Goal: Check status: Check status

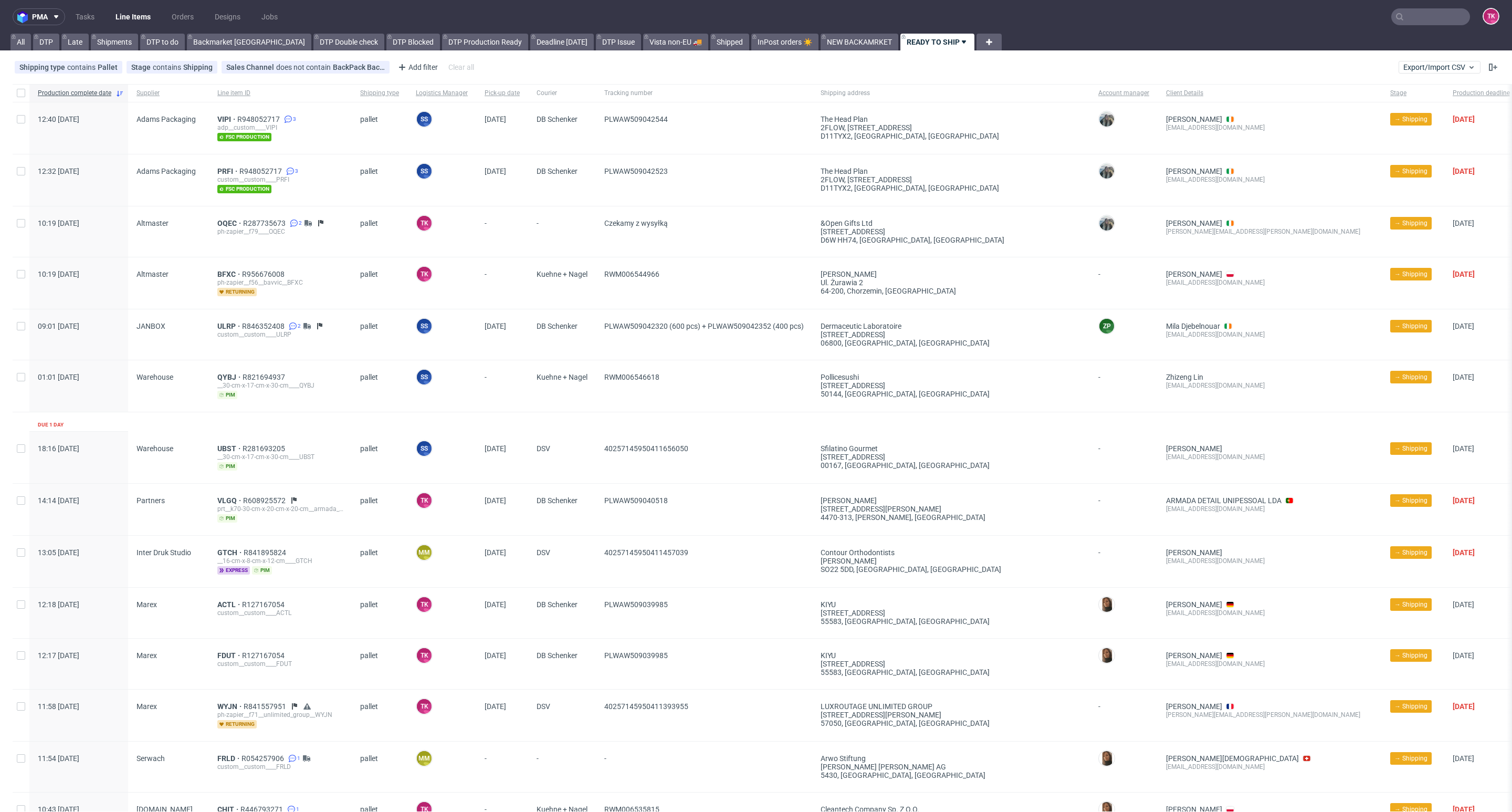
click at [143, 13] on link "Line Items" at bounding box center [133, 16] width 47 height 16
click at [132, 10] on link "Line Items" at bounding box center [133, 16] width 47 height 16
click at [138, 18] on link "Line Items" at bounding box center [133, 16] width 47 height 16
click at [128, 10] on link "Line Items" at bounding box center [133, 16] width 47 height 16
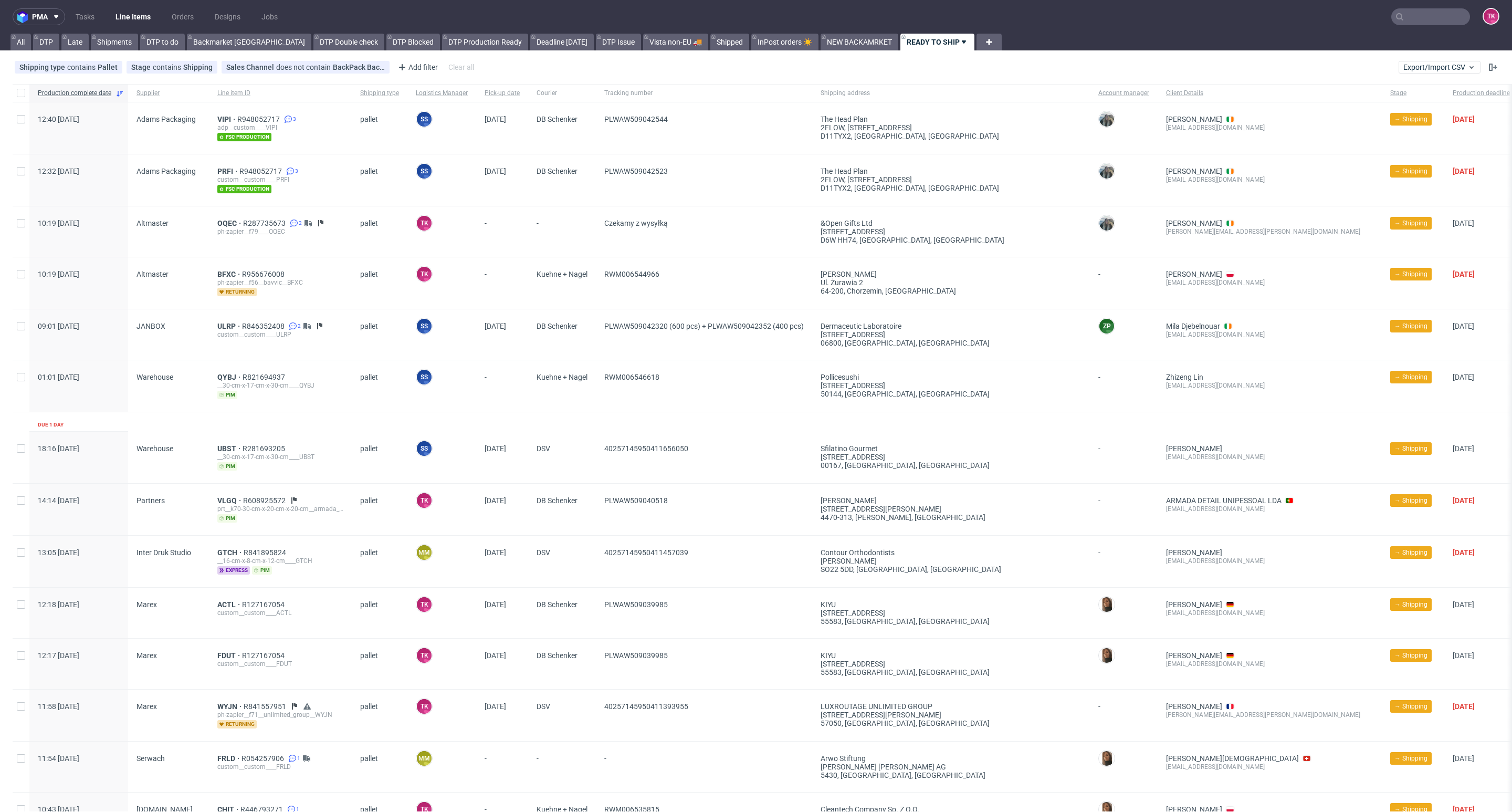
click at [141, 11] on link "Line Items" at bounding box center [133, 16] width 47 height 16
click at [154, 15] on link "Line Items" at bounding box center [133, 16] width 47 height 16
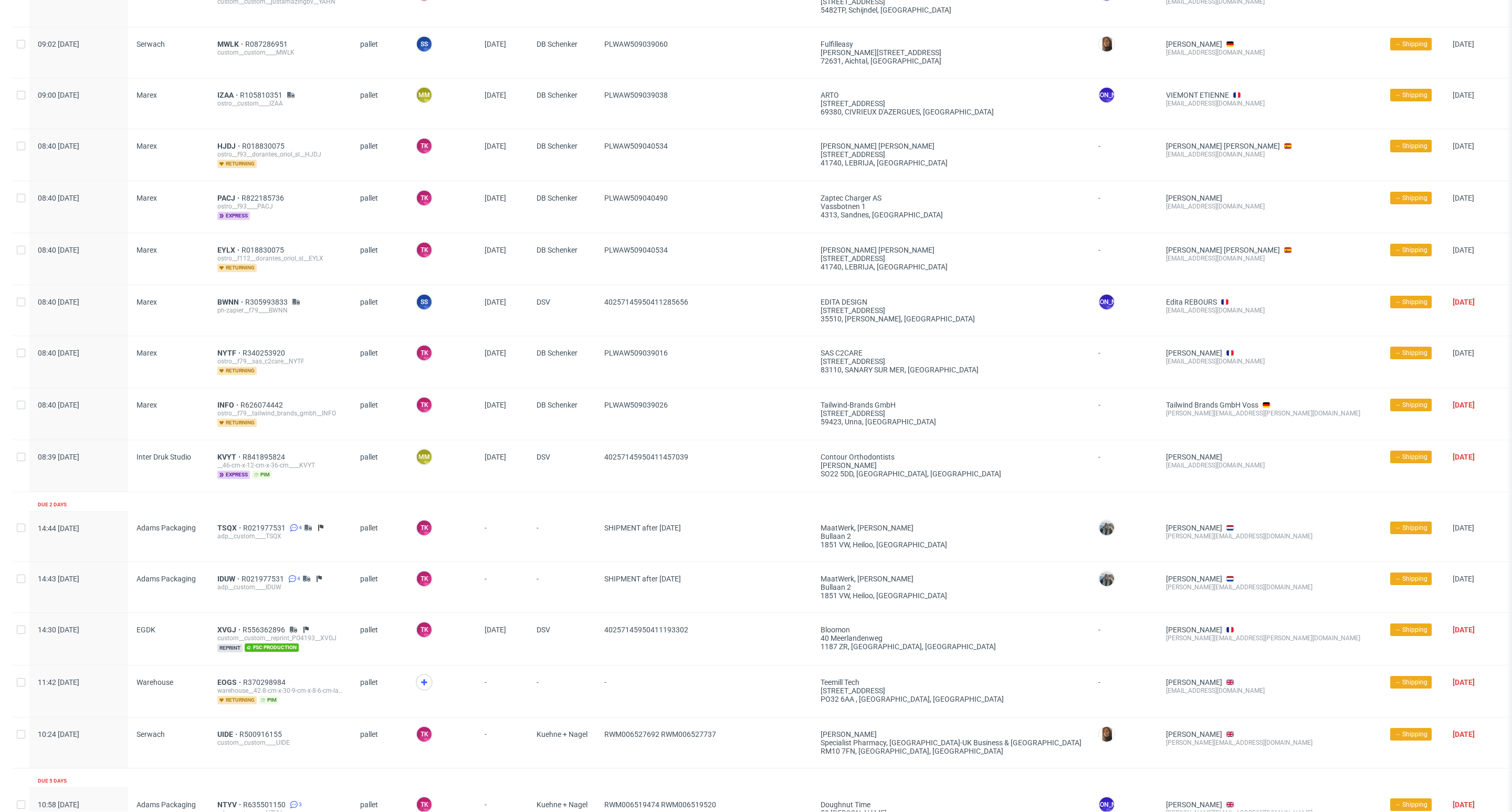
scroll to position [1165, 0]
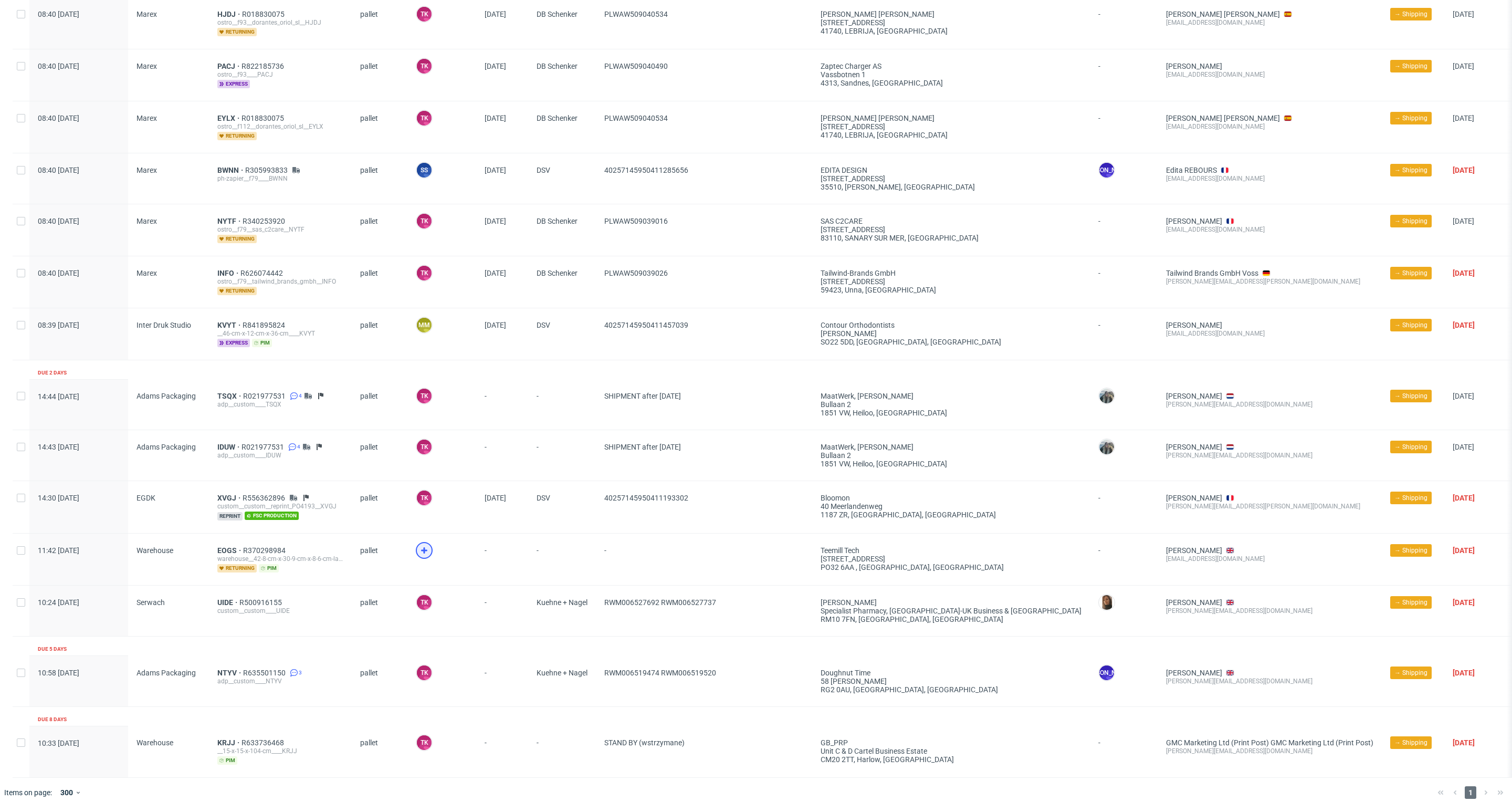
click at [428, 542] on div at bounding box center [424, 550] width 16 height 16
click at [220, 546] on span "EOGS" at bounding box center [230, 550] width 26 height 8
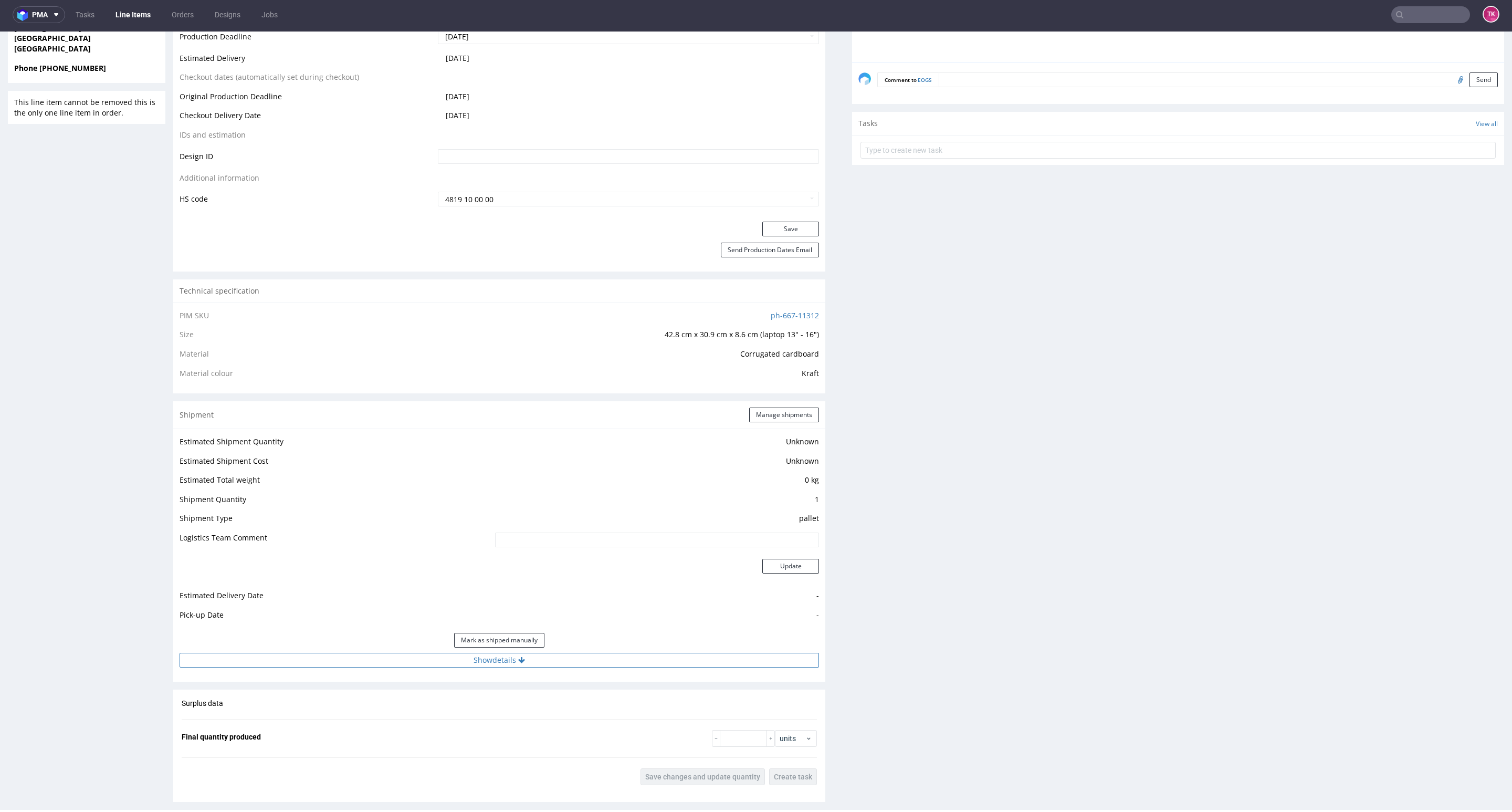
click at [614, 660] on button "Show details" at bounding box center [499, 660] width 639 height 15
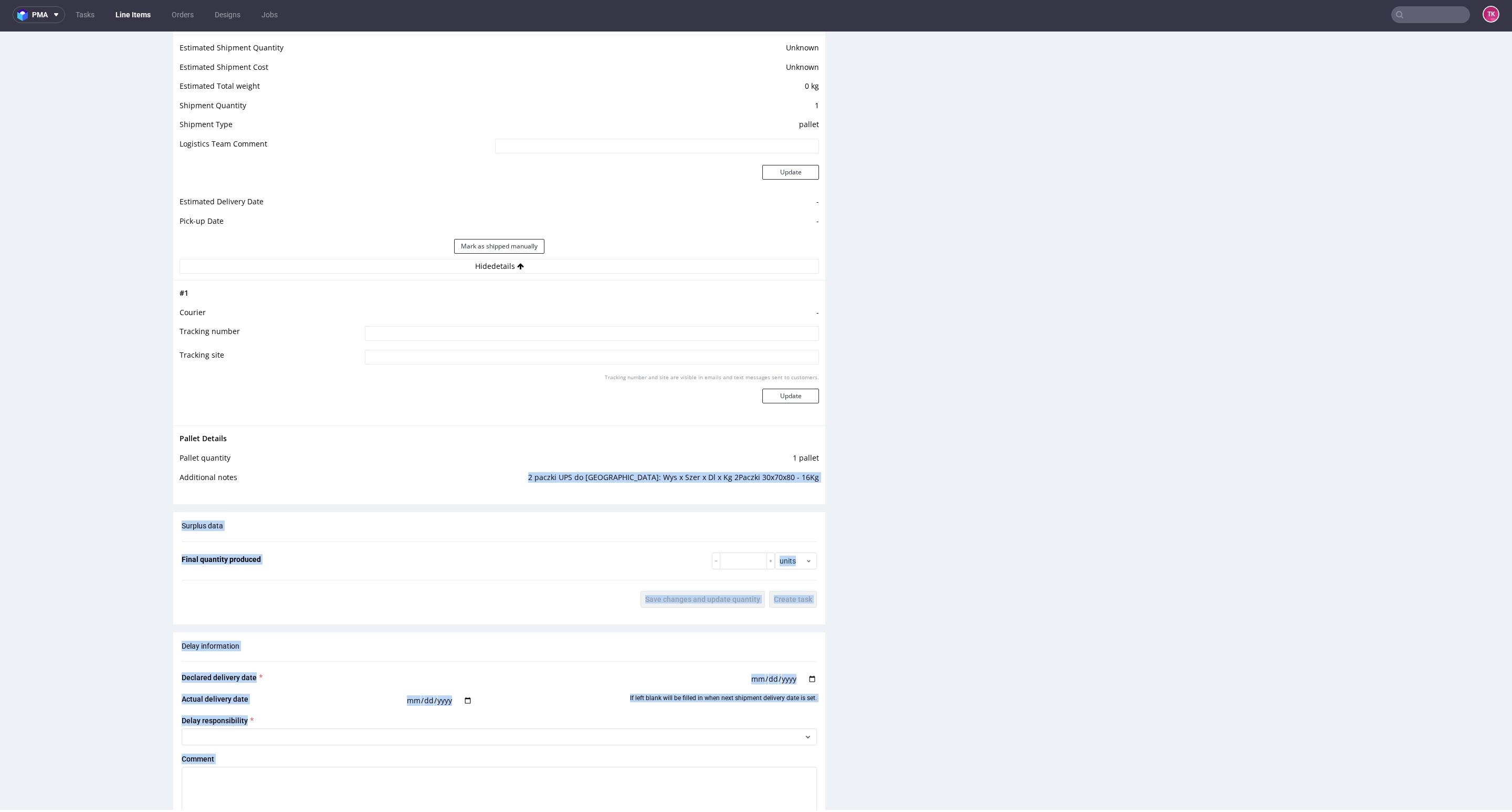
drag, startPoint x: 580, startPoint y: 475, endPoint x: 838, endPoint y: 493, distance: 258.6
click at [838, 493] on div "Progress Payment Paid Mon 22 Sep Design N/A DTP Complete Batch Complete Tue 23 …" at bounding box center [839, 159] width 1331 height 1920
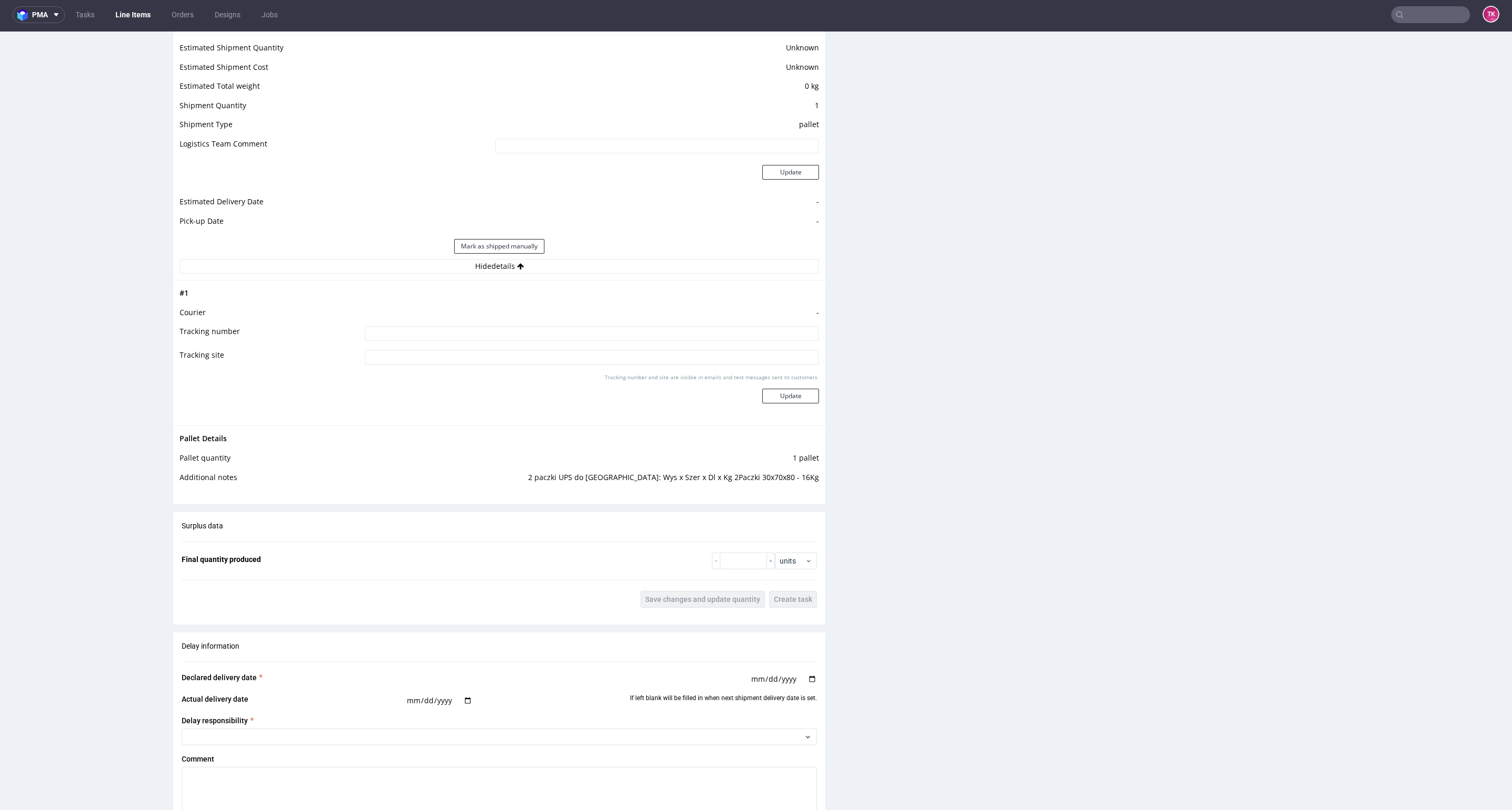
click at [852, 490] on div "Production Files - Design Spit Spit request impossible Box design not found, un…" at bounding box center [1178, 182] width 652 height 1700
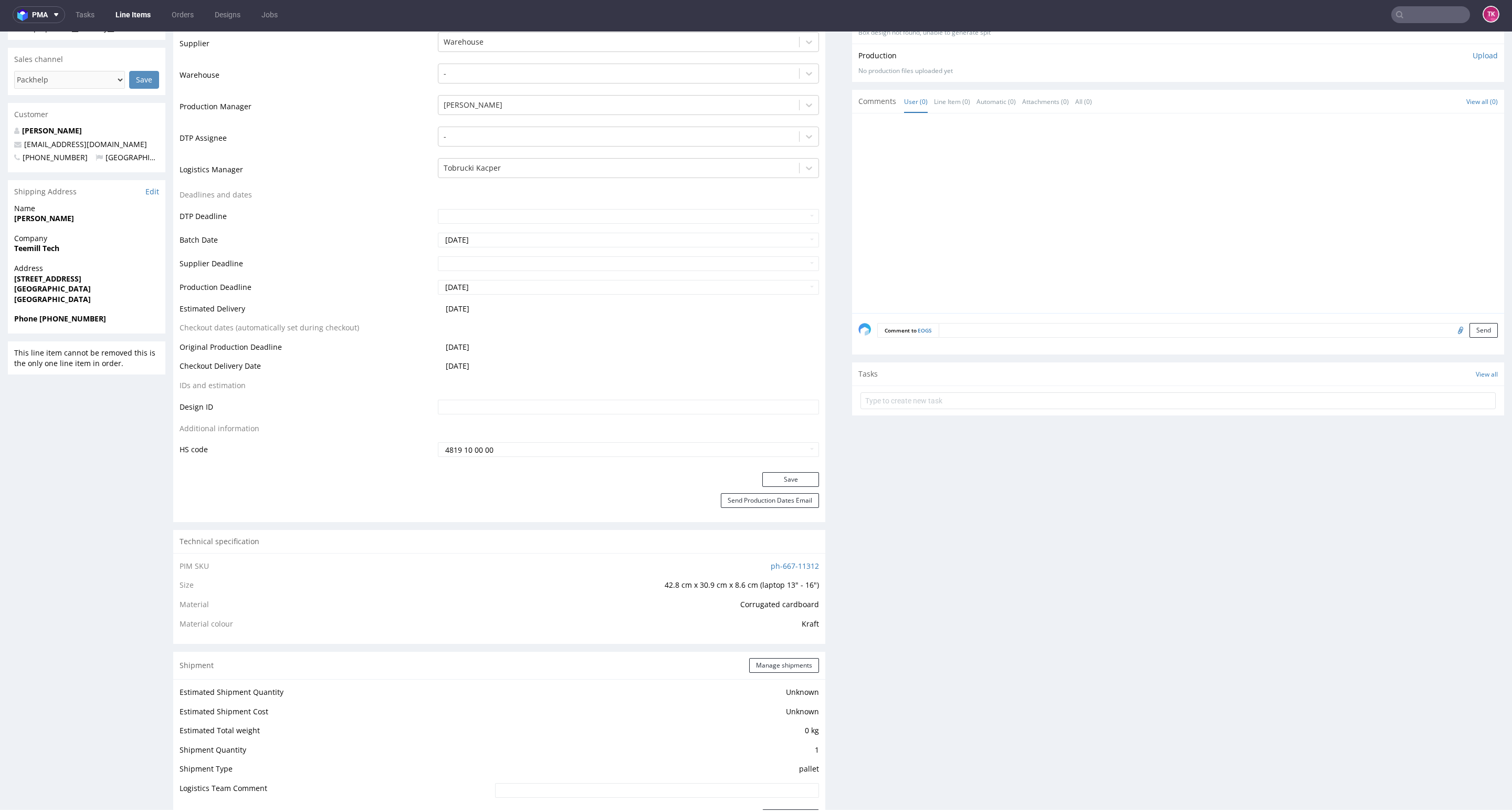
scroll to position [0, 0]
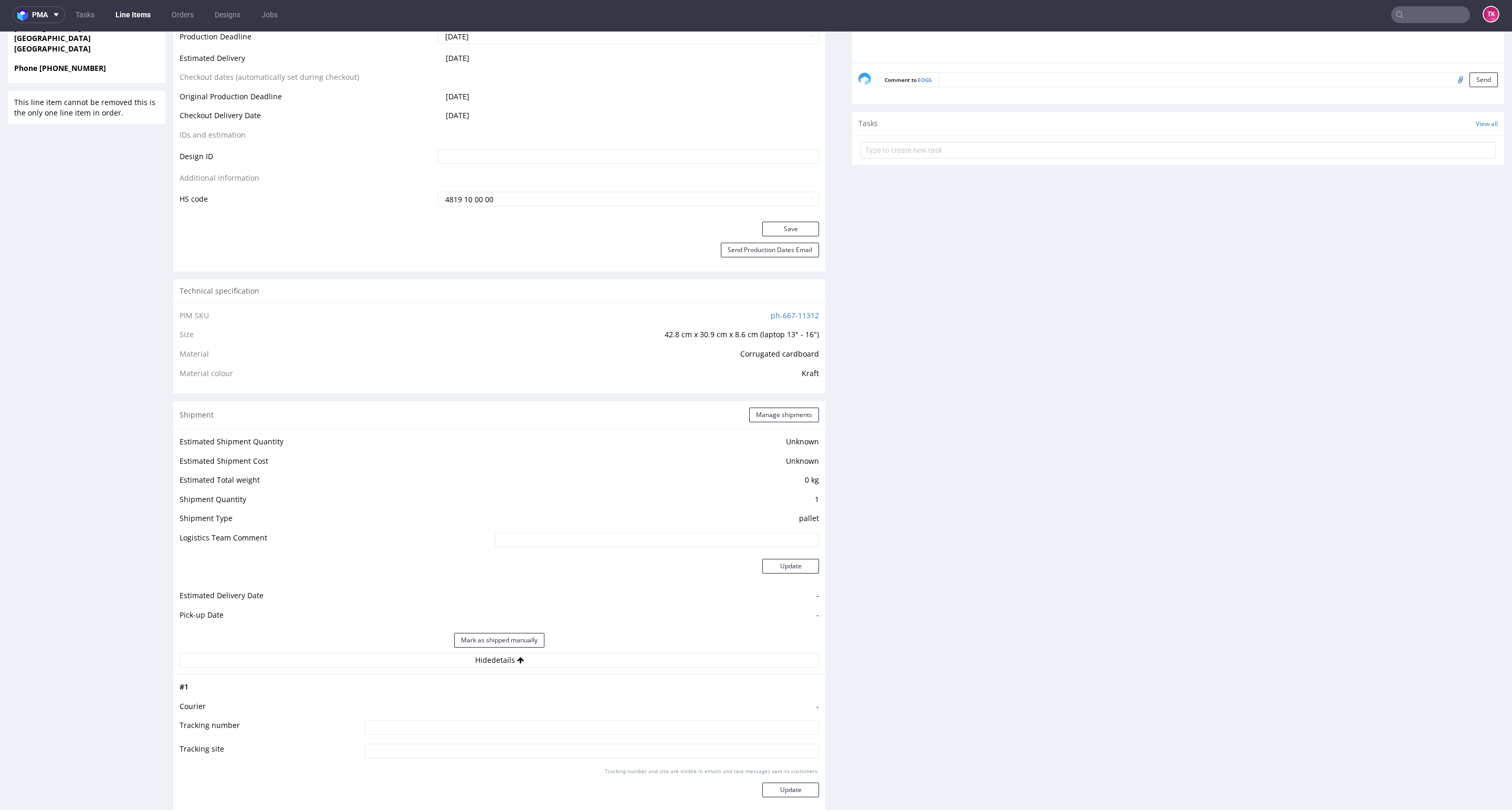
click at [1311, 295] on div "Production Files - Design Spit Spit request impossible Box design not found, un…" at bounding box center [1178, 575] width 652 height 1700
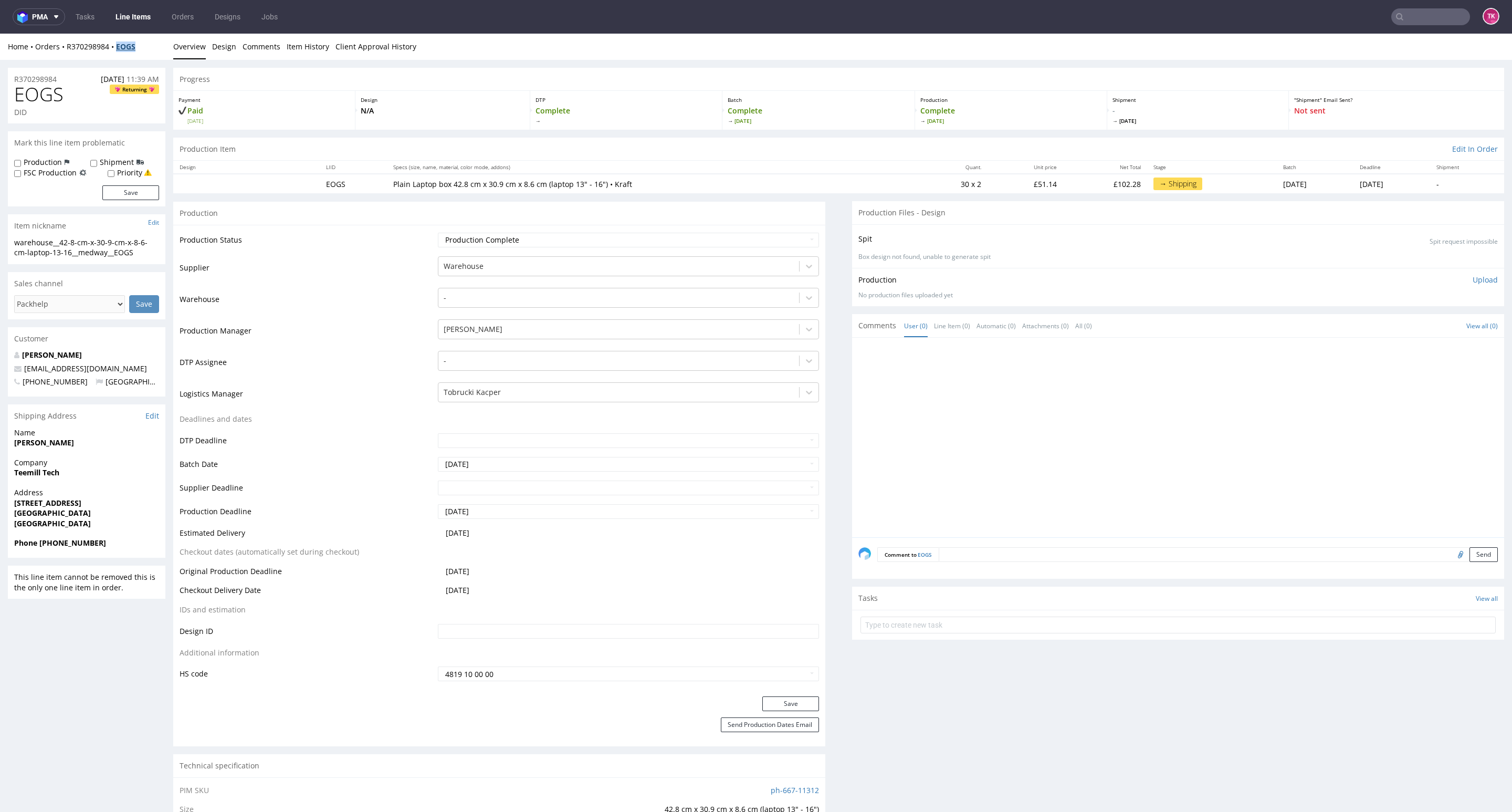
drag, startPoint x: 110, startPoint y: 58, endPoint x: 117, endPoint y: 49, distance: 11.4
click at [117, 49] on div "Home Orders R370298984 EOGS" at bounding box center [87, 46] width 157 height 10
copy strong "EOGS"
drag, startPoint x: 4, startPoint y: 479, endPoint x: 126, endPoint y: 471, distance: 122.3
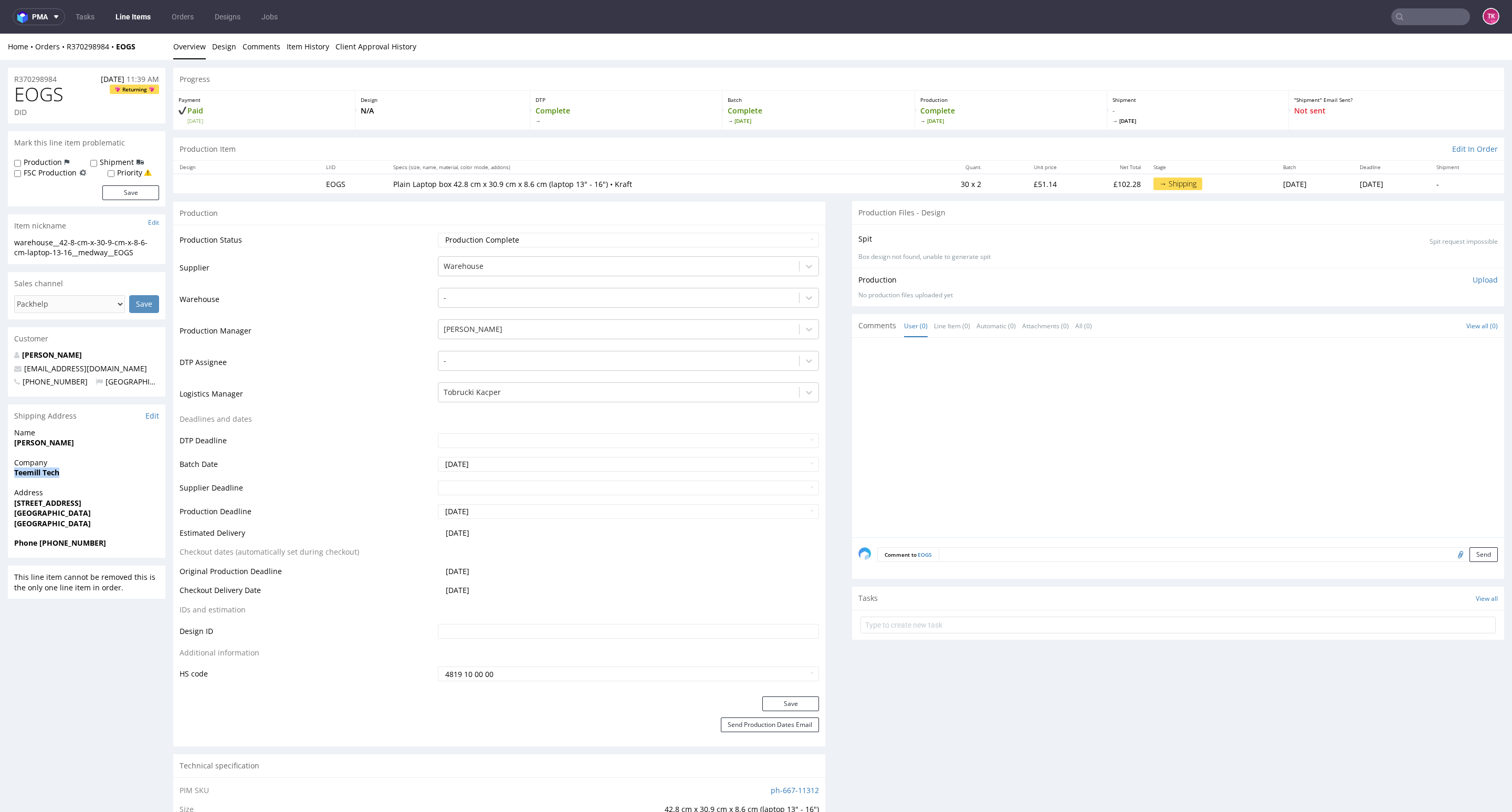
copy strong "Teemill Tech"
copy strong "Tom Medway"
drag, startPoint x: 43, startPoint y: 449, endPoint x: 128, endPoint y: 437, distance: 85.8
drag, startPoint x: 9, startPoint y: 506, endPoint x: 124, endPoint y: 510, distance: 115.1
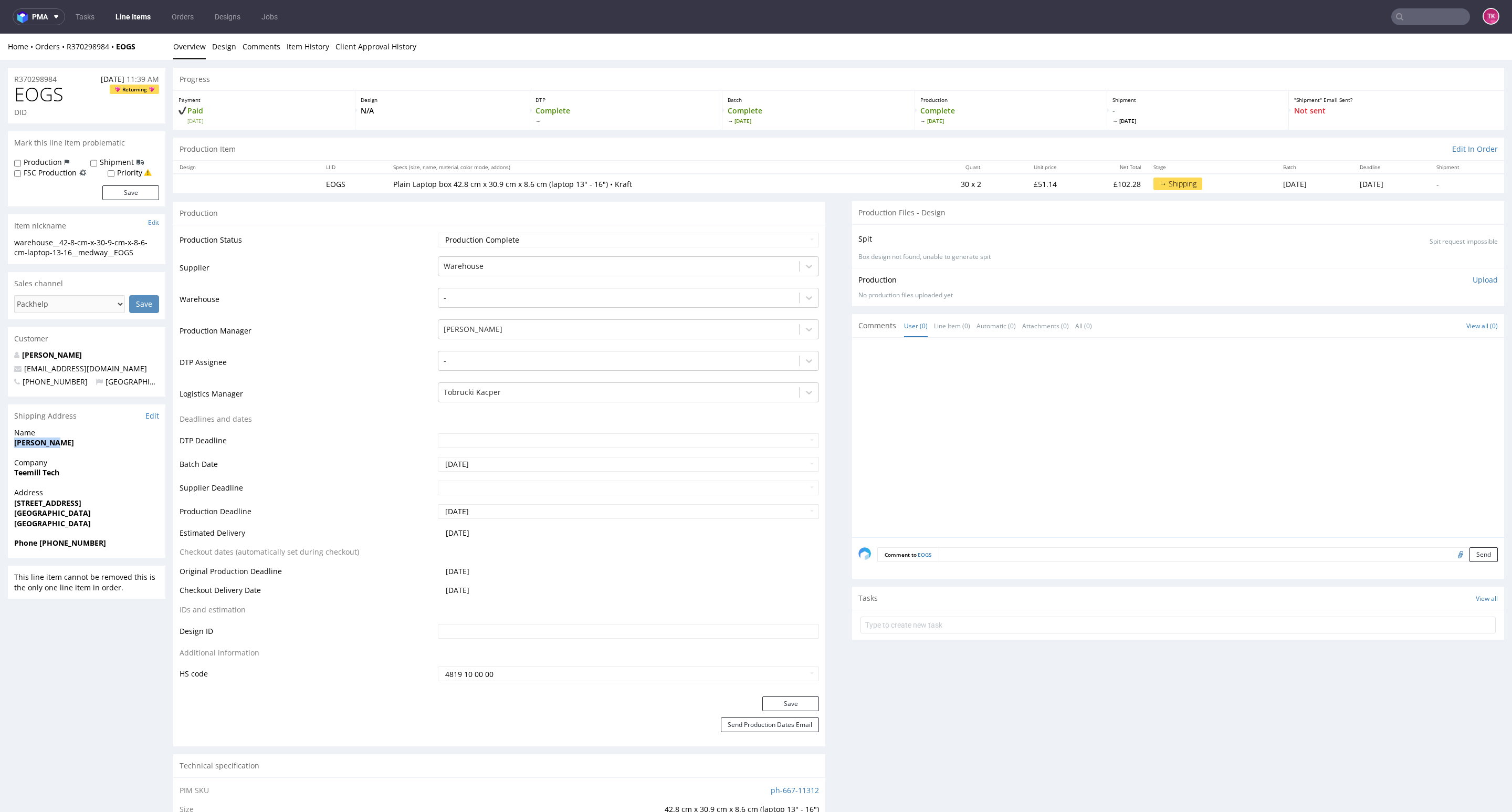
click at [124, 510] on div "Address 19 Albany Road East Cowes PO32 6AA United Kingdom" at bounding box center [87, 512] width 157 height 50
copy p "19 Albany Road East Cowes PO32 6AA"
drag, startPoint x: 39, startPoint y: 545, endPoint x: 112, endPoint y: 545, distance: 73.0
click at [112, 545] on span "Phone +447534639868" at bounding box center [87, 543] width 145 height 10
copy strong "+447534639868"
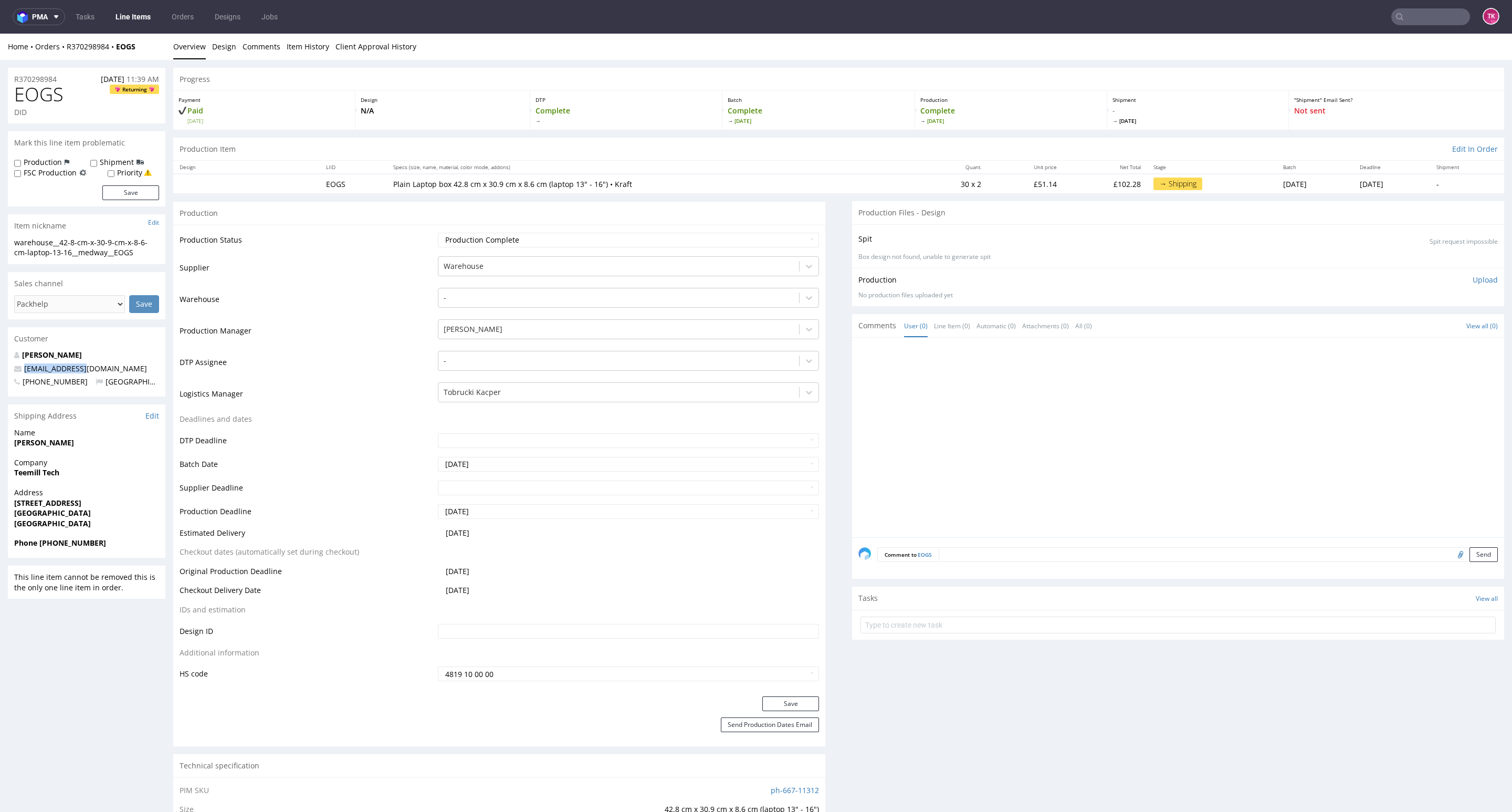
drag, startPoint x: 104, startPoint y: 367, endPoint x: 4, endPoint y: 364, distance: 100.0
copy span "pay@teemill.com"
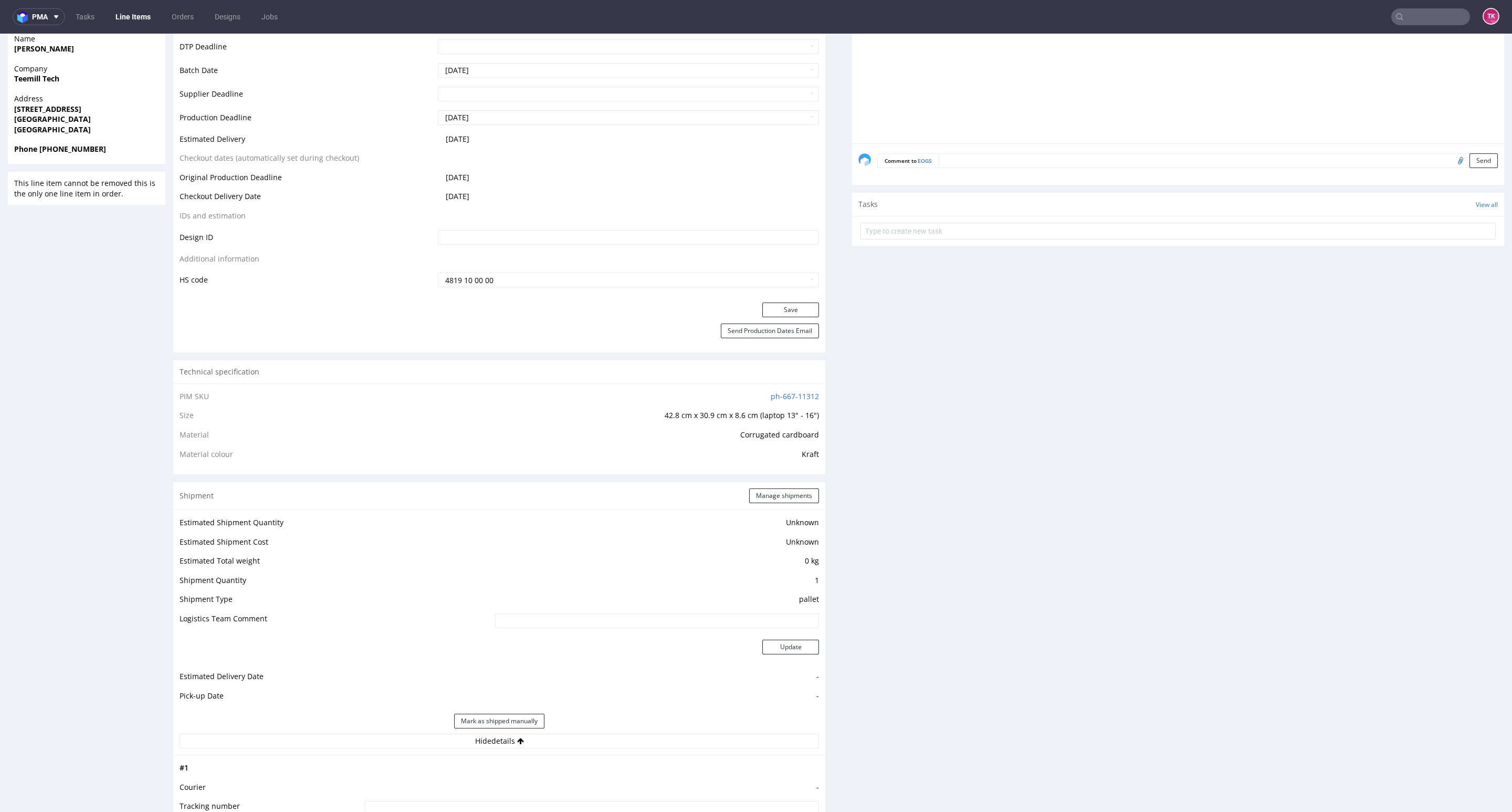
scroll to position [867, 0]
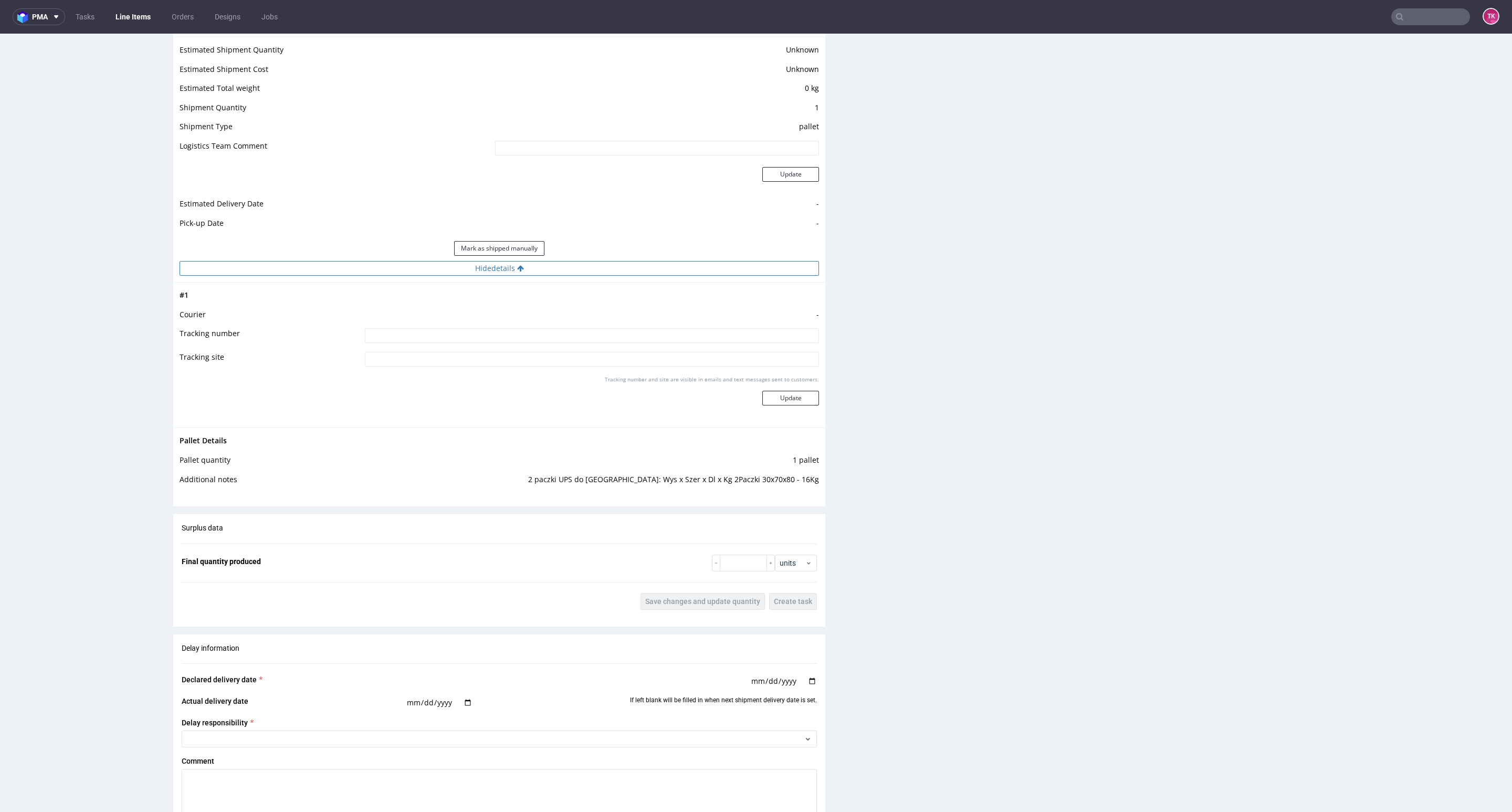
click at [665, 271] on button "Hide details" at bounding box center [499, 269] width 639 height 15
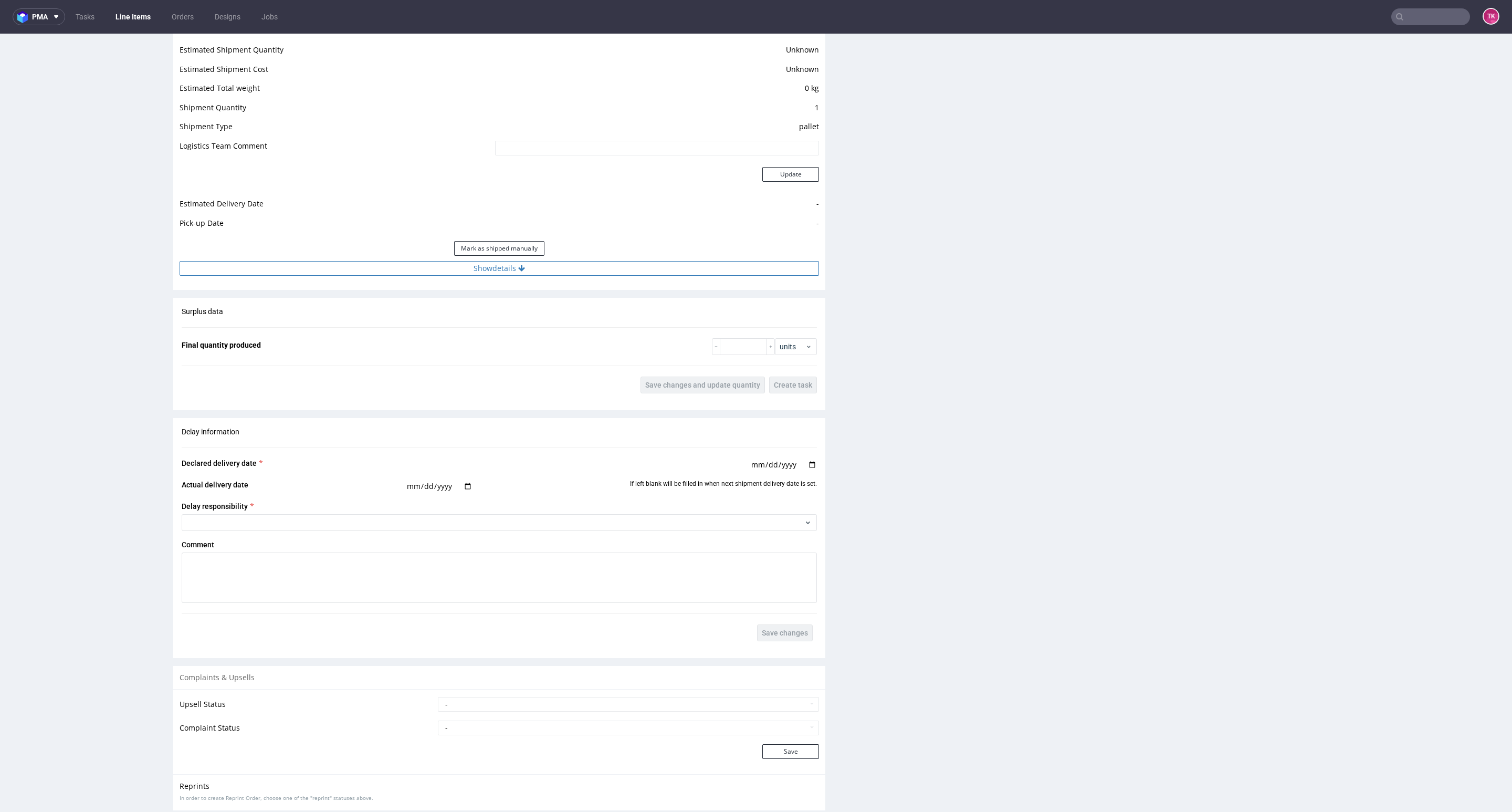
click at [662, 272] on button "Show details" at bounding box center [499, 269] width 639 height 15
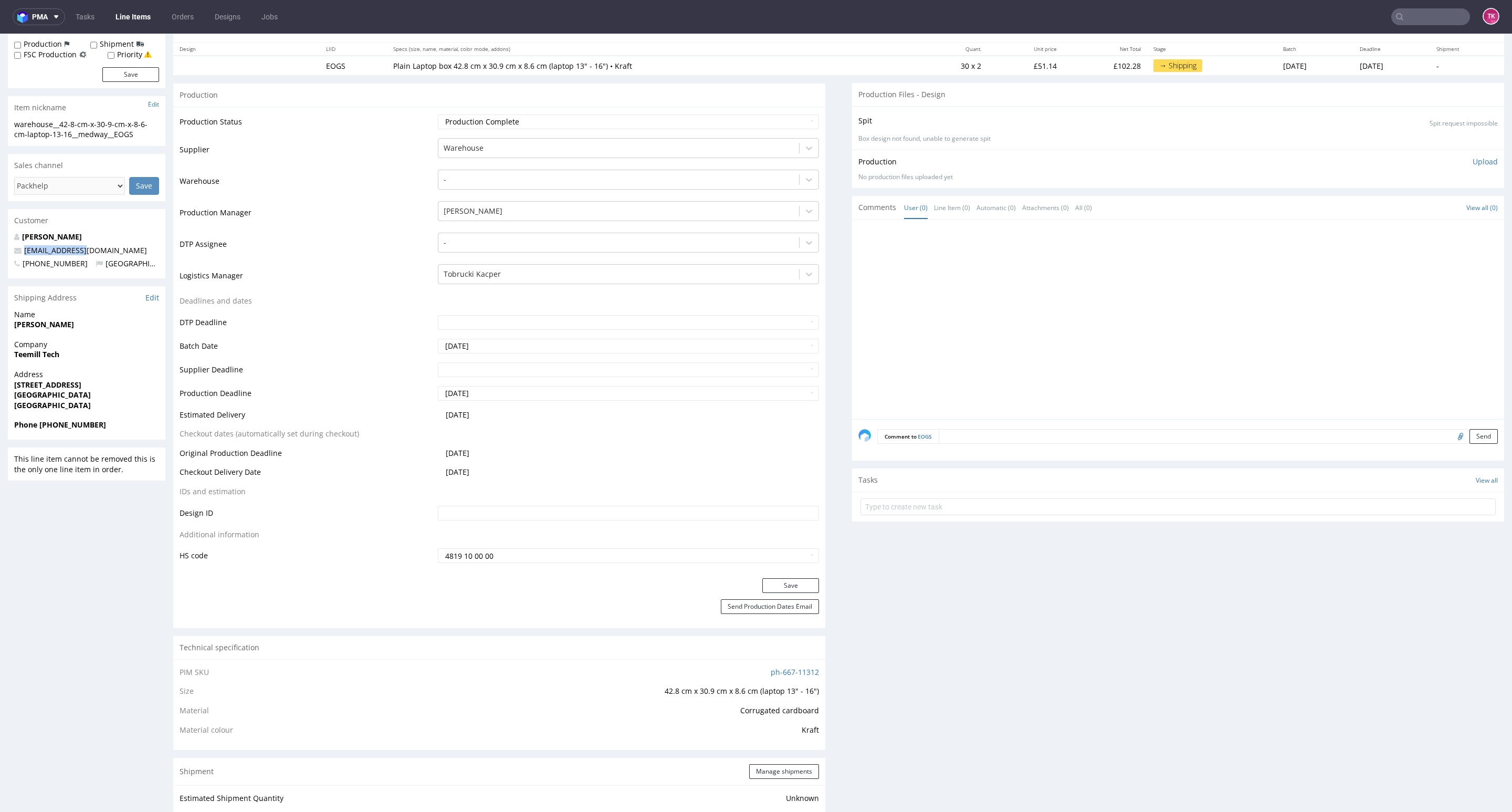
scroll to position [0, 0]
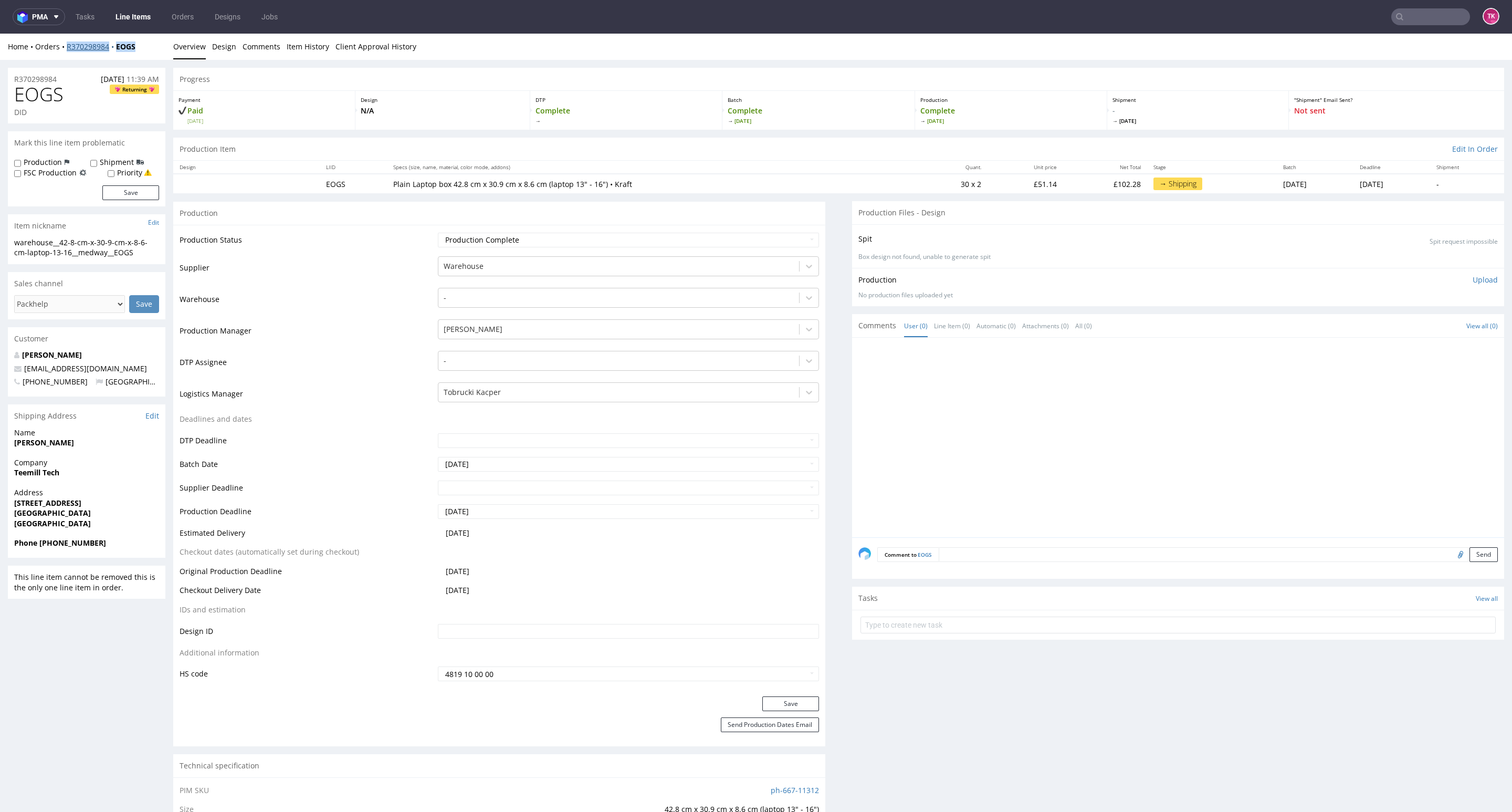
drag, startPoint x: 60, startPoint y: 66, endPoint x: 67, endPoint y: 49, distance: 18.4
click at [67, 49] on div "Home Orders R370298984 EOGS" at bounding box center [87, 46] width 157 height 10
copy div "R370298984 EOGS"
drag, startPoint x: 975, startPoint y: 640, endPoint x: 967, endPoint y: 627, distance: 15.3
click at [972, 638] on section "Tasks View all" at bounding box center [1178, 613] width 652 height 53
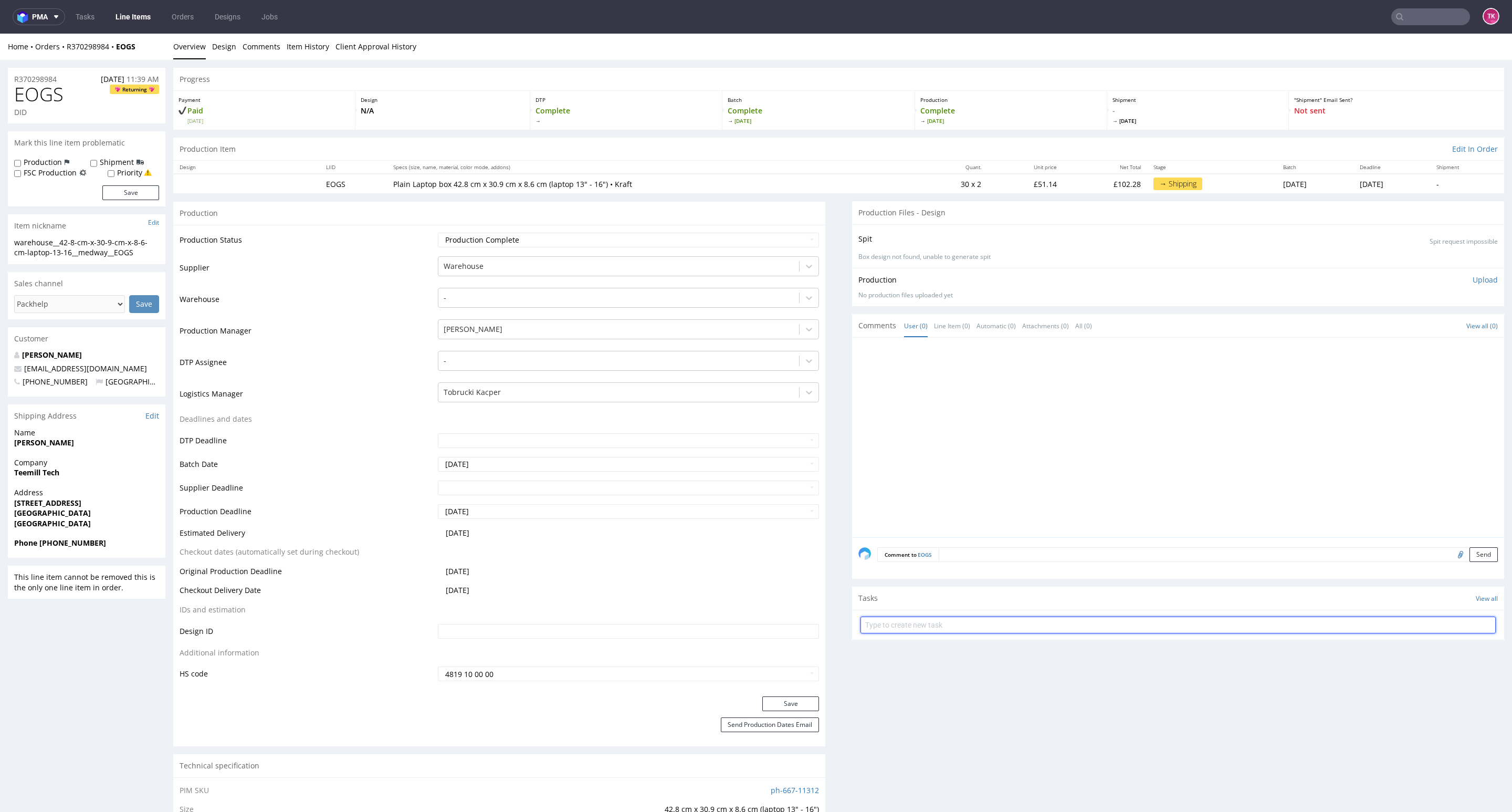
click at [971, 630] on input "text" at bounding box center [1178, 625] width 635 height 16
type input "etykiety"
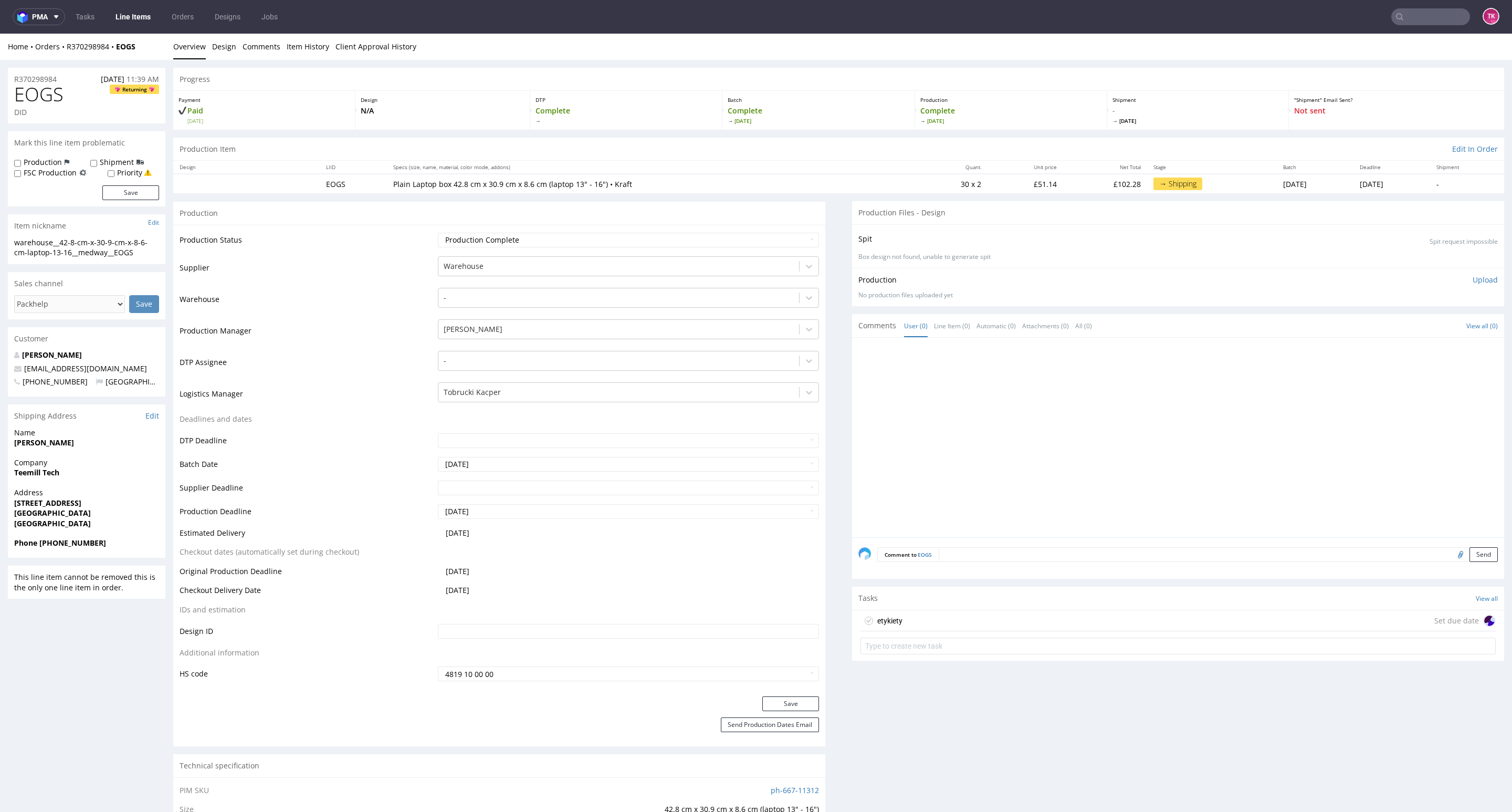
click at [941, 617] on div "etykiety Set due date" at bounding box center [1178, 620] width 635 height 21
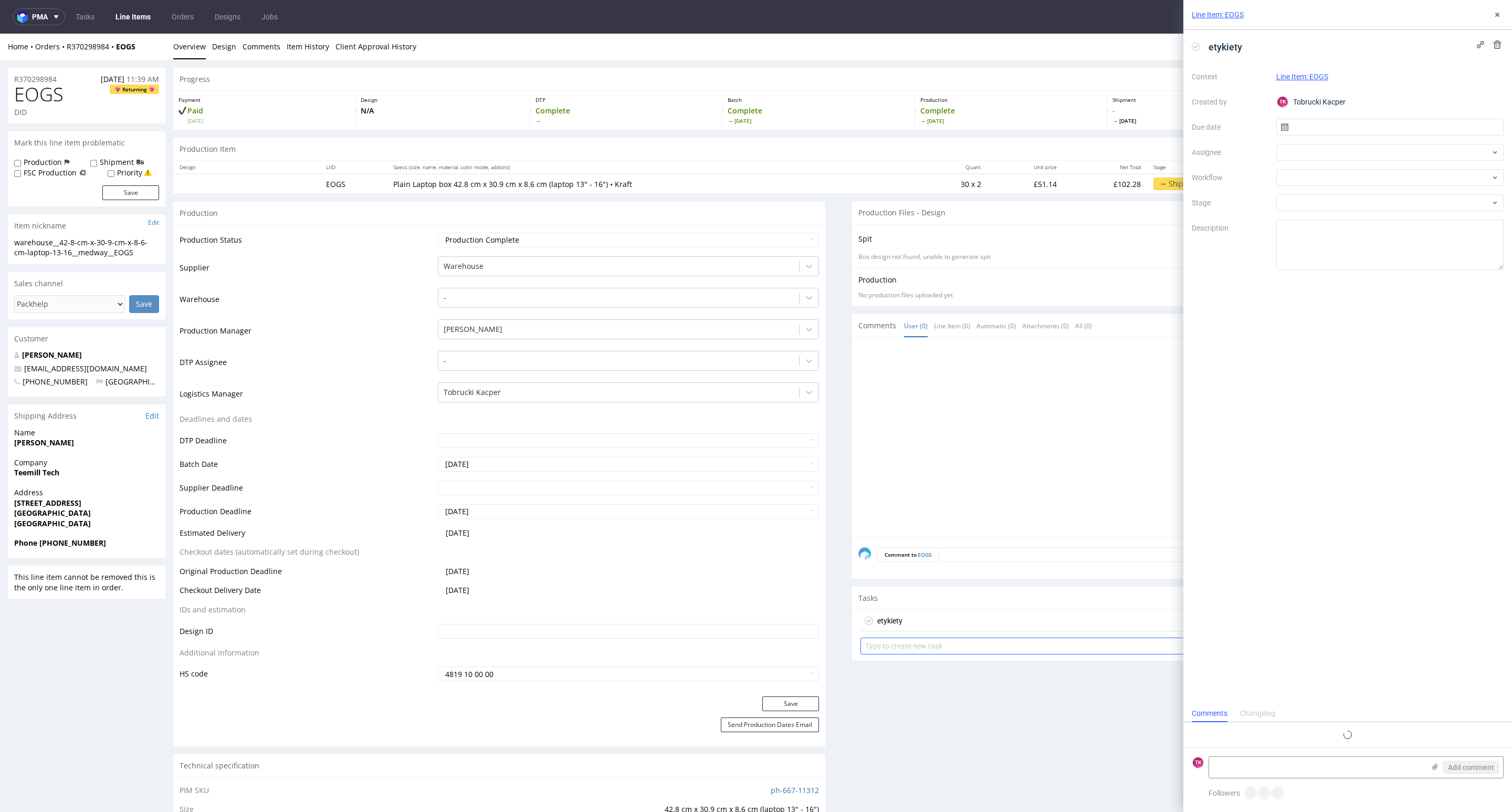
scroll to position [8, 0]
click at [1325, 769] on textarea at bounding box center [1317, 767] width 215 height 21
paste textarea "R370298984EOGS"
paste textarea "1Z5A15806893974062"
click at [1237, 761] on textarea "R370298984EOGS 1Z5A15806893974062" at bounding box center [1317, 767] width 215 height 21
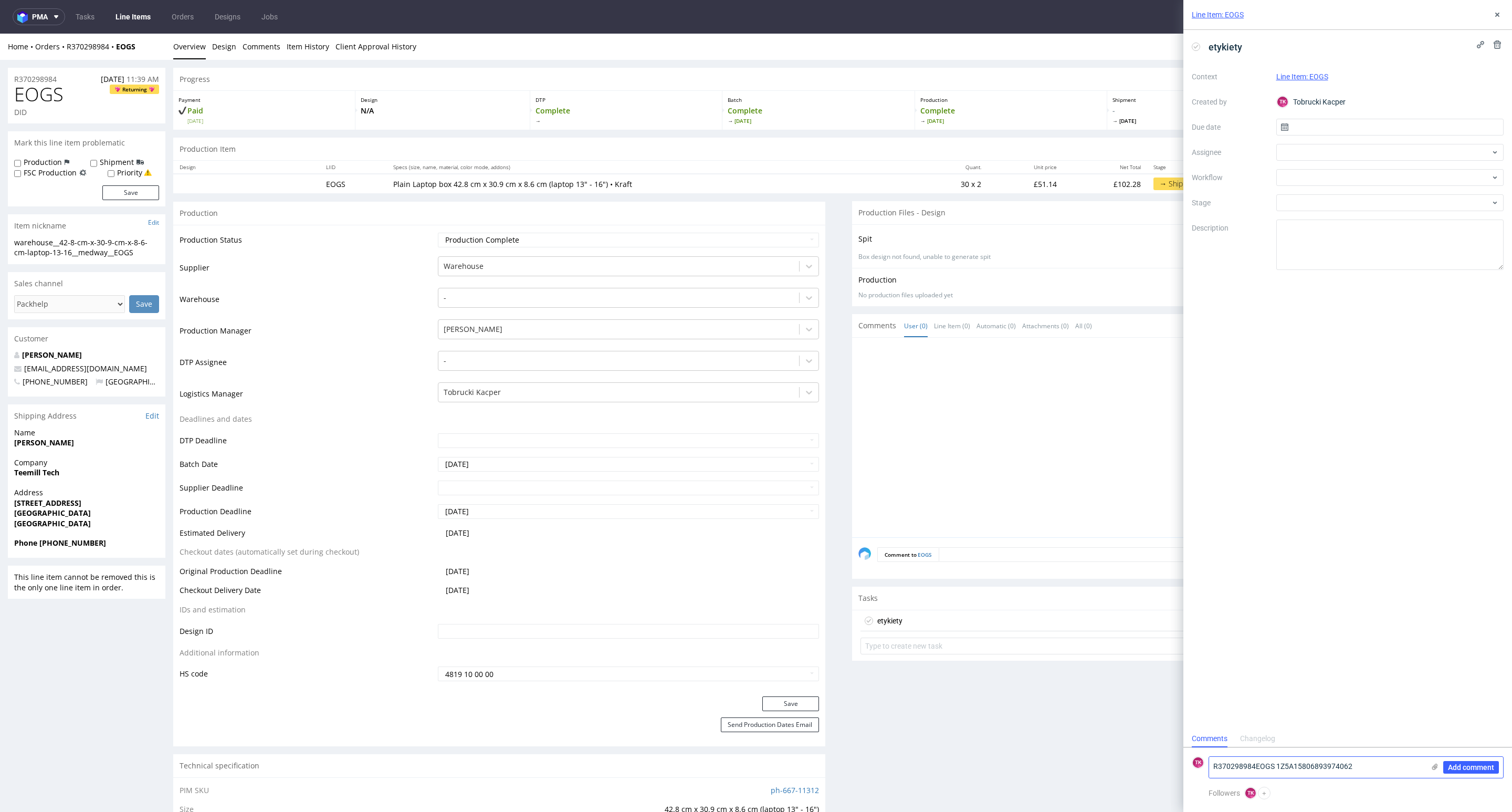
click at [1237, 761] on textarea "R370298984EOGS 1Z5A15806893974062" at bounding box center [1317, 767] width 215 height 21
paste textarea "1Z5A15806894323656"
type textarea "1Z5A15806894323656 1Z5A15806893974062"
click at [1437, 762] on div "Add comment" at bounding box center [1464, 767] width 79 height 21
click at [1435, 765] on icon at bounding box center [1434, 766] width 8 height 8
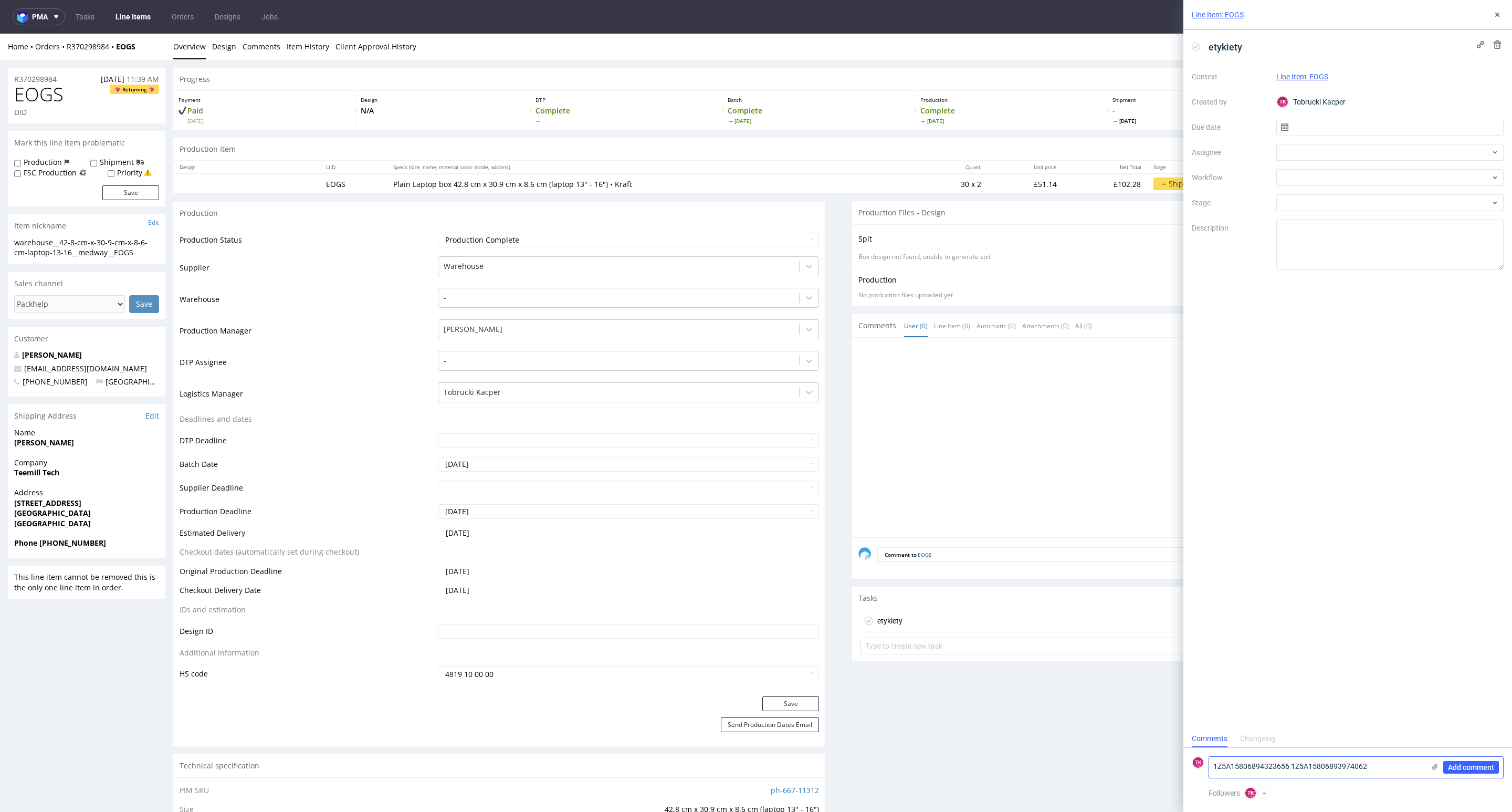
click at [0, 0] on input "file" at bounding box center [0, 0] width 0 height 0
drag, startPoint x: 1484, startPoint y: 763, endPoint x: 1480, endPoint y: 770, distance: 8.1
click at [1481, 769] on button "Add comment" at bounding box center [1471, 767] width 56 height 13
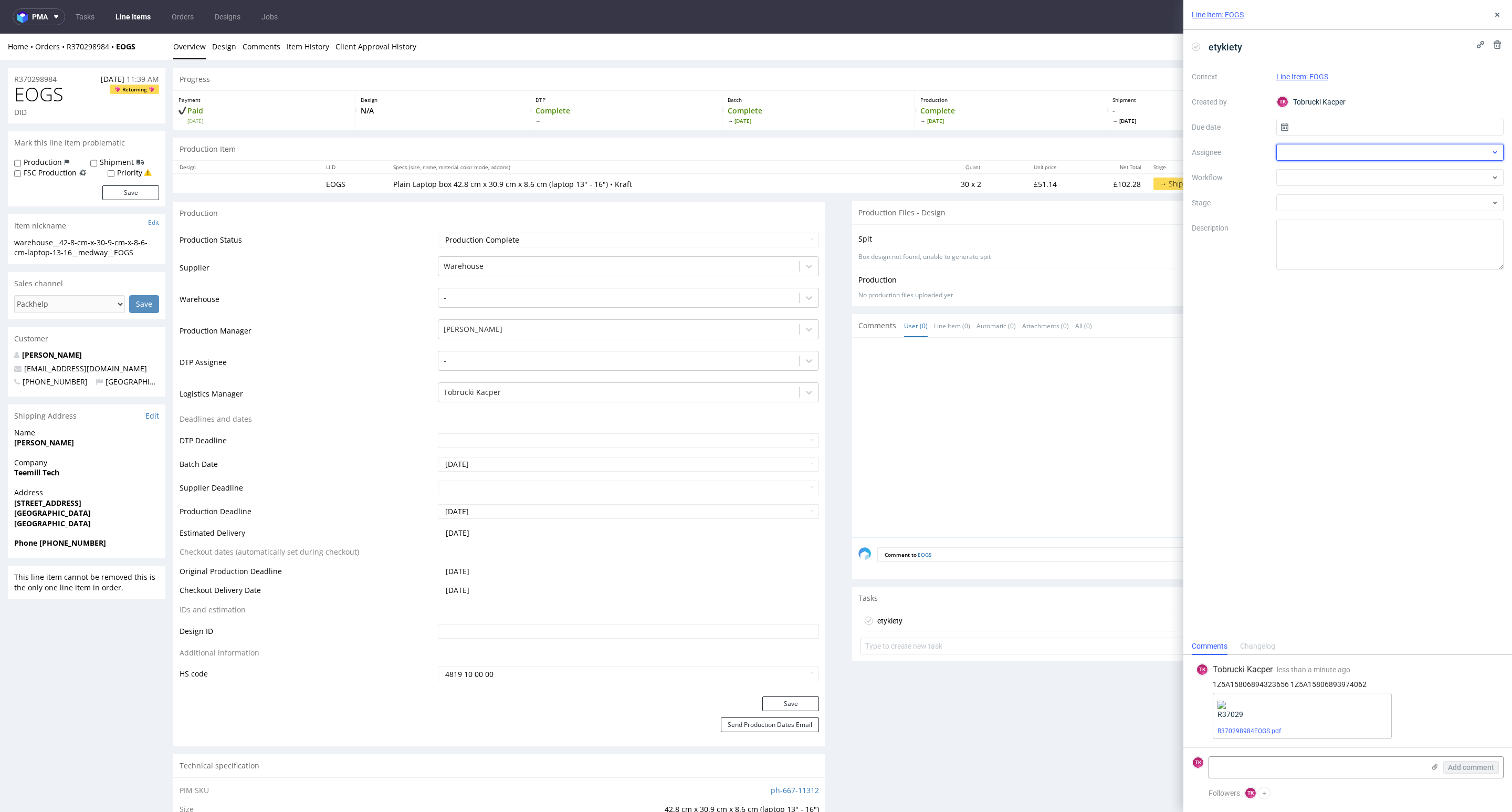
click at [1342, 148] on div at bounding box center [1391, 153] width 228 height 16
type input "fe"
click at [1327, 169] on div "MF Michał Fedorowicz" at bounding box center [1390, 175] width 219 height 16
click at [1321, 131] on input "text" at bounding box center [1391, 127] width 228 height 16
drag, startPoint x: 1409, startPoint y: 248, endPoint x: 1389, endPoint y: 275, distance: 33.6
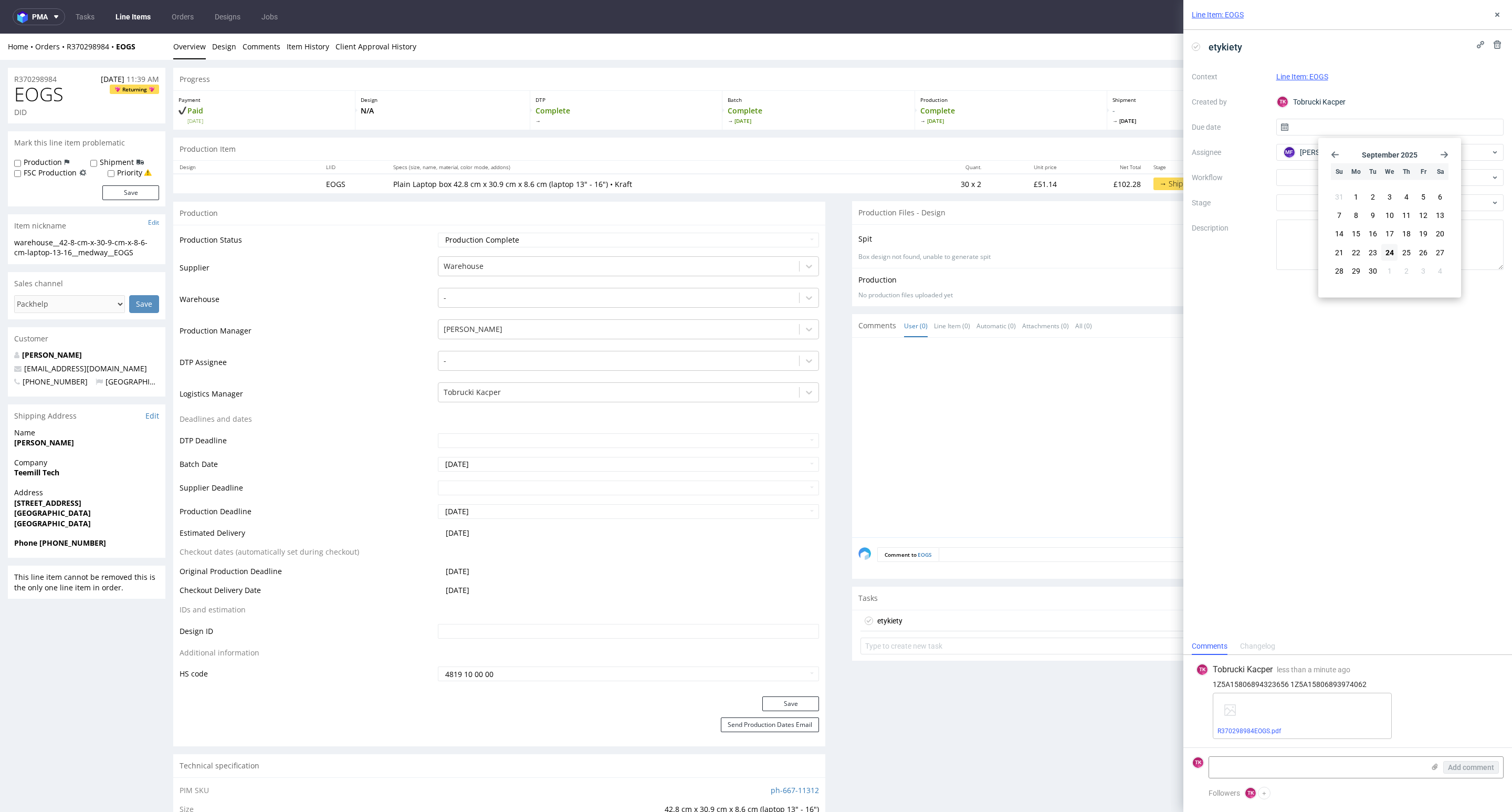
click at [1405, 249] on span "25" at bounding box center [1406, 251] width 8 height 10
type input "[DATE]"
drag, startPoint x: 1329, startPoint y: 395, endPoint x: 1323, endPoint y: 397, distance: 6.3
click at [1323, 398] on div "etykiety Context Line Item: EOGS Created by TK Tobrucki Kacper Due date 25/09/2…" at bounding box center [1348, 333] width 329 height 607
drag, startPoint x: 1370, startPoint y: 682, endPoint x: 1432, endPoint y: 354, distance: 333.8
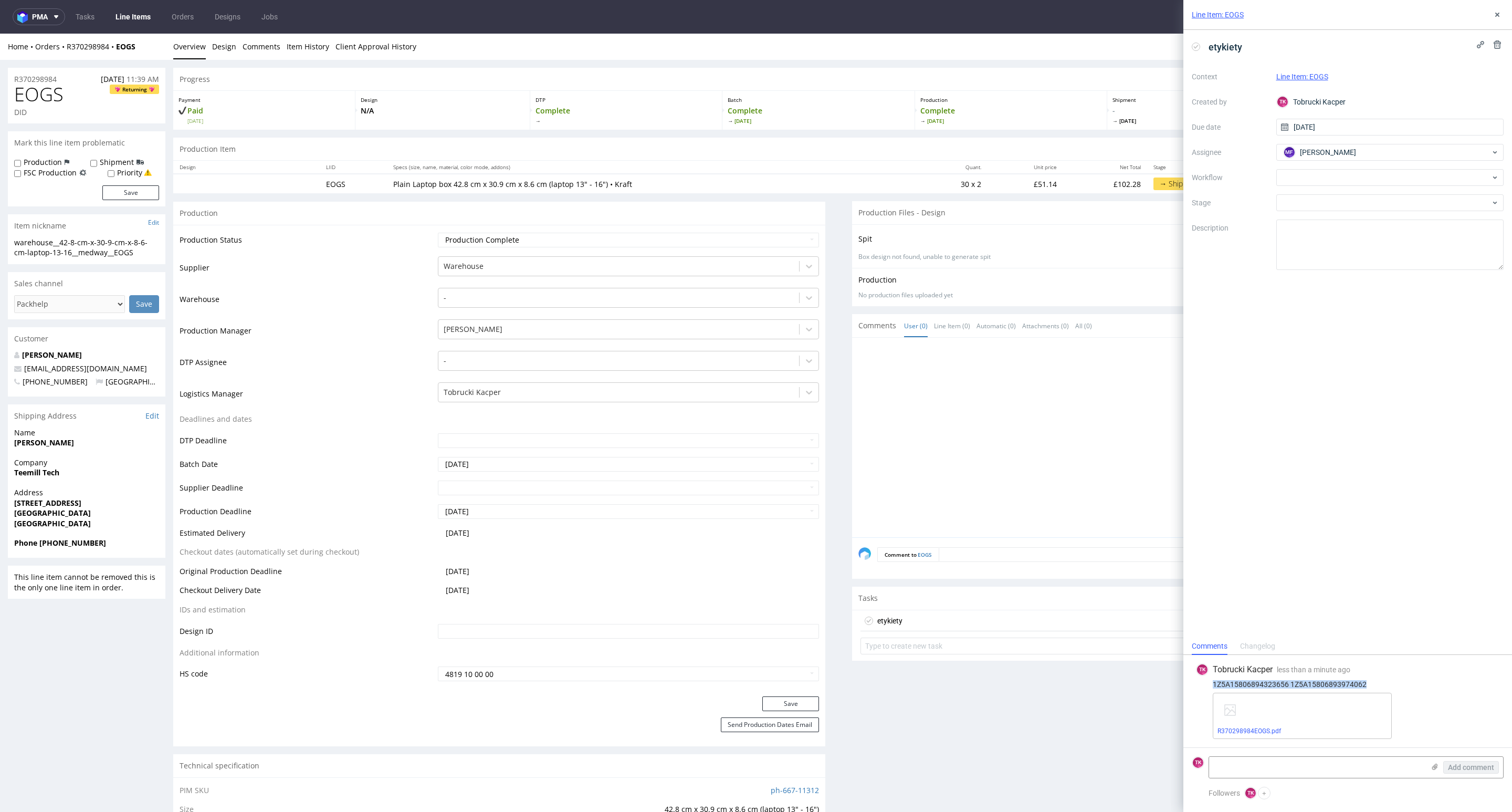
click at [1210, 680] on div "1Z5A15806894323656 1Z5A15806893974062" at bounding box center [1348, 684] width 303 height 8
copy div "1Z5A15806894323656 1Z5A15806893974062"
drag, startPoint x: 1499, startPoint y: 15, endPoint x: 1487, endPoint y: 24, distance: 15.0
click at [1495, 15] on icon at bounding box center [1496, 14] width 8 height 8
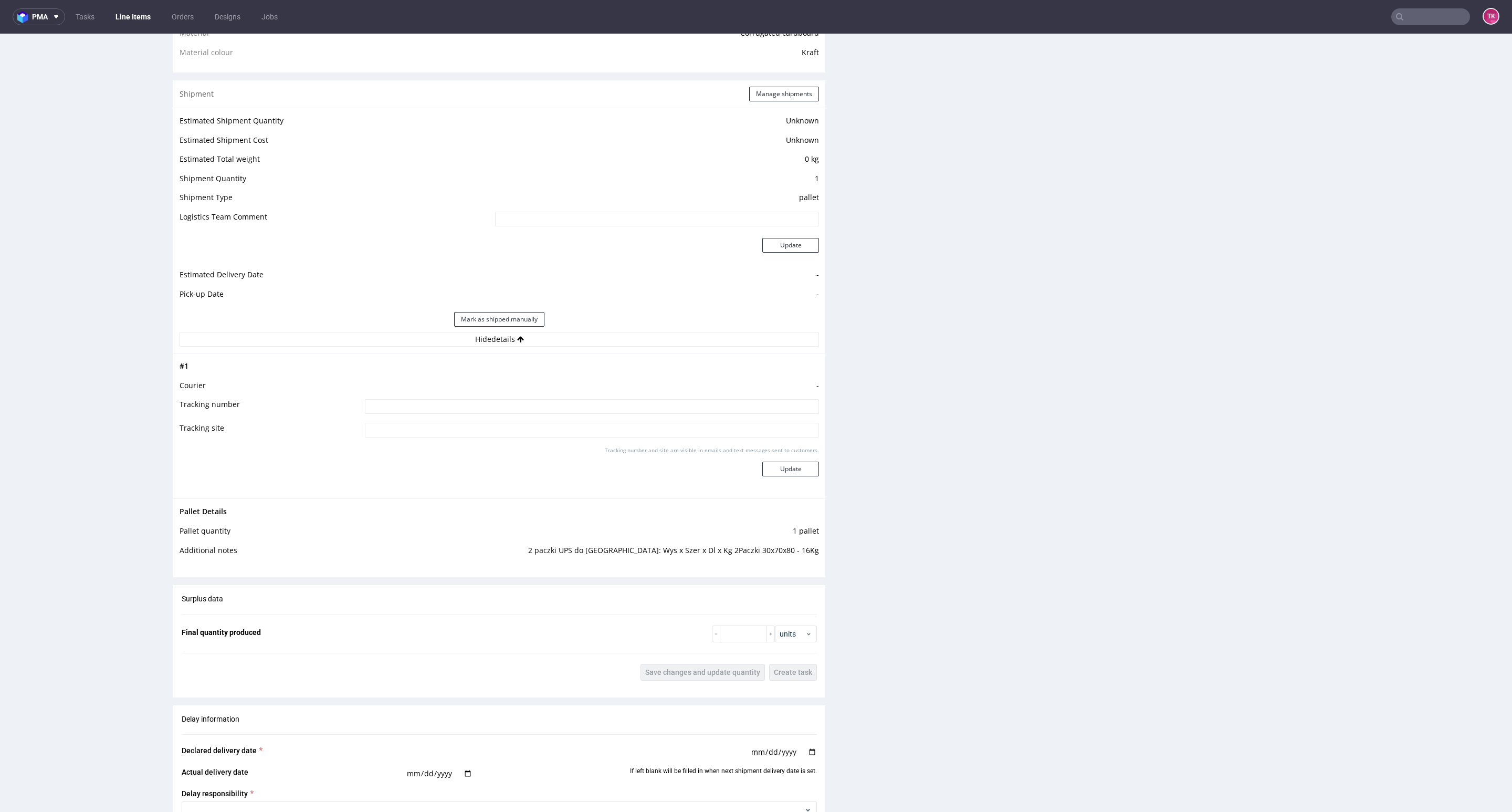
scroll to position [945, 0]
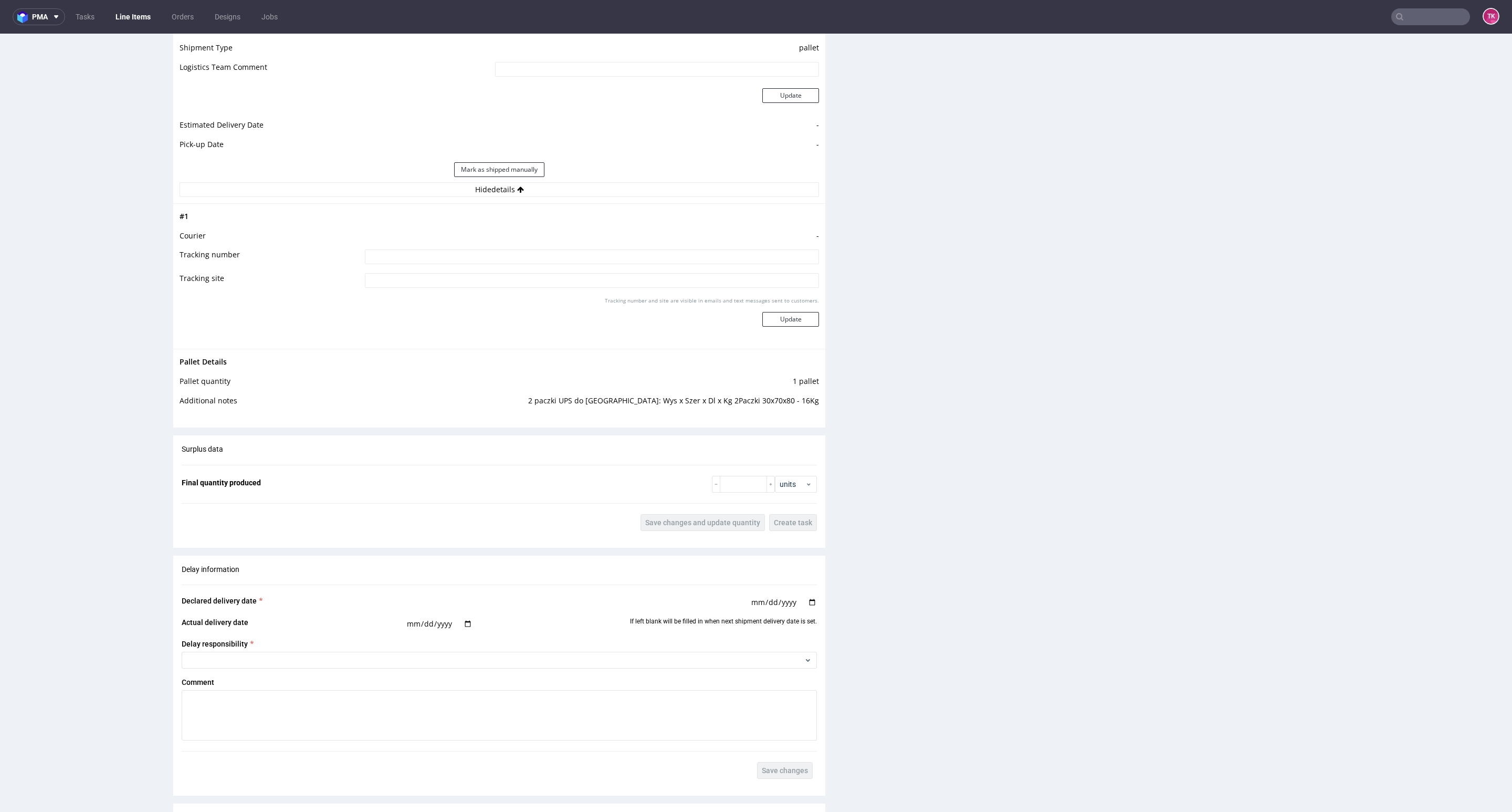
drag, startPoint x: 595, startPoint y: 241, endPoint x: 602, endPoint y: 257, distance: 17.5
click at [595, 243] on td "-" at bounding box center [591, 238] width 457 height 19
click at [604, 257] on input at bounding box center [592, 257] width 454 height 15
paste input "1Z5A15806894323656 1Z5A15806893974062"
type input "1Z5A15806894323656 1Z5A15806893974062"
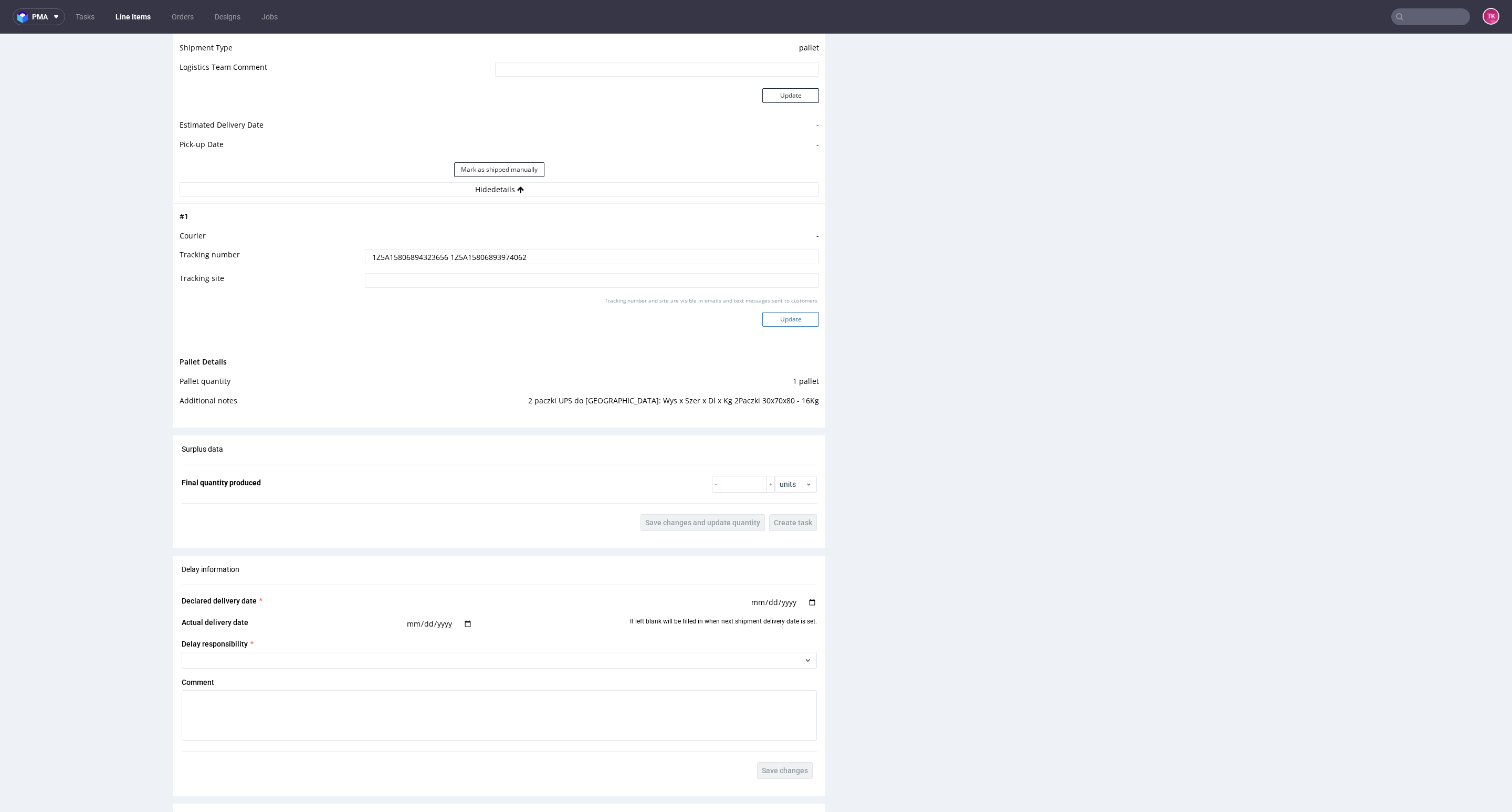
click at [801, 323] on button "Update" at bounding box center [791, 320] width 57 height 15
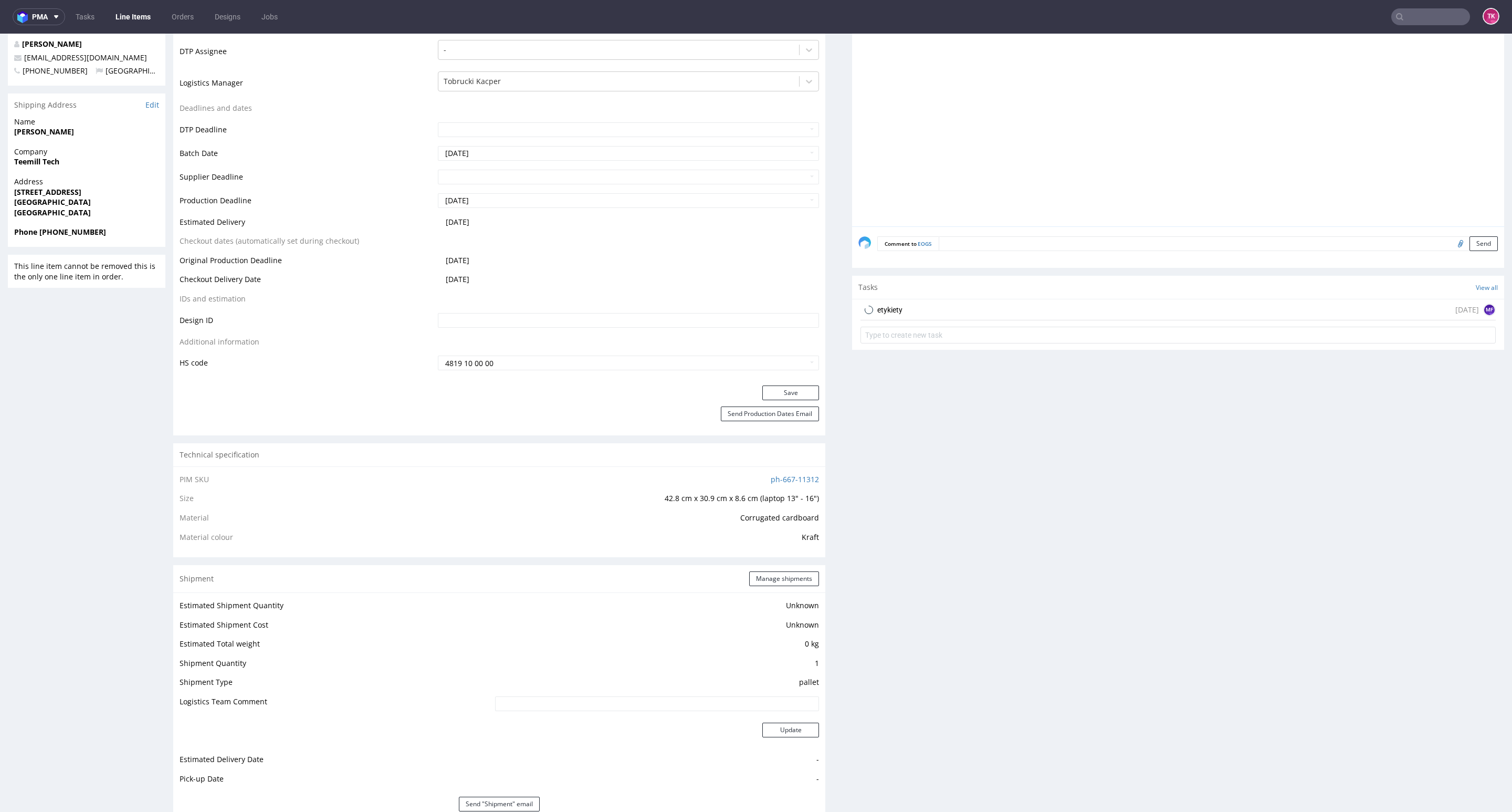
scroll to position [394, 0]
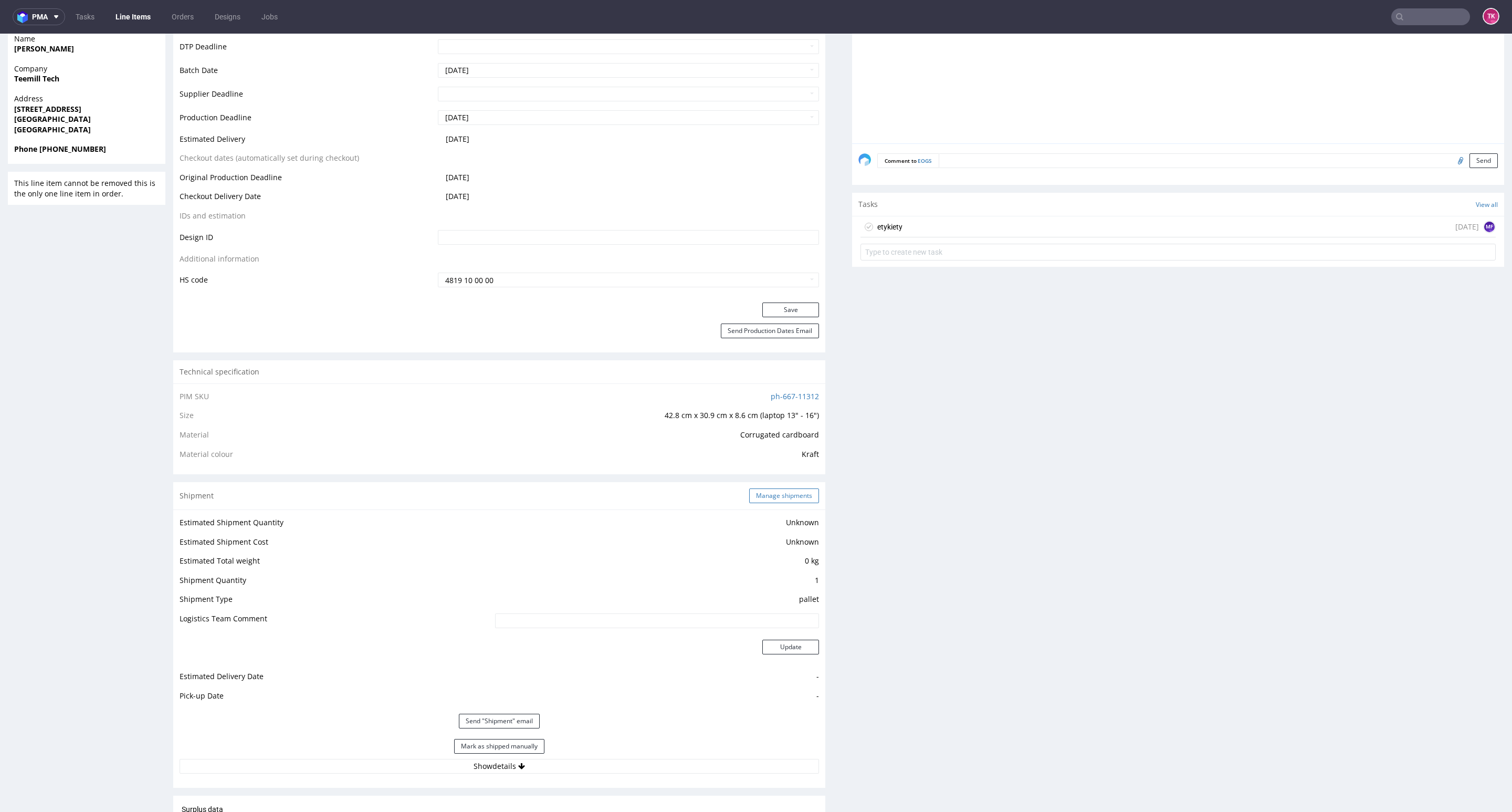
click at [787, 500] on button "Manage shipments" at bounding box center [783, 496] width 69 height 15
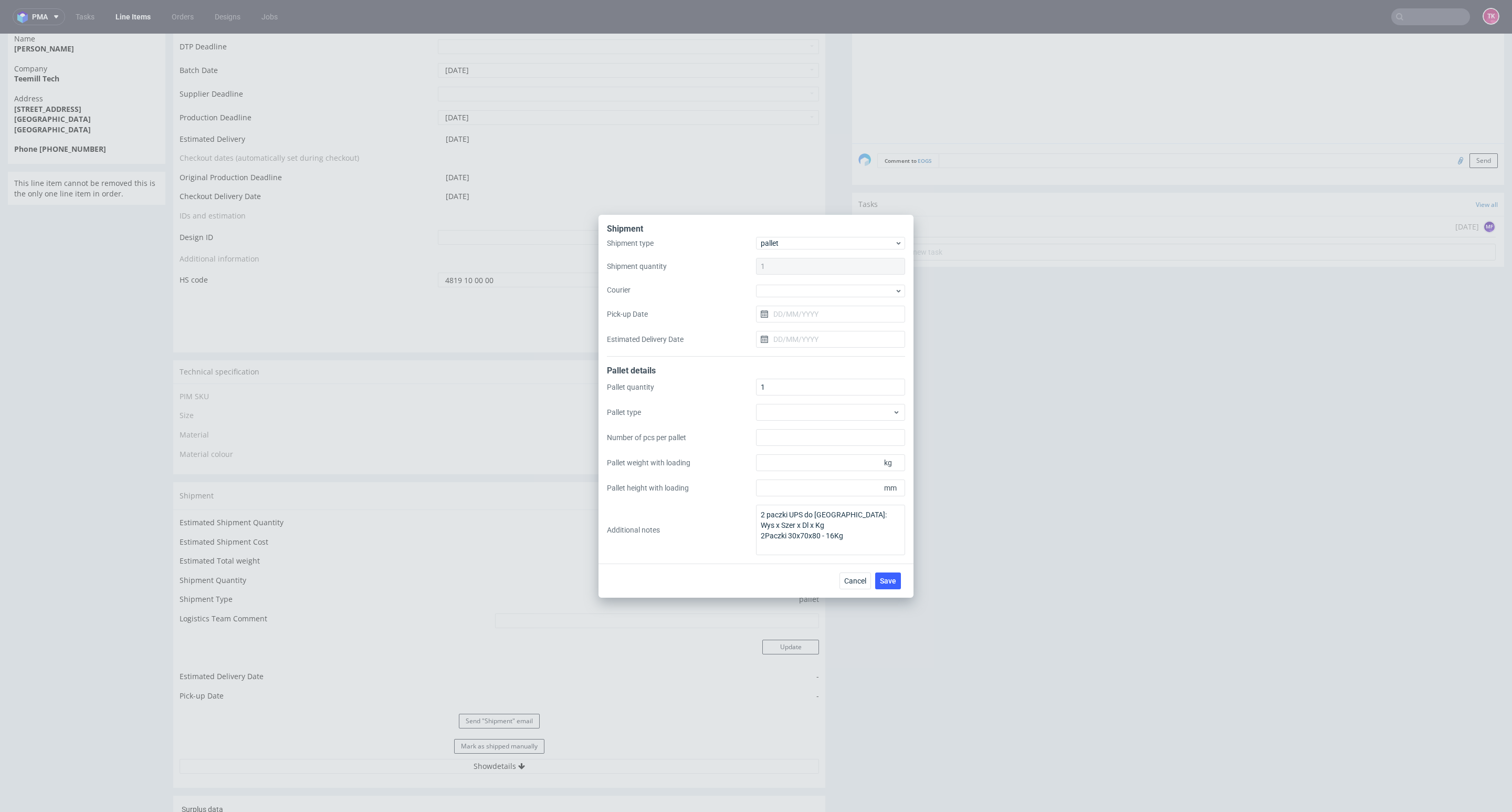
click at [803, 300] on div "Shipment type pallet Shipment quantity 1 Courier Pick-up Date Estimated Deliver…" at bounding box center [756, 296] width 299 height 120
click at [802, 299] on div "Shipment type pallet Shipment quantity 1 Courier Pick-up Date Estimated Deliver…" at bounding box center [756, 296] width 299 height 120
click at [802, 293] on div at bounding box center [830, 291] width 149 height 13
click at [803, 361] on div "UPS Pallets" at bounding box center [831, 364] width 141 height 19
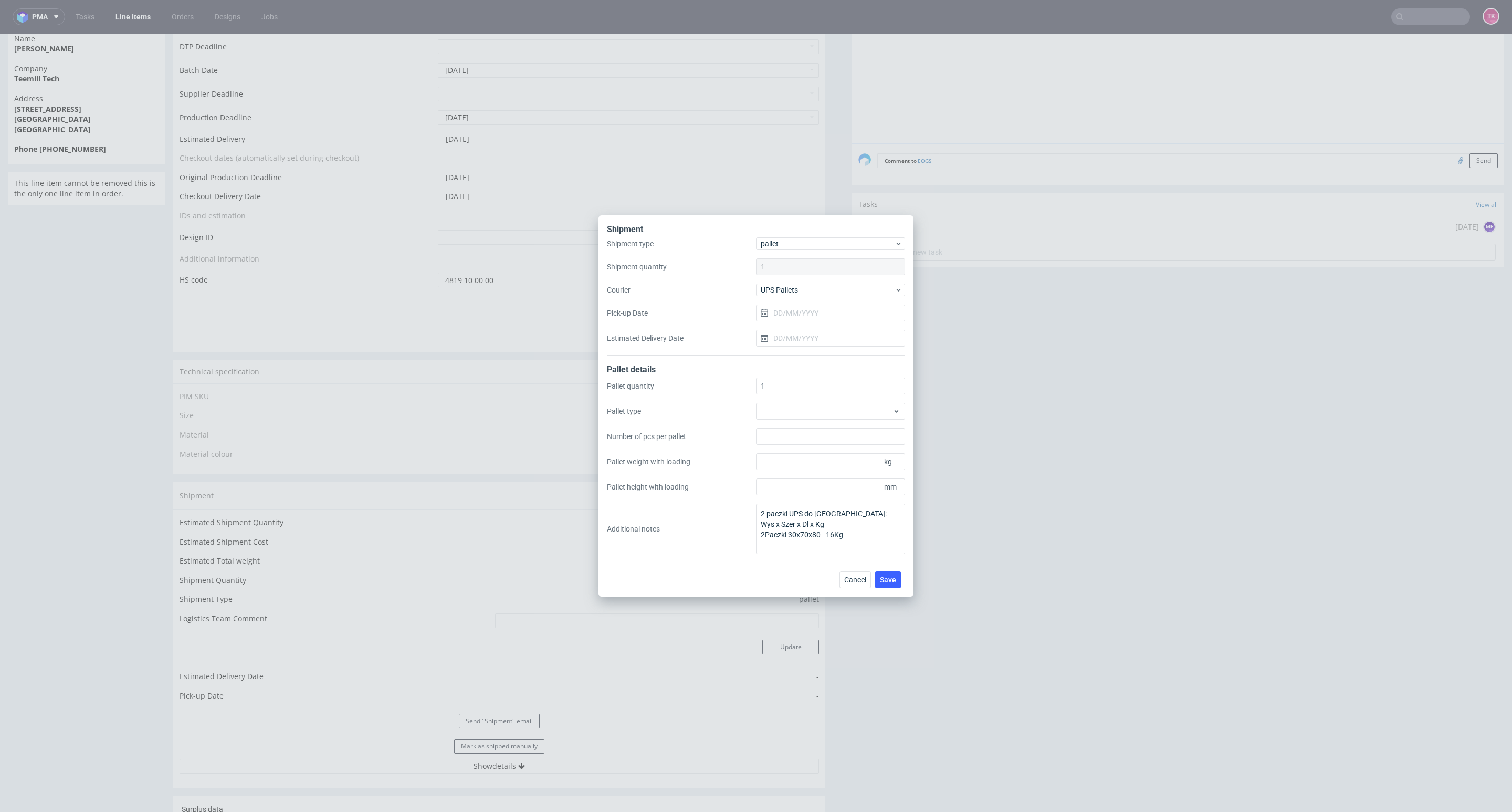
click at [817, 323] on div "Shipment type pallet Shipment quantity 1 Courier UPS Pallets Pick-up Date Estim…" at bounding box center [756, 296] width 299 height 118
drag, startPoint x: 892, startPoint y: 570, endPoint x: 901, endPoint y: 585, distance: 17.5
click at [895, 583] on div "Cancel Save" at bounding box center [755, 579] width 315 height 34
click at [901, 585] on div "Cancel Save" at bounding box center [872, 580] width 66 height 16
click at [891, 576] on span "Save" at bounding box center [888, 580] width 16 height 7
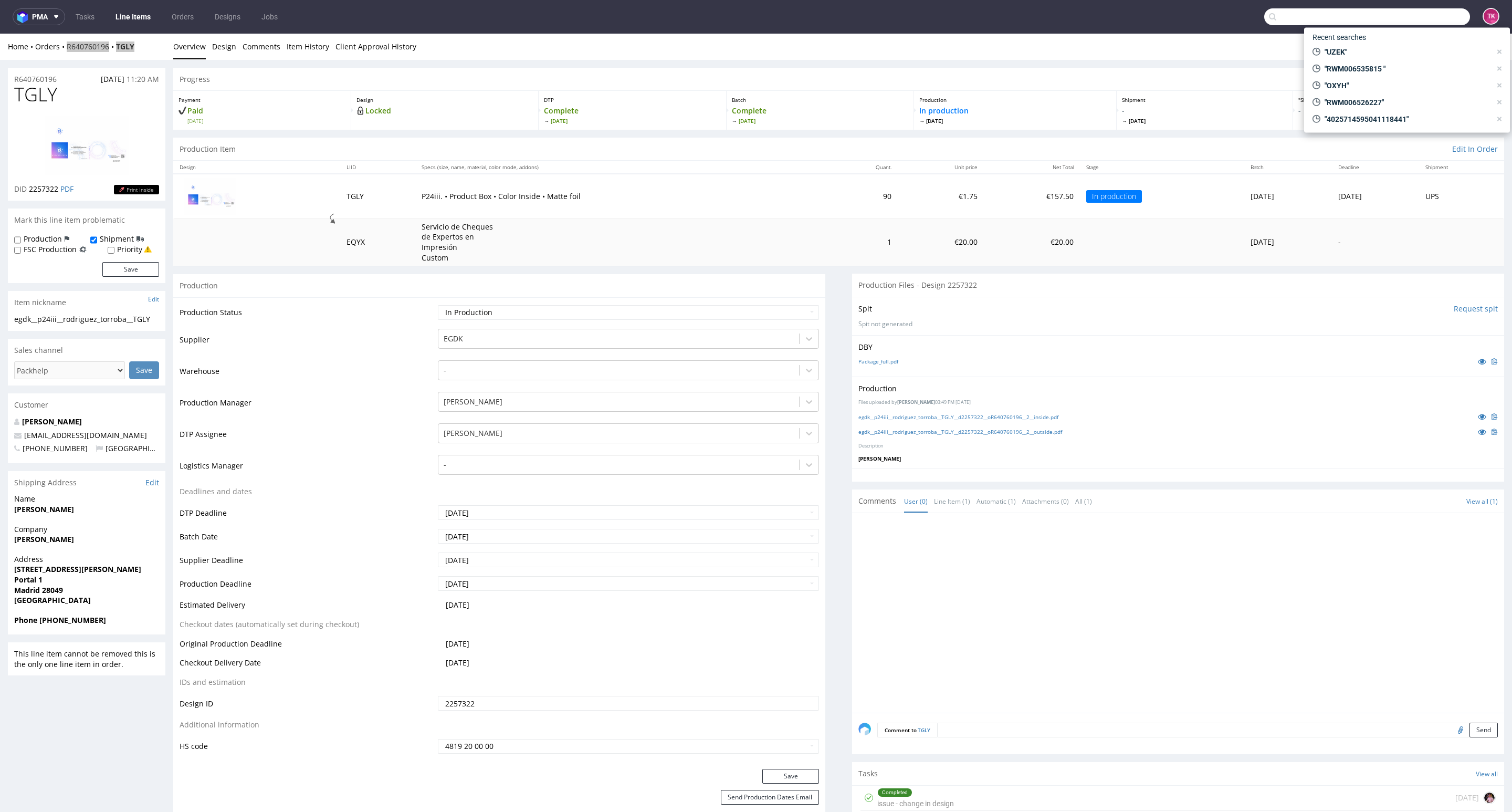
click at [1426, 19] on input "text" at bounding box center [1366, 16] width 205 height 16
paste input "PLWAW508038062"
type input "PLWAW508038062"
drag, startPoint x: 1402, startPoint y: 30, endPoint x: 1377, endPoint y: 43, distance: 28.2
click at [1377, 43] on div "XBXH" at bounding box center [1406, 43] width 189 height 19
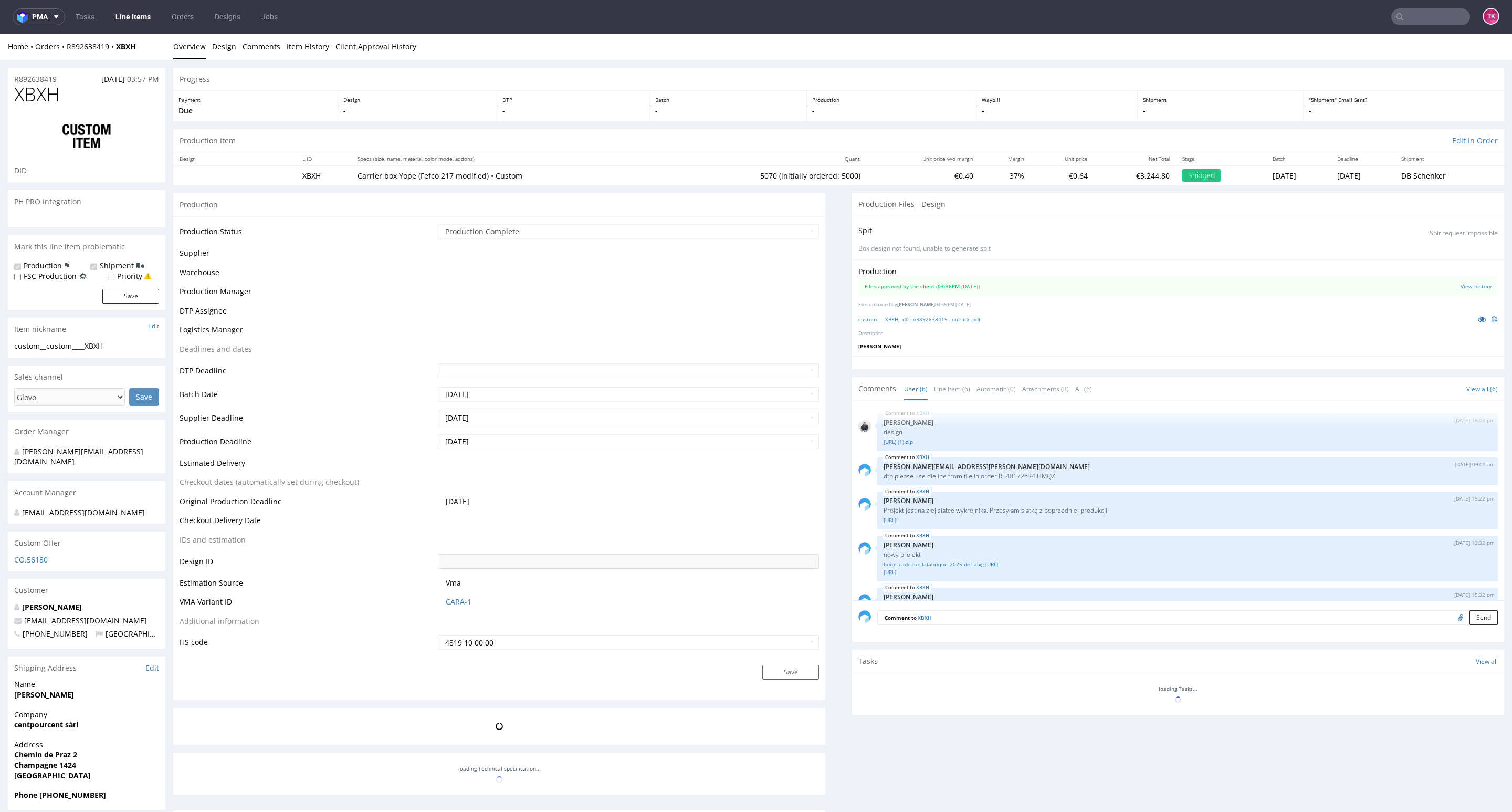
scroll to position [71, 0]
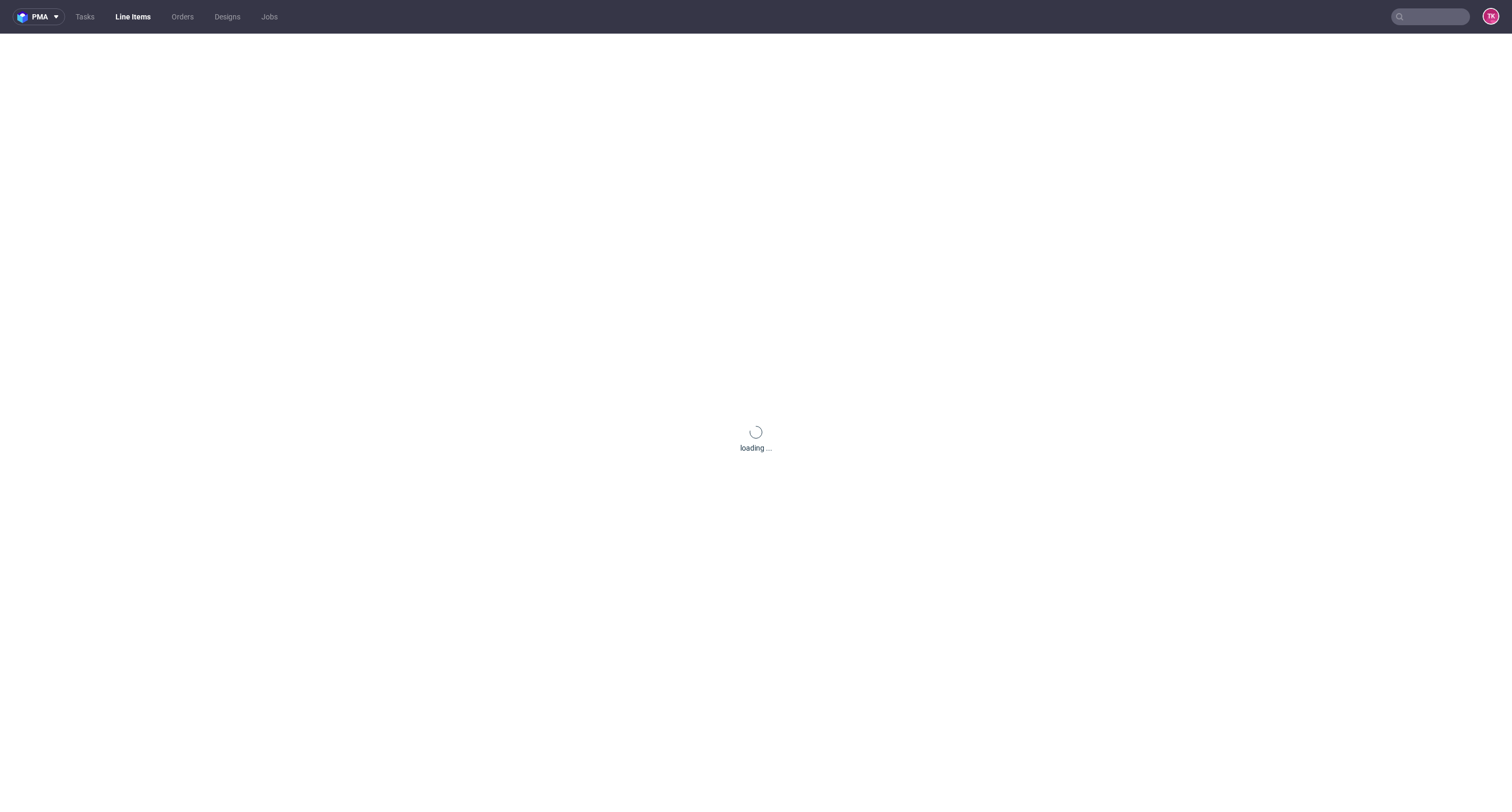
click at [134, 6] on nav "pma Tasks Line Items Orders Designs Jobs TK" at bounding box center [756, 16] width 1512 height 34
click at [134, 15] on link "Line Items" at bounding box center [133, 16] width 47 height 16
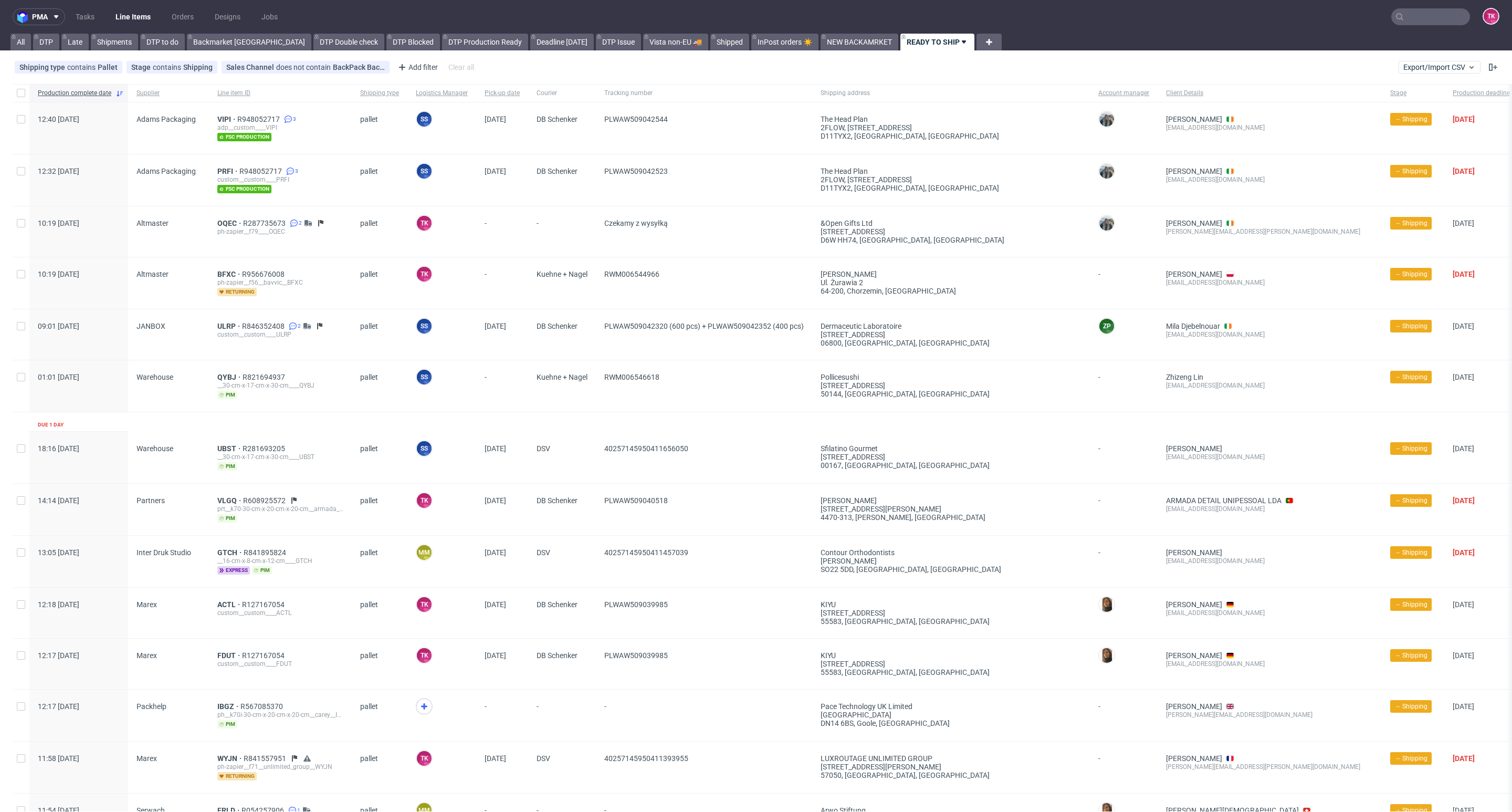
click at [130, 17] on link "Line Items" at bounding box center [133, 16] width 47 height 16
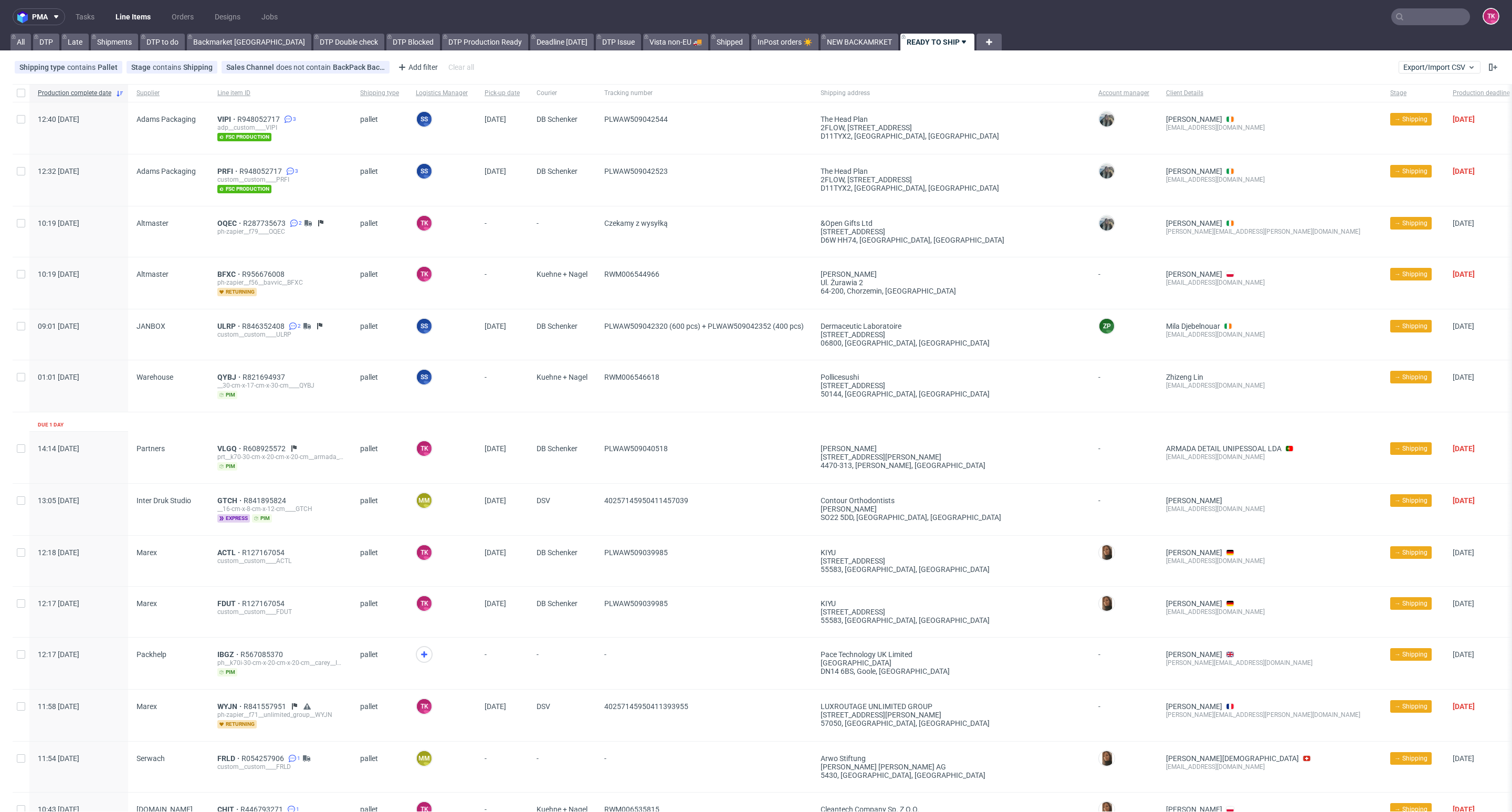
click at [139, 13] on link "Line Items" at bounding box center [133, 16] width 47 height 16
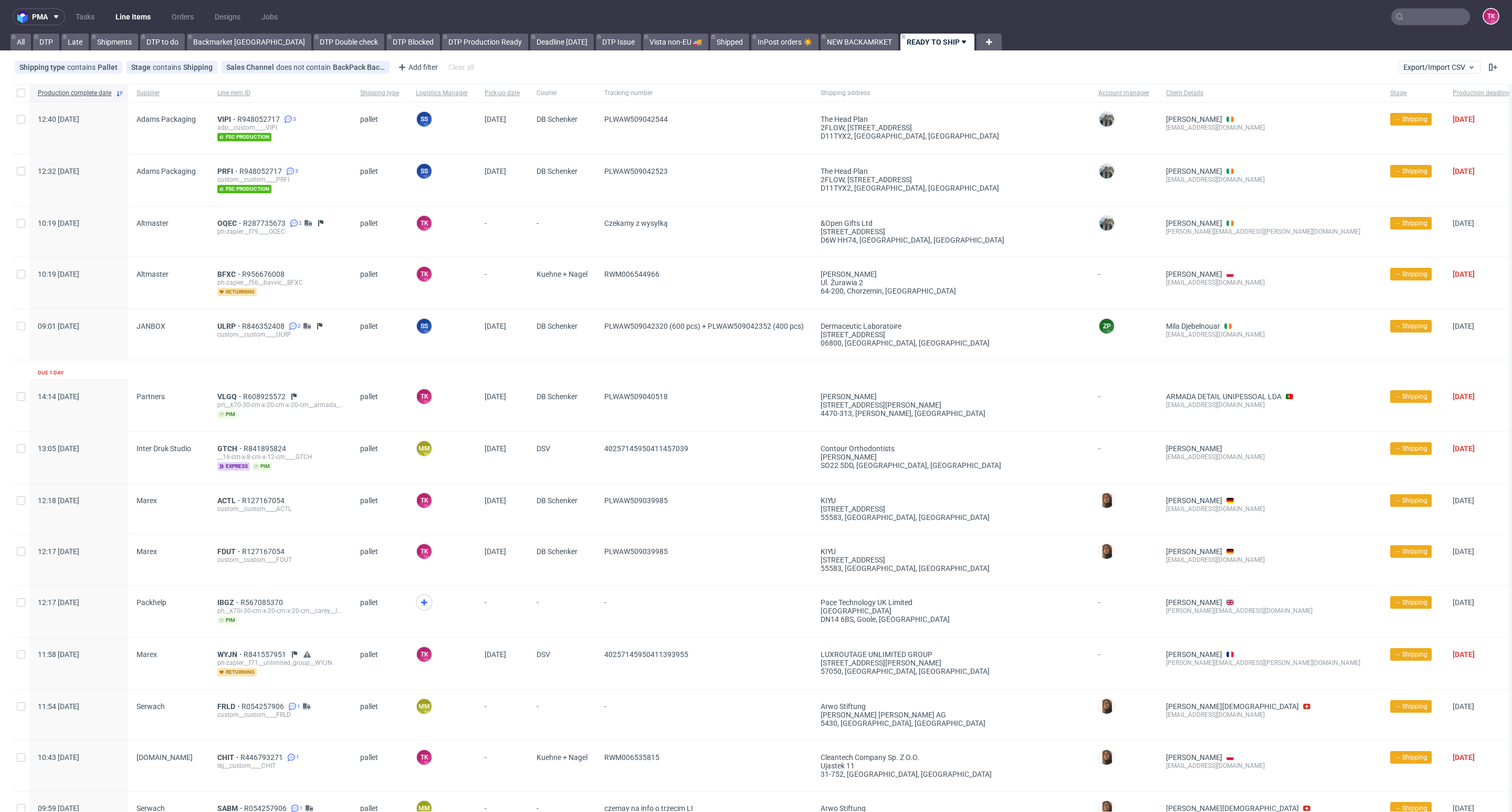
click at [118, 24] on link "Line Items" at bounding box center [133, 16] width 47 height 16
click at [131, 9] on link "Line Items" at bounding box center [133, 16] width 47 height 16
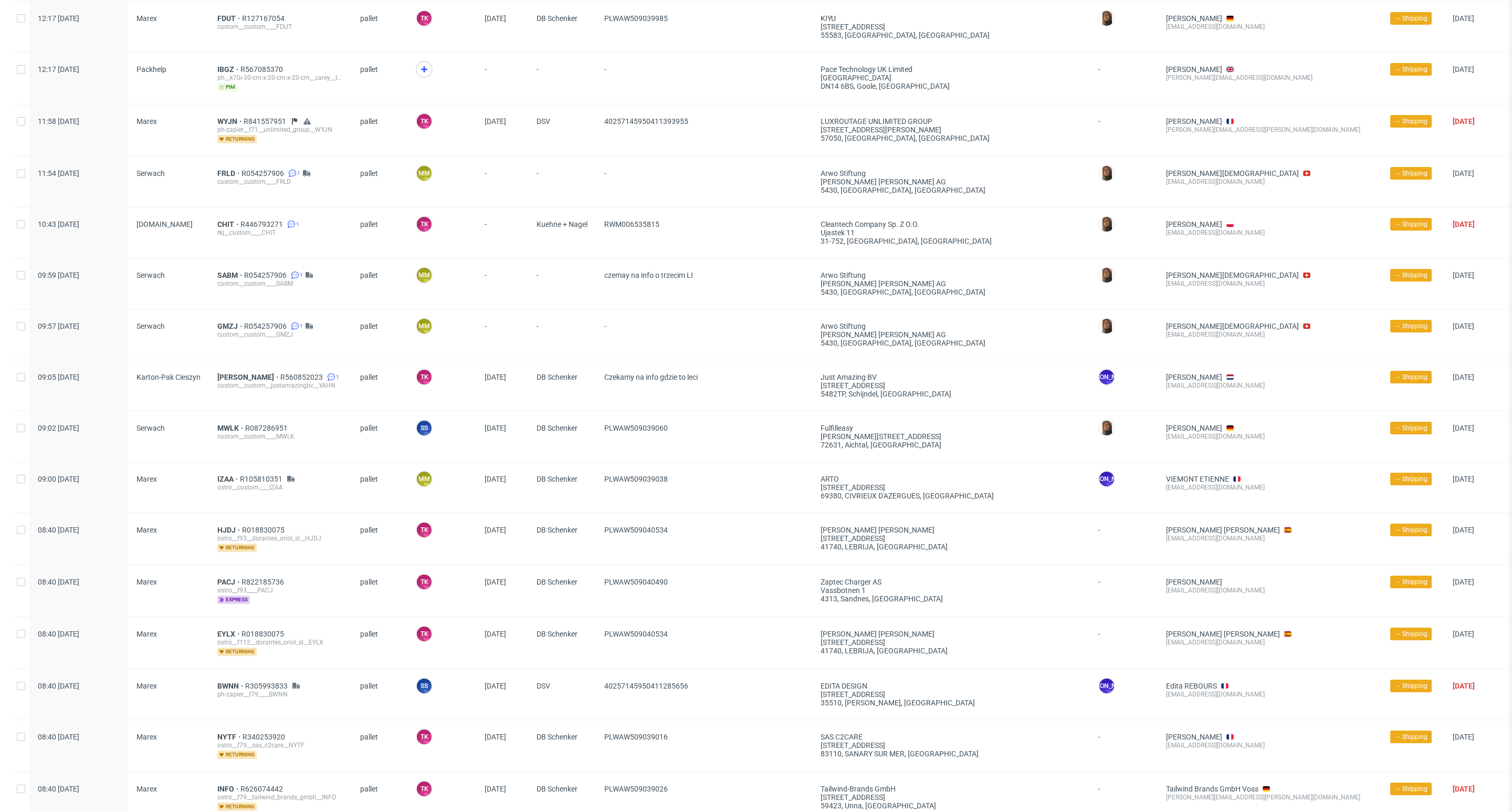
scroll to position [459, 0]
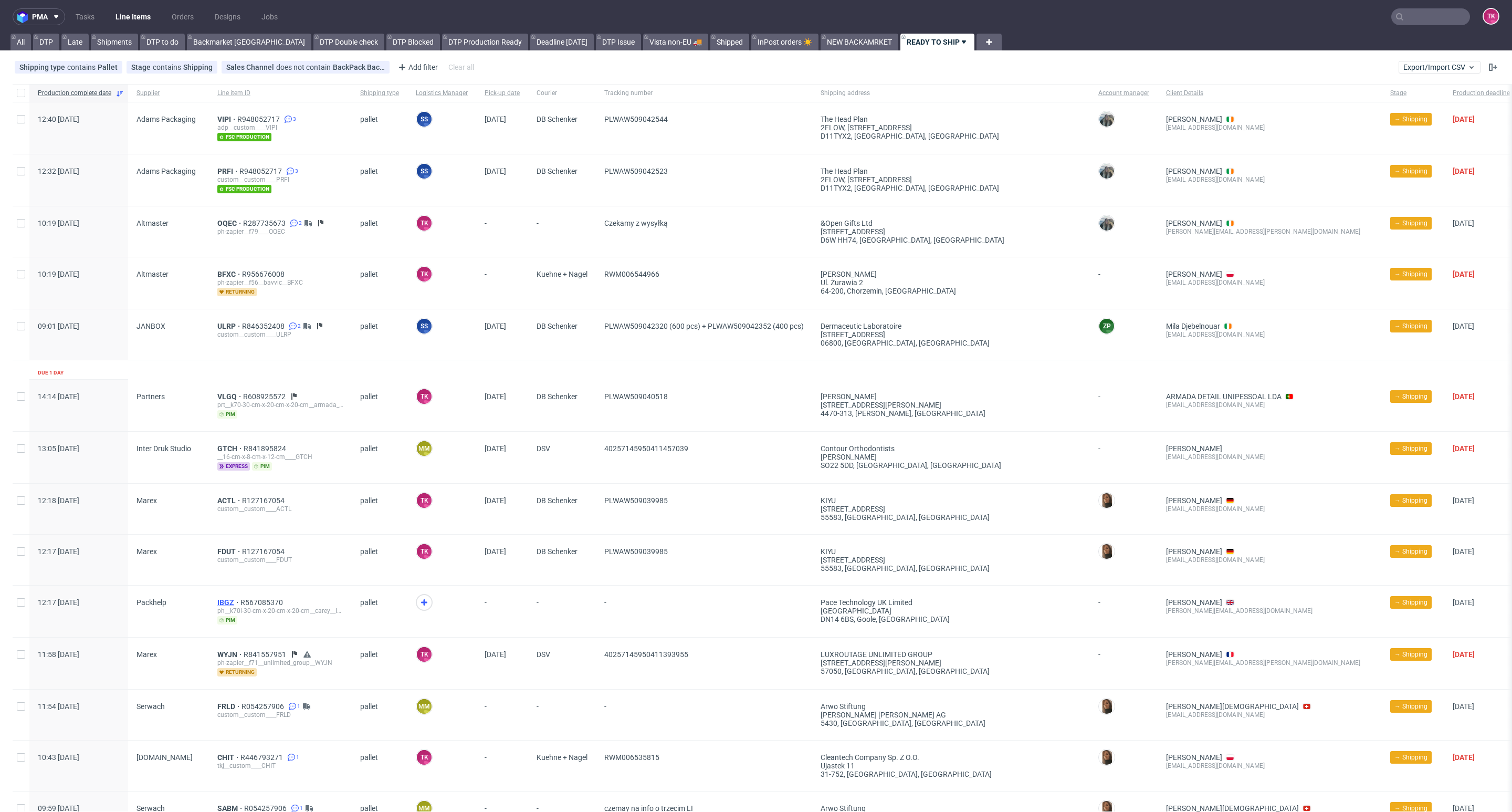
click at [226, 599] on span "IBGZ" at bounding box center [228, 602] width 23 height 8
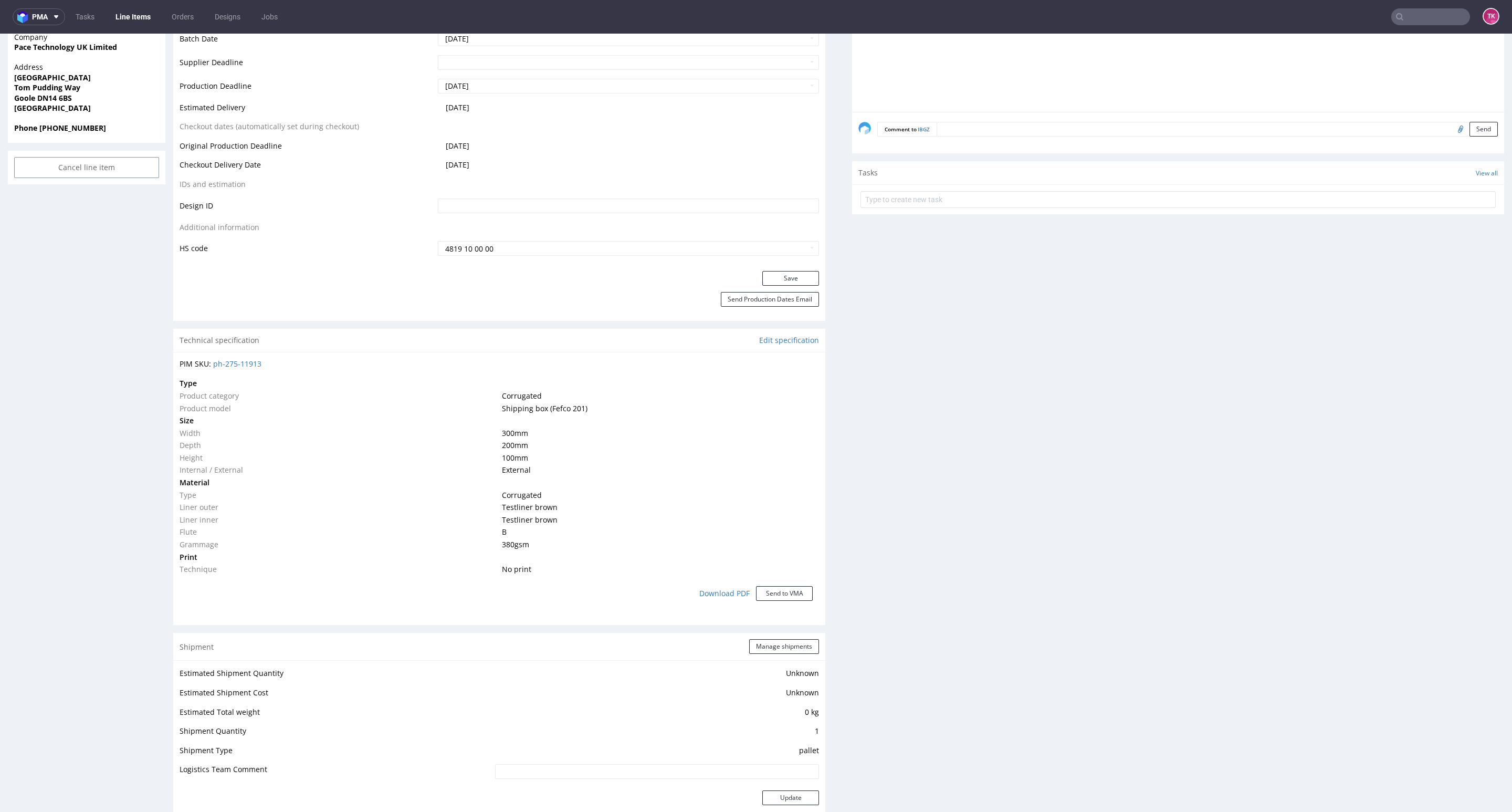
scroll to position [709, 0]
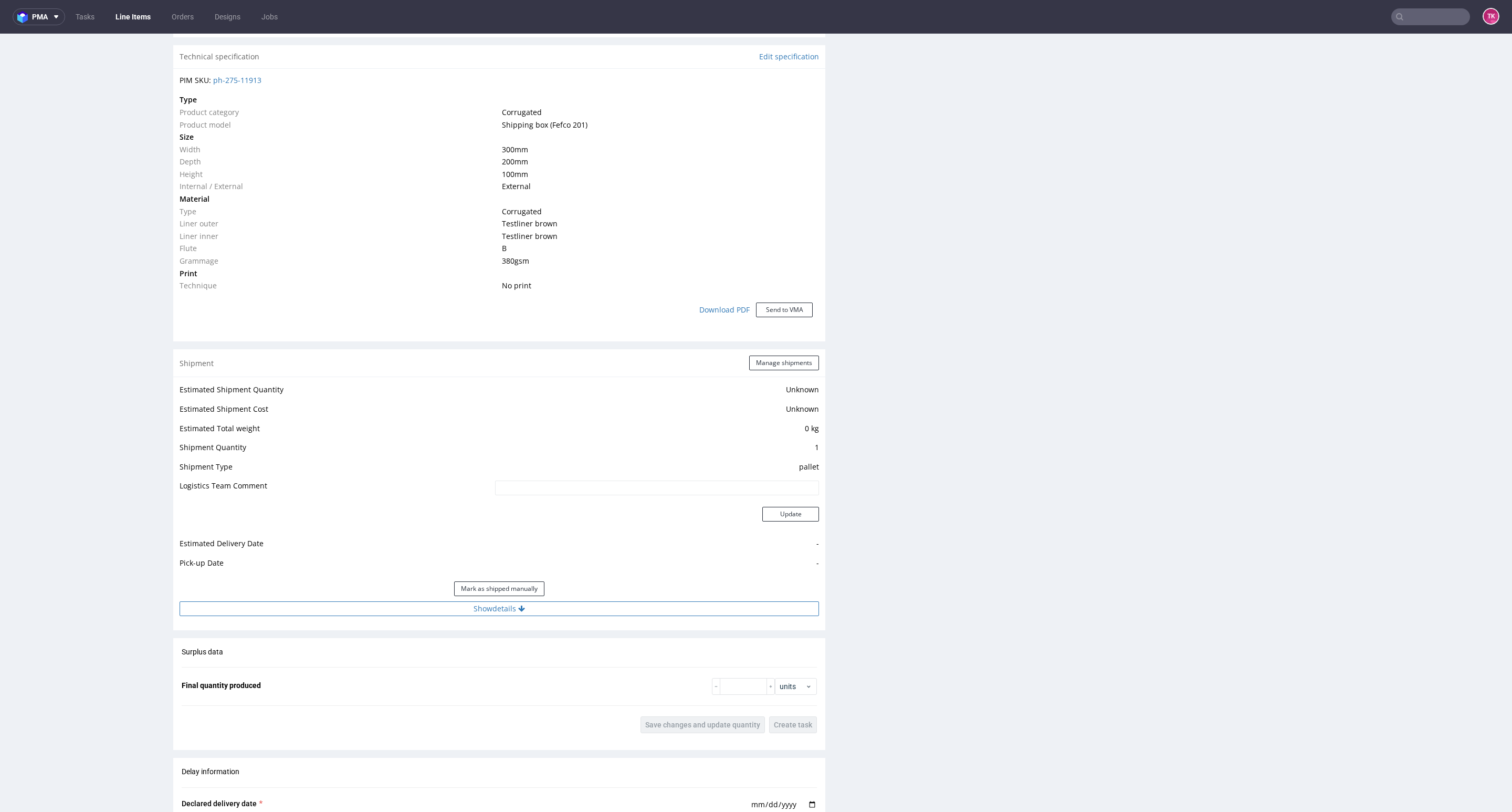
click at [551, 616] on button "Show details" at bounding box center [499, 608] width 639 height 15
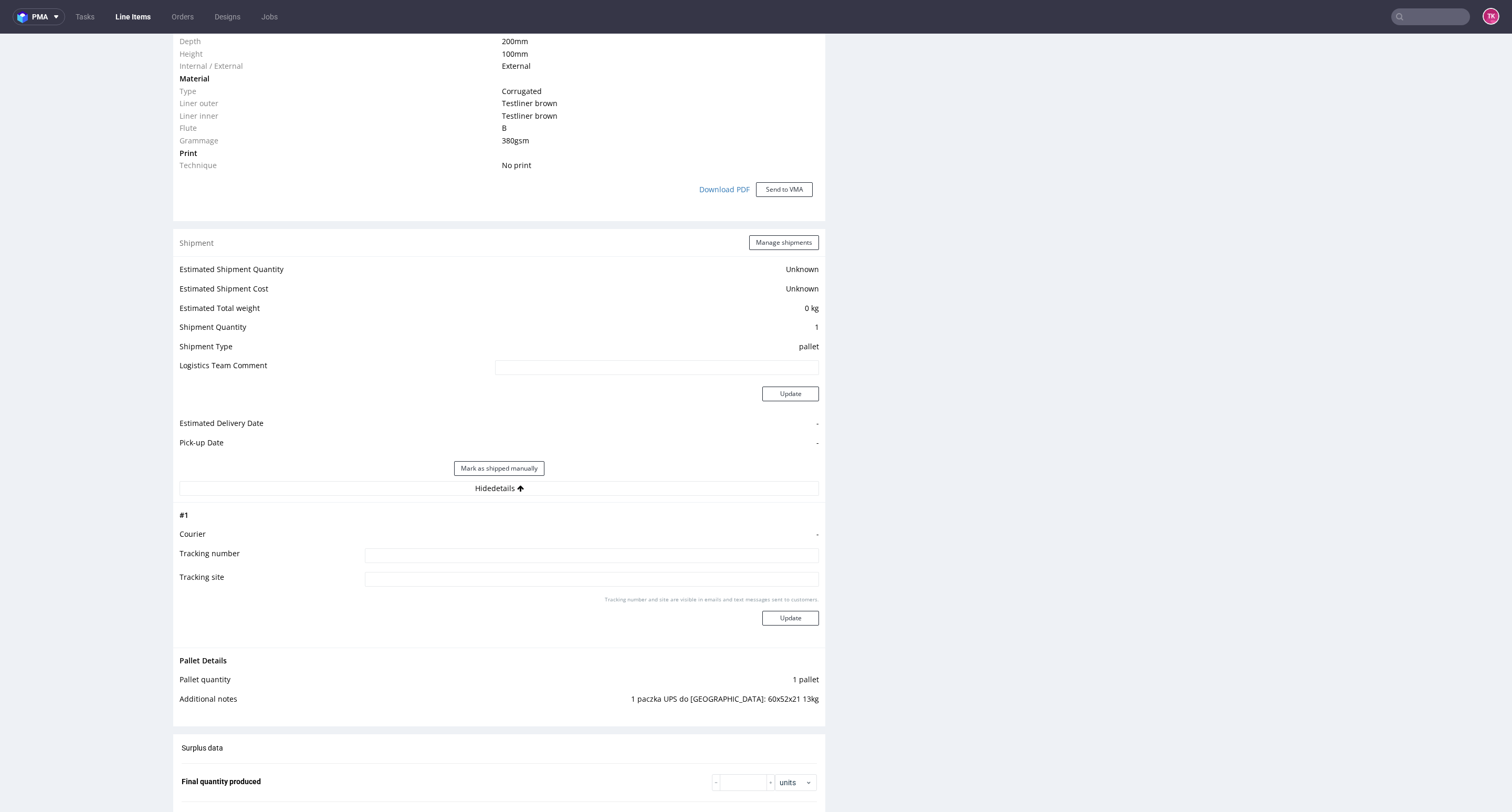
scroll to position [867, 0]
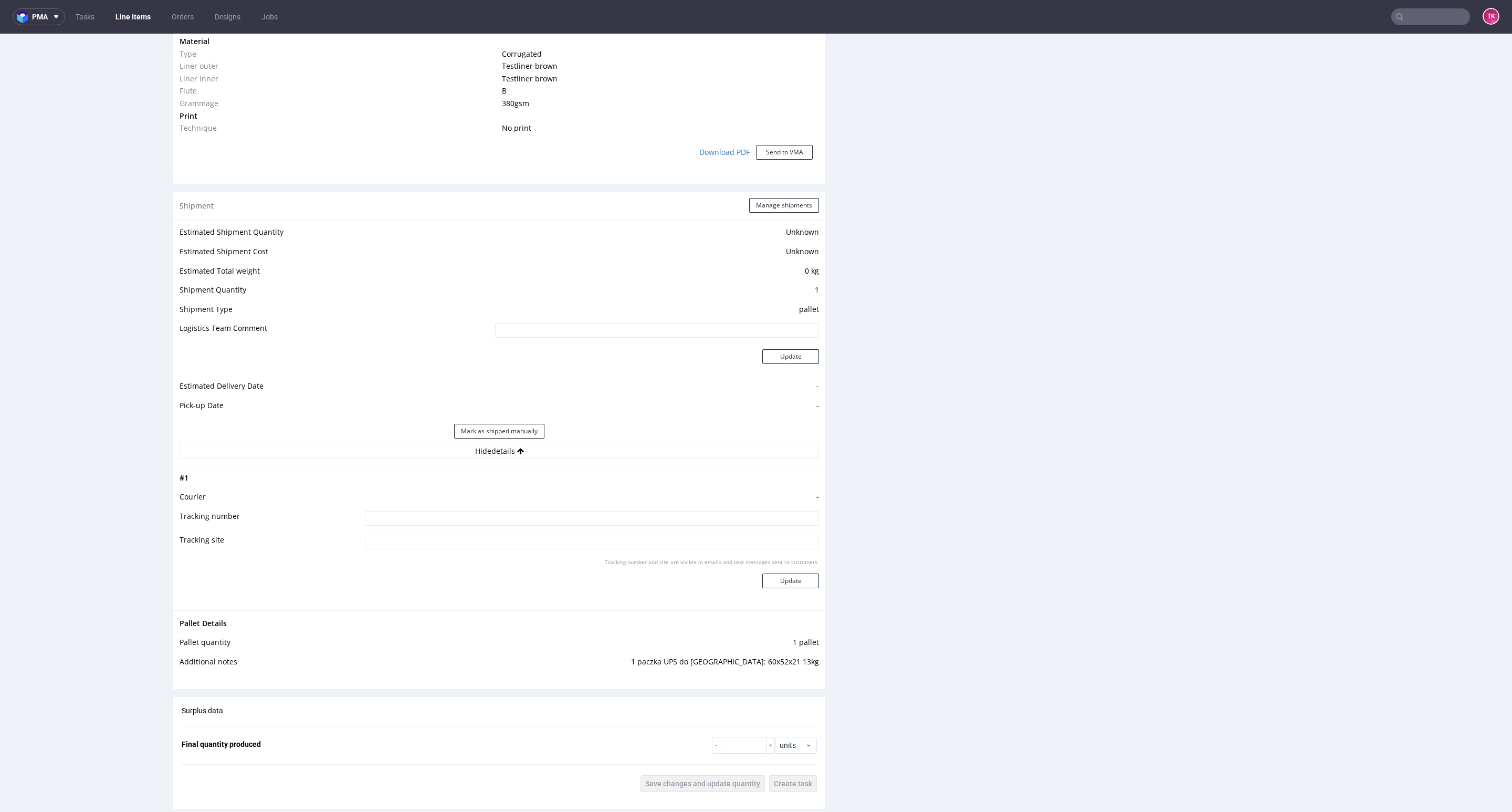
drag, startPoint x: 1503, startPoint y: 363, endPoint x: 1499, endPoint y: 327, distance: 36.2
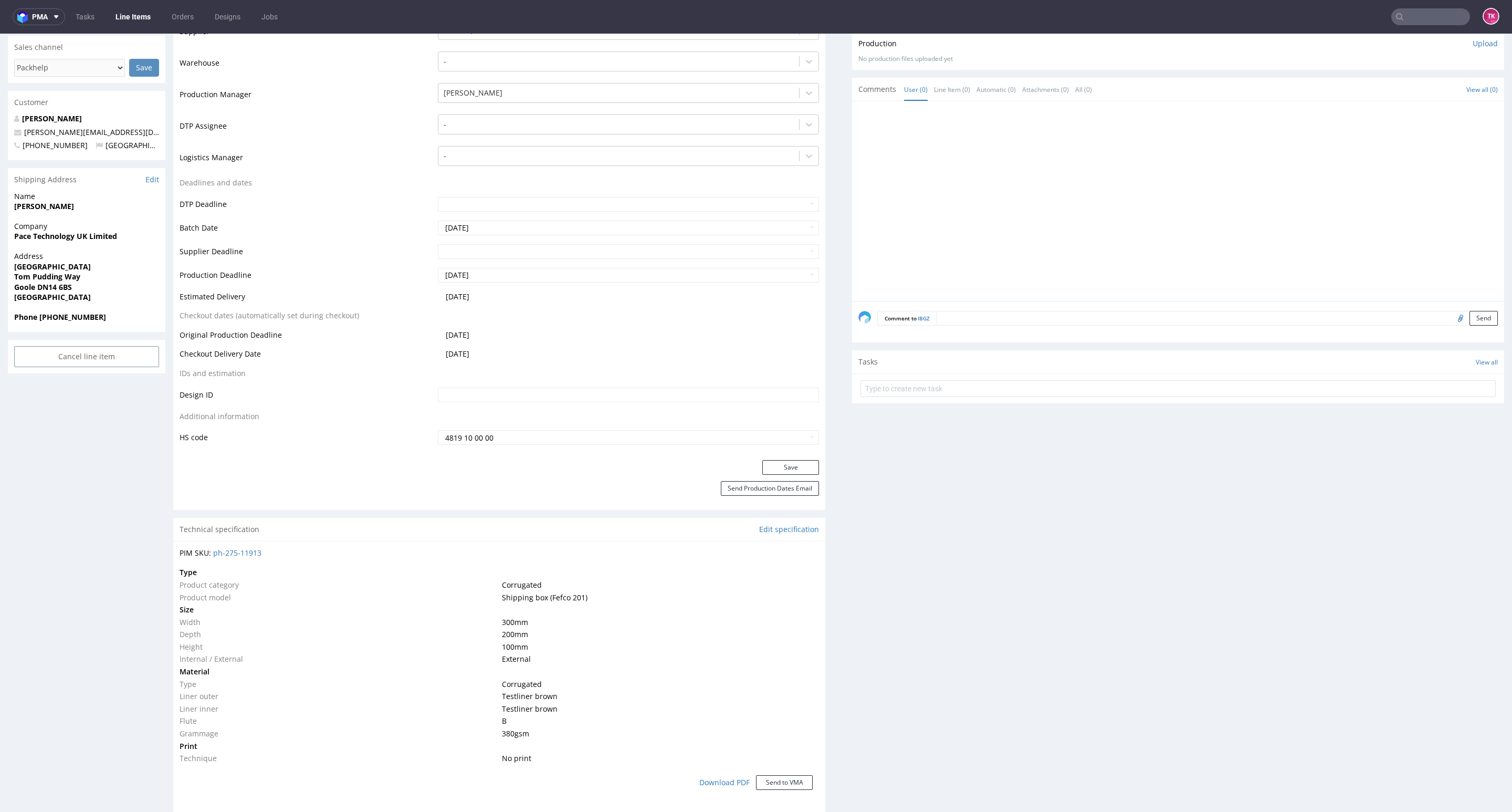
scroll to position [0, 0]
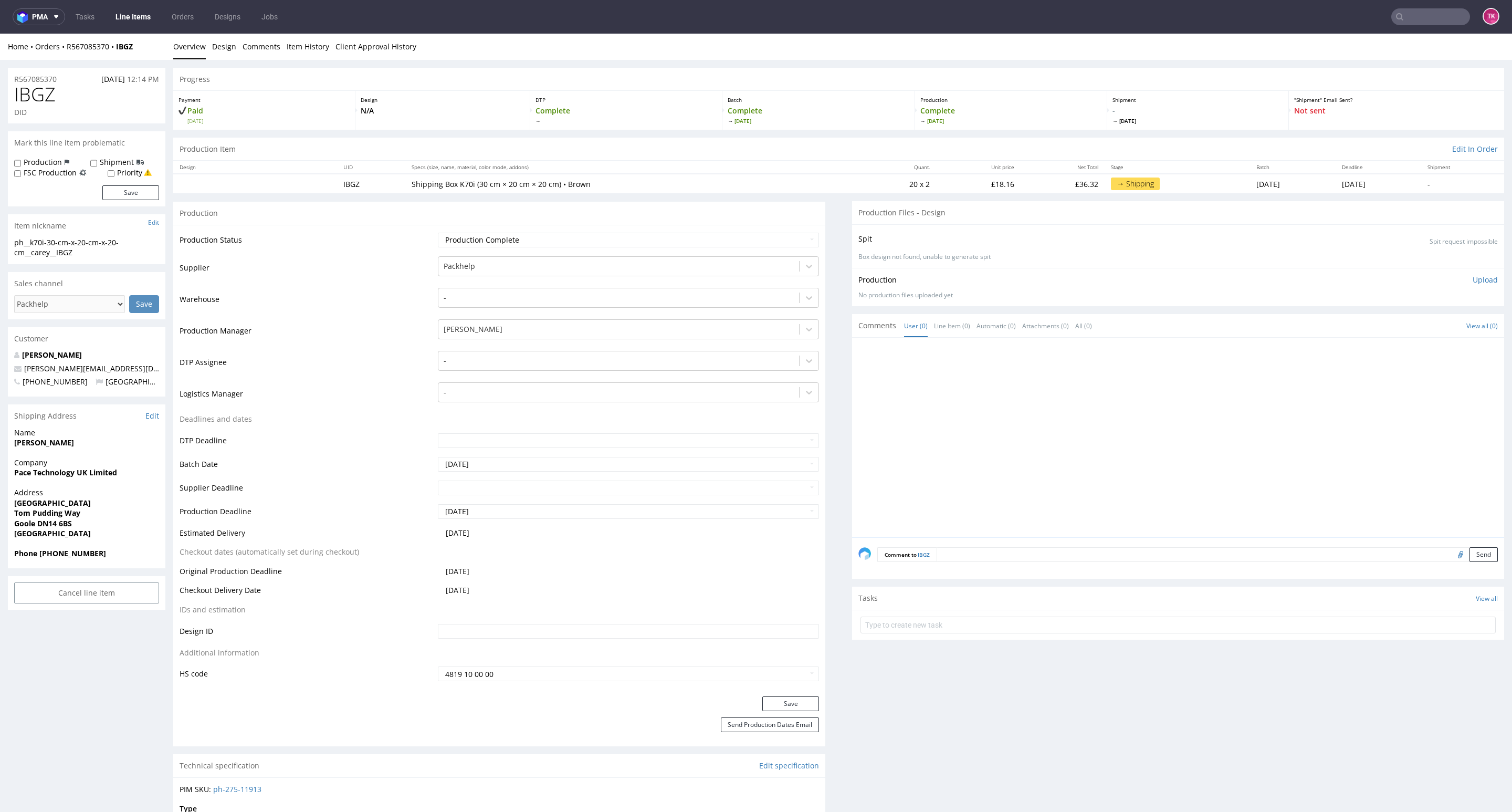
click at [121, 26] on nav "pma Tasks Line Items Orders Designs Jobs TK" at bounding box center [756, 16] width 1512 height 34
click at [129, 17] on link "Line Items" at bounding box center [133, 16] width 47 height 16
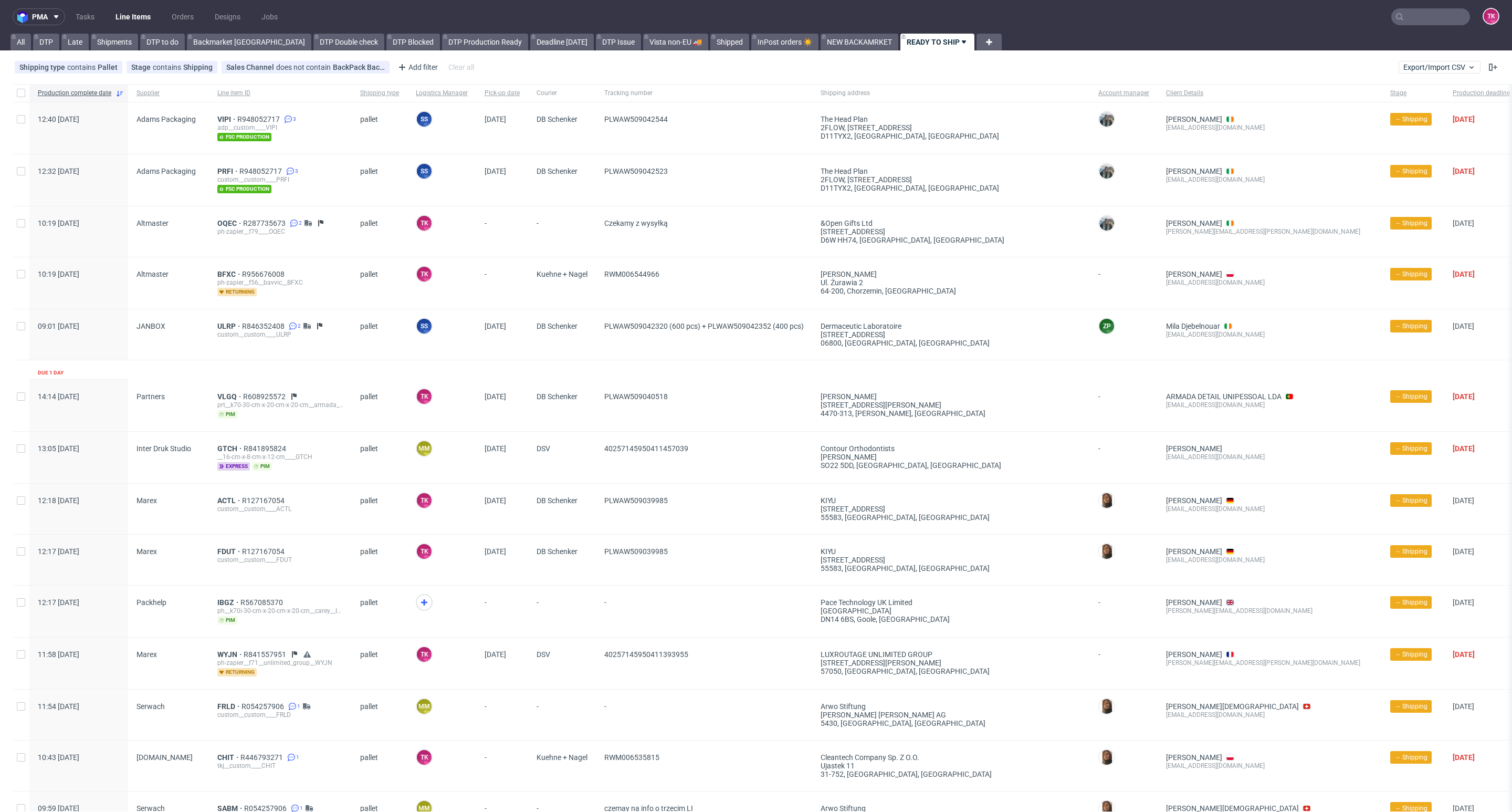
click at [132, 9] on link "Line Items" at bounding box center [133, 16] width 47 height 16
click at [132, 13] on link "Line Items" at bounding box center [133, 16] width 47 height 16
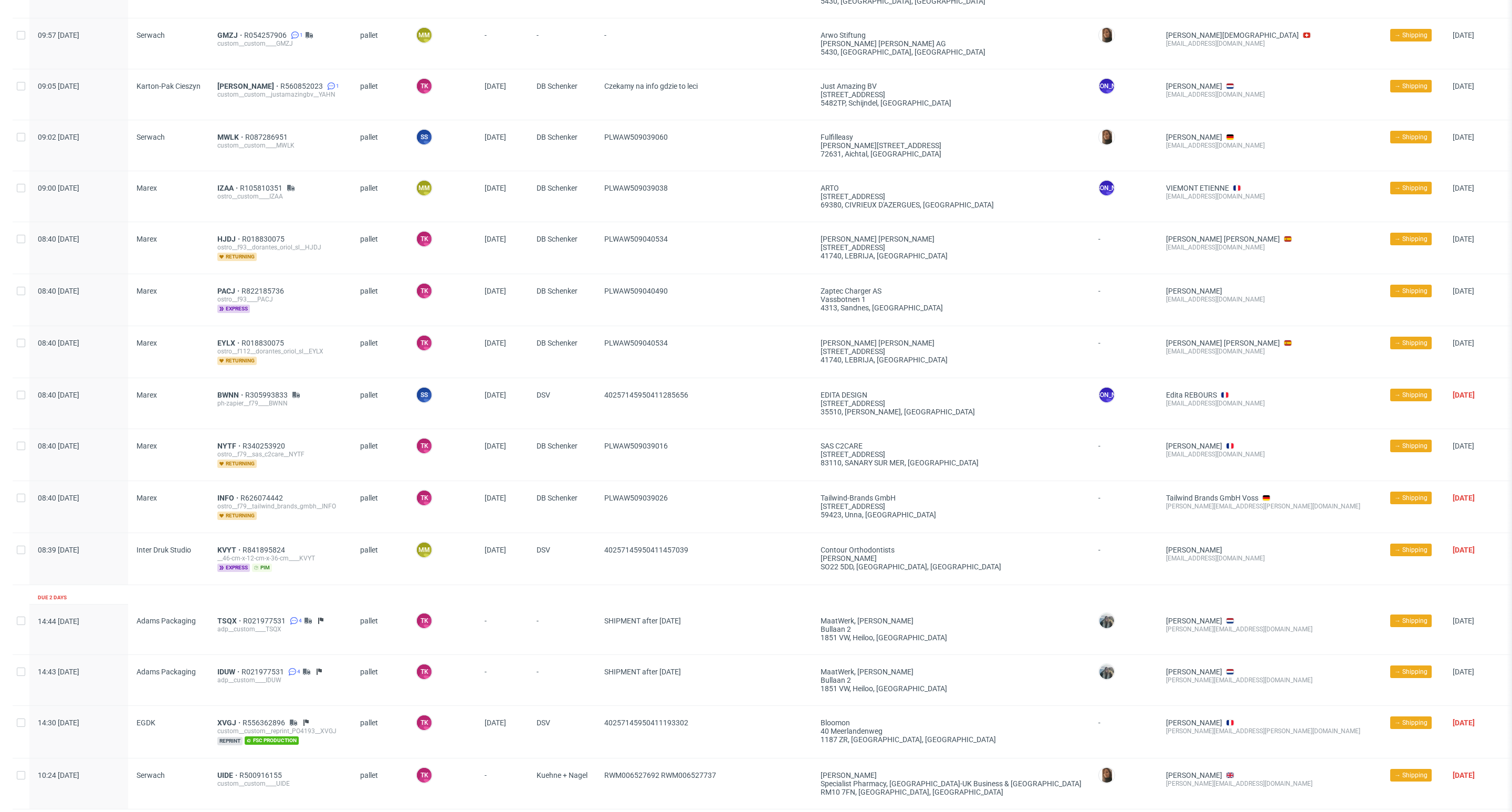
scroll to position [616, 0]
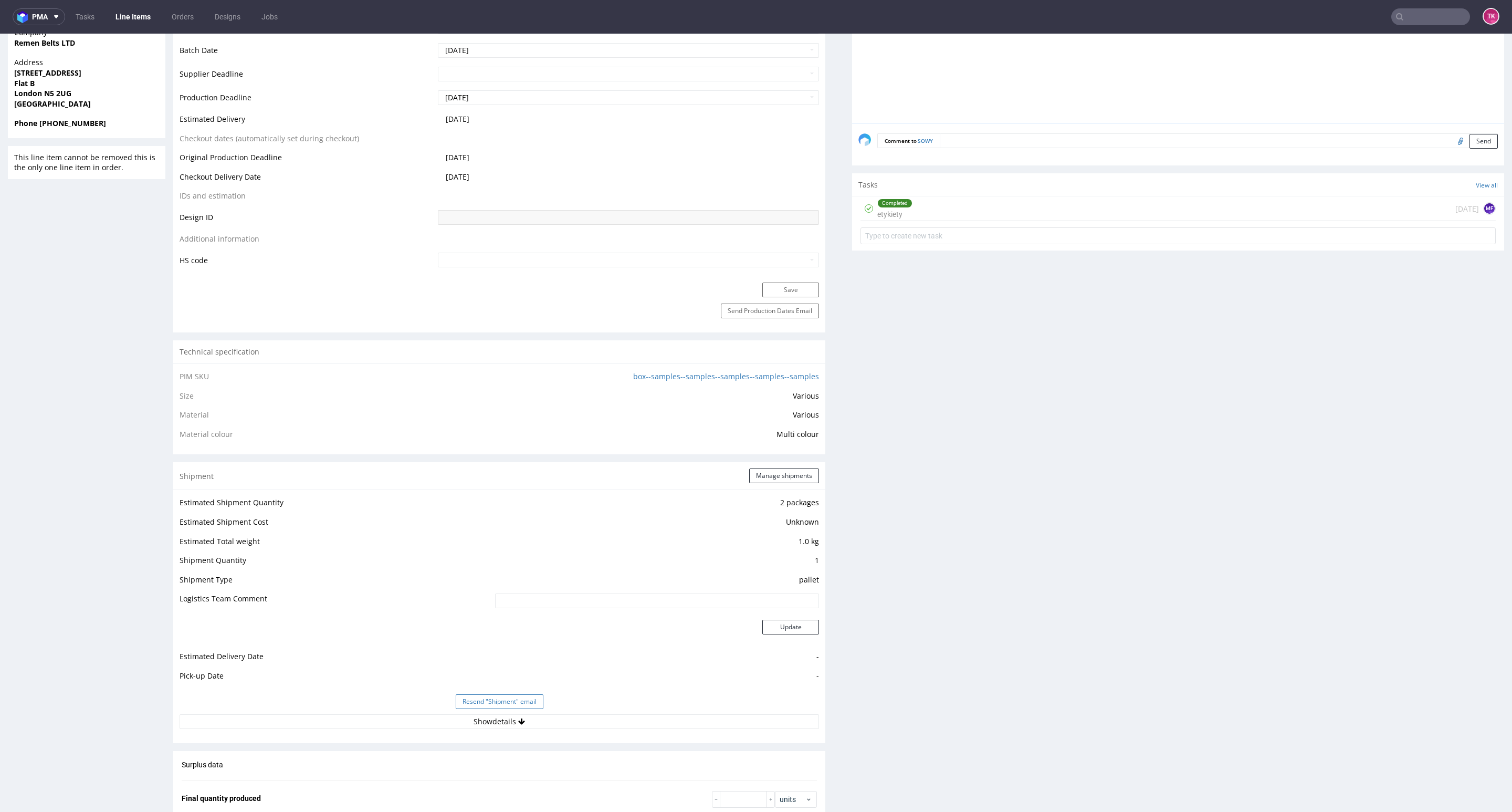
scroll to position [552, 0]
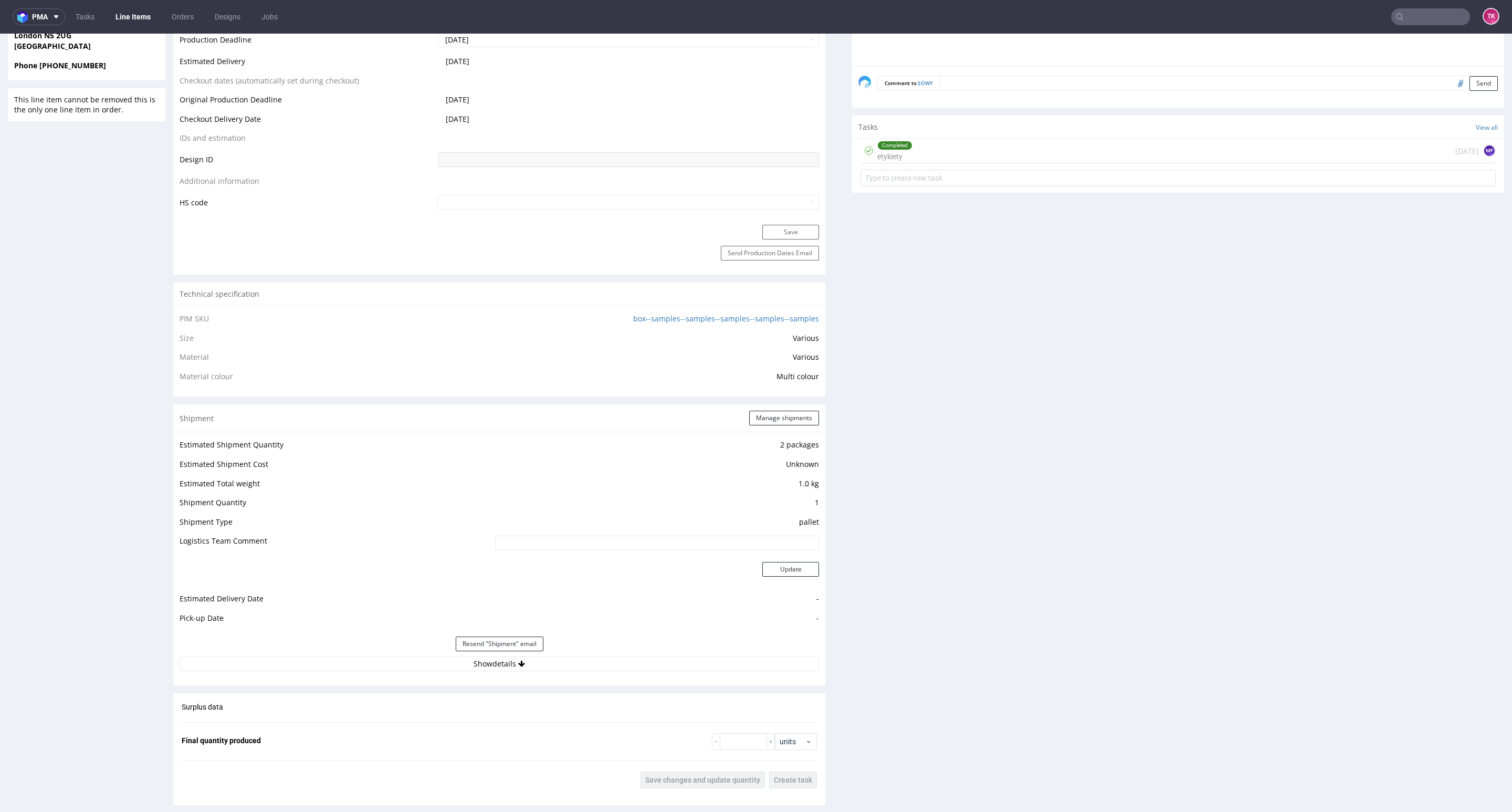
click at [408, 695] on div "Surplus data Final quantity produced units Save changes and update quantity Cre…" at bounding box center [499, 745] width 652 height 104
drag, startPoint x: 404, startPoint y: 673, endPoint x: 402, endPoint y: 663, distance: 10.2
click at [404, 673] on div "Estimated Shipment Quantity 2 packages Estimated Shipment Cost Unknown Estimate…" at bounding box center [499, 554] width 652 height 246
click at [402, 662] on button "Show details" at bounding box center [499, 664] width 639 height 15
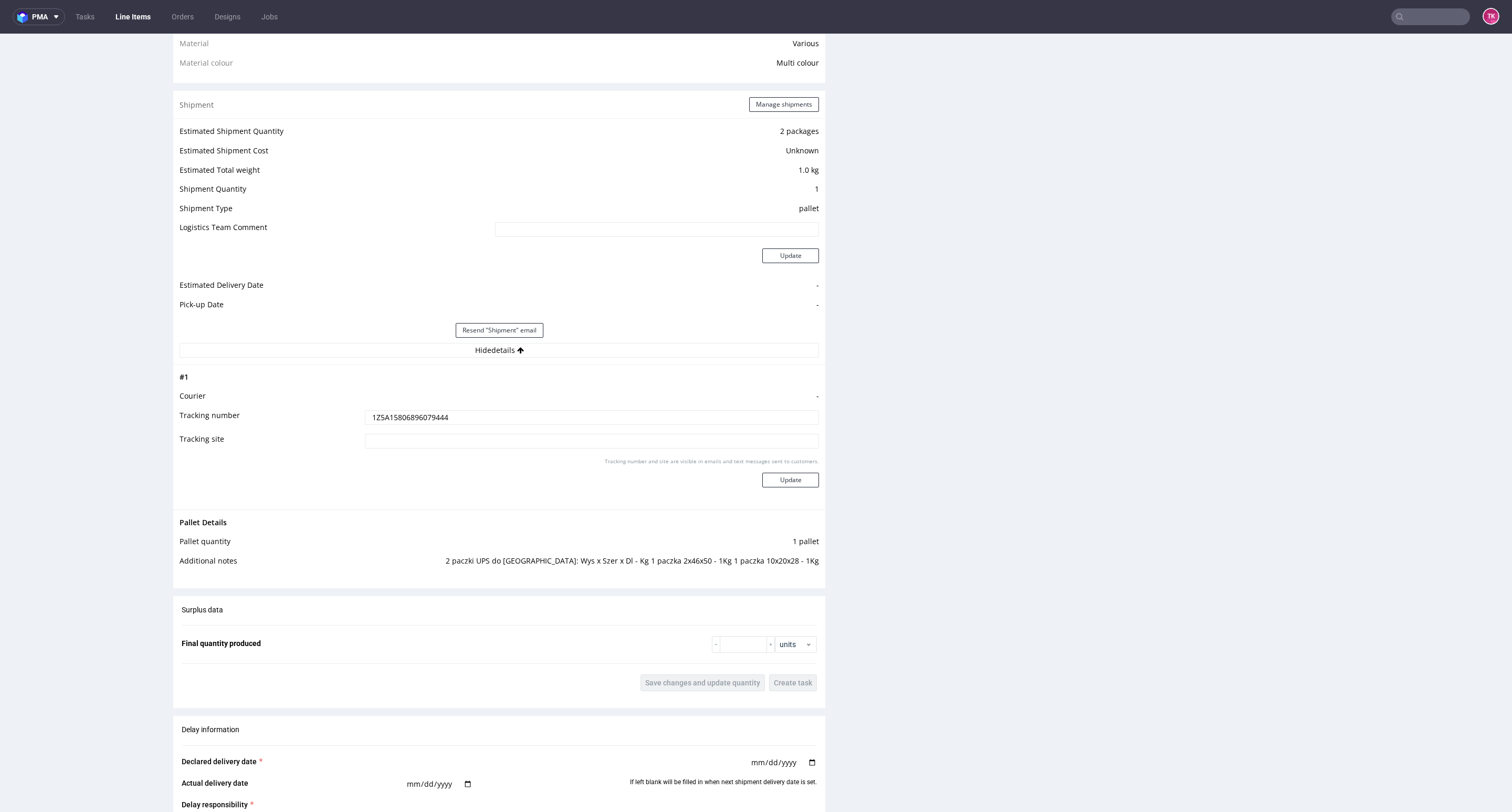
scroll to position [867, 0]
drag, startPoint x: 768, startPoint y: 539, endPoint x: 810, endPoint y: 559, distance: 46.5
click at [810, 559] on div "Pallet Details Pallet quantity 1 pallet Additional notes 2 paczki UPS do UK: Wy…" at bounding box center [499, 543] width 652 height 71
click at [852, 589] on div "Production Files - Design Spit Spit request impossible Box design not found, un…" at bounding box center [1178, 265] width 652 height 1700
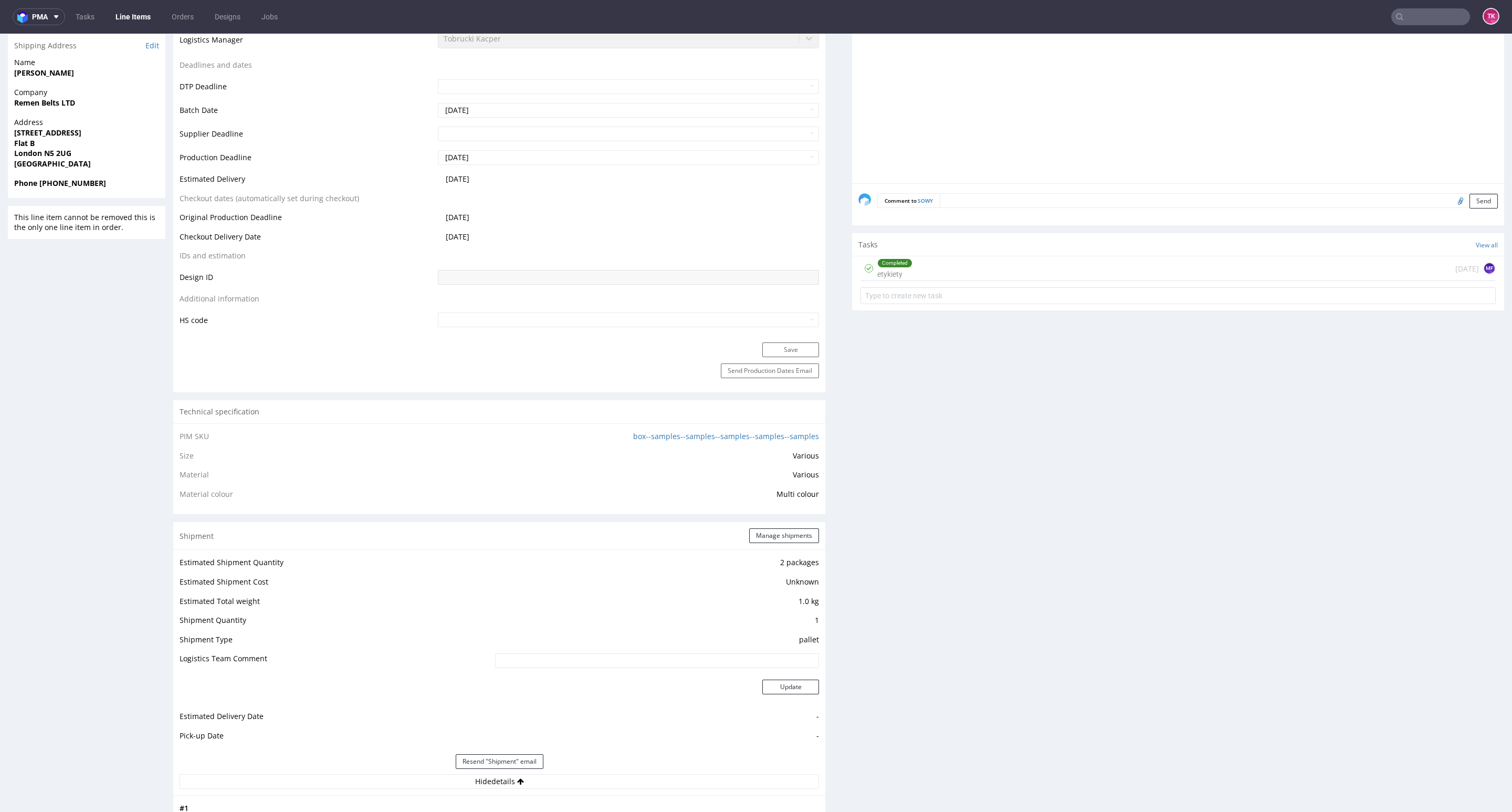
scroll to position [315, 0]
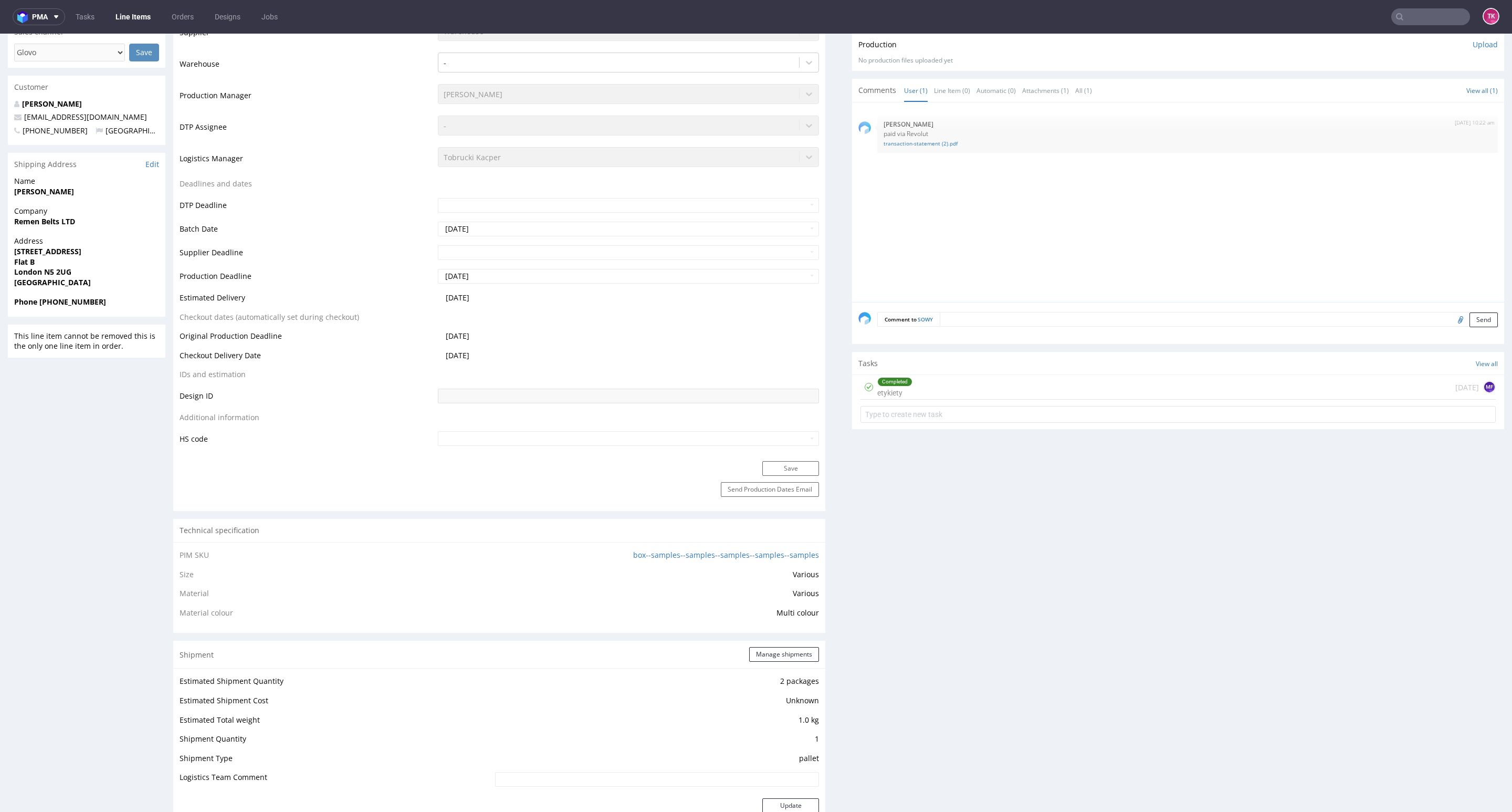
click at [971, 390] on div "Completed etykiety today MF" at bounding box center [1178, 387] width 635 height 25
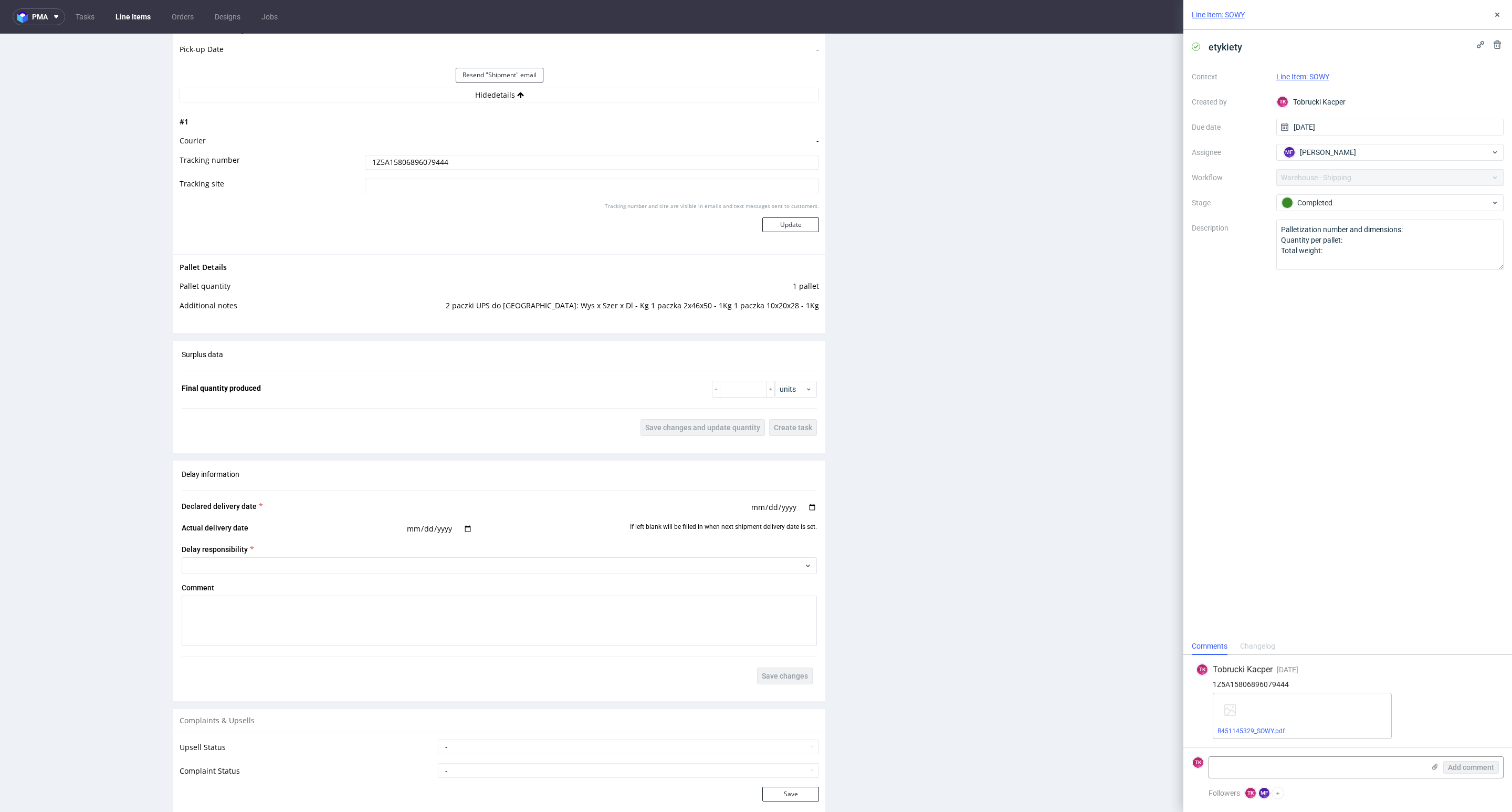
scroll to position [1113, 0]
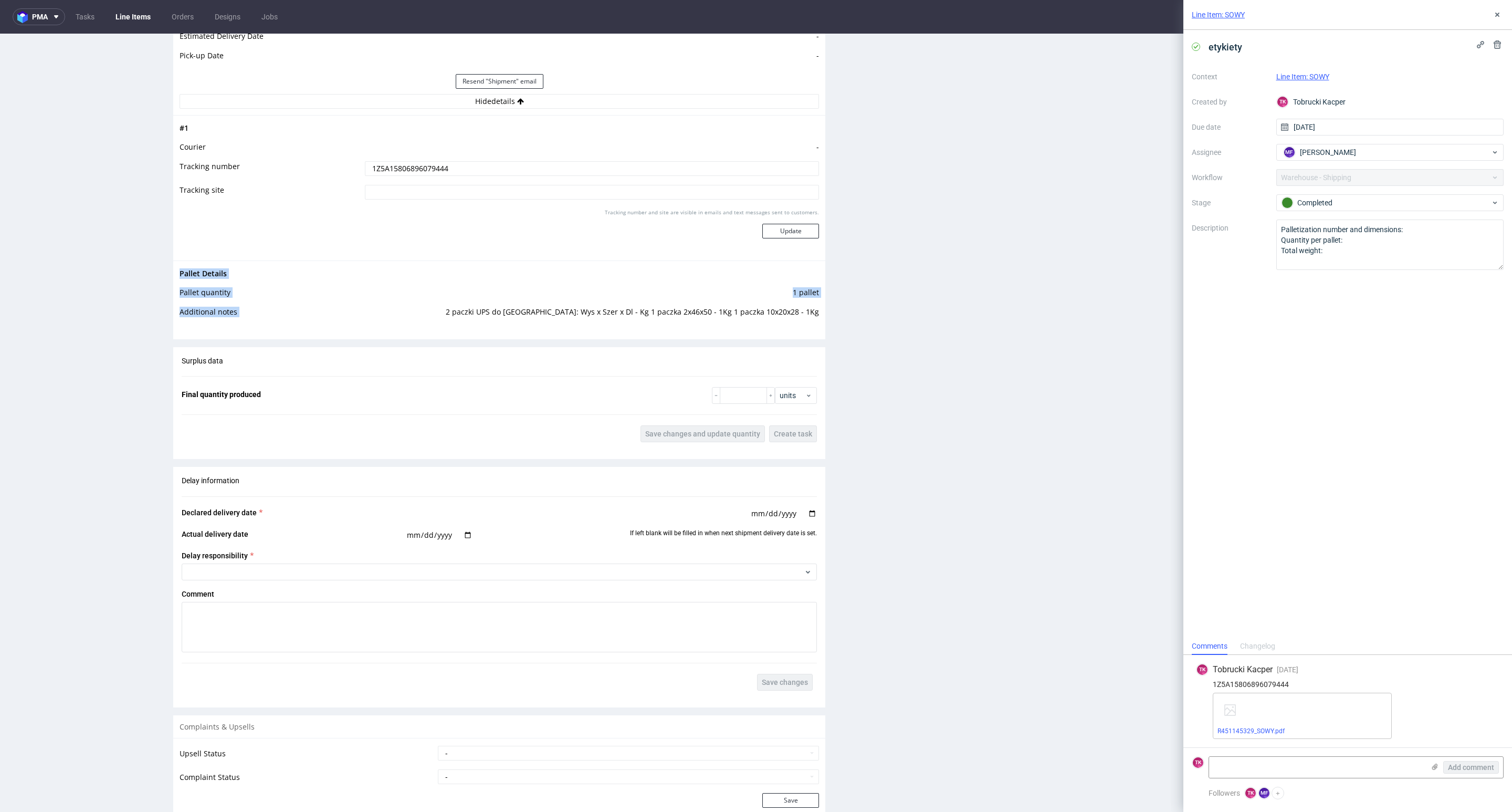
drag, startPoint x: 471, startPoint y: 320, endPoint x: 817, endPoint y: 328, distance: 346.1
click at [803, 304] on td "1 pallet" at bounding box center [588, 295] width 463 height 19
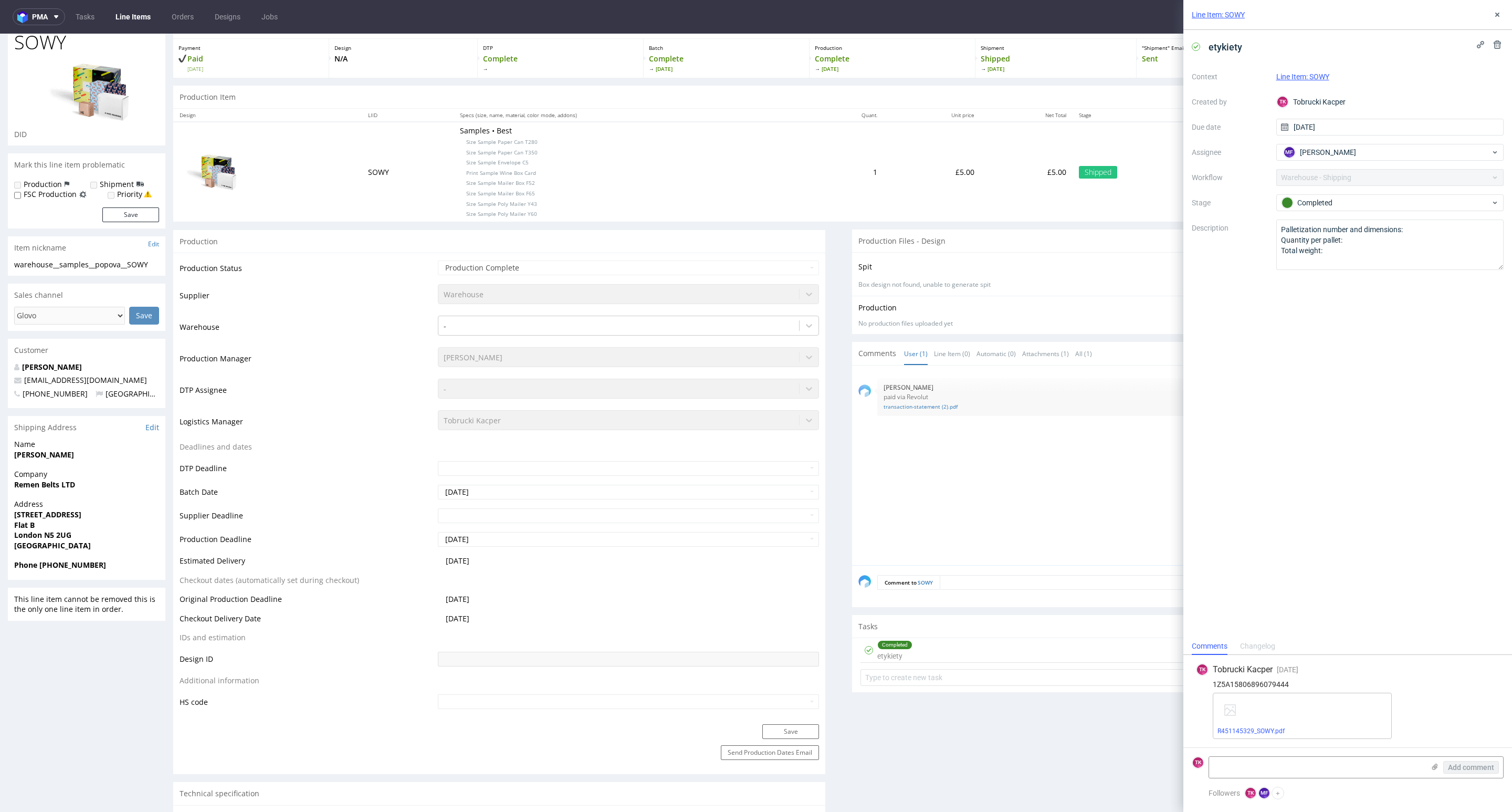
scroll to position [0, 0]
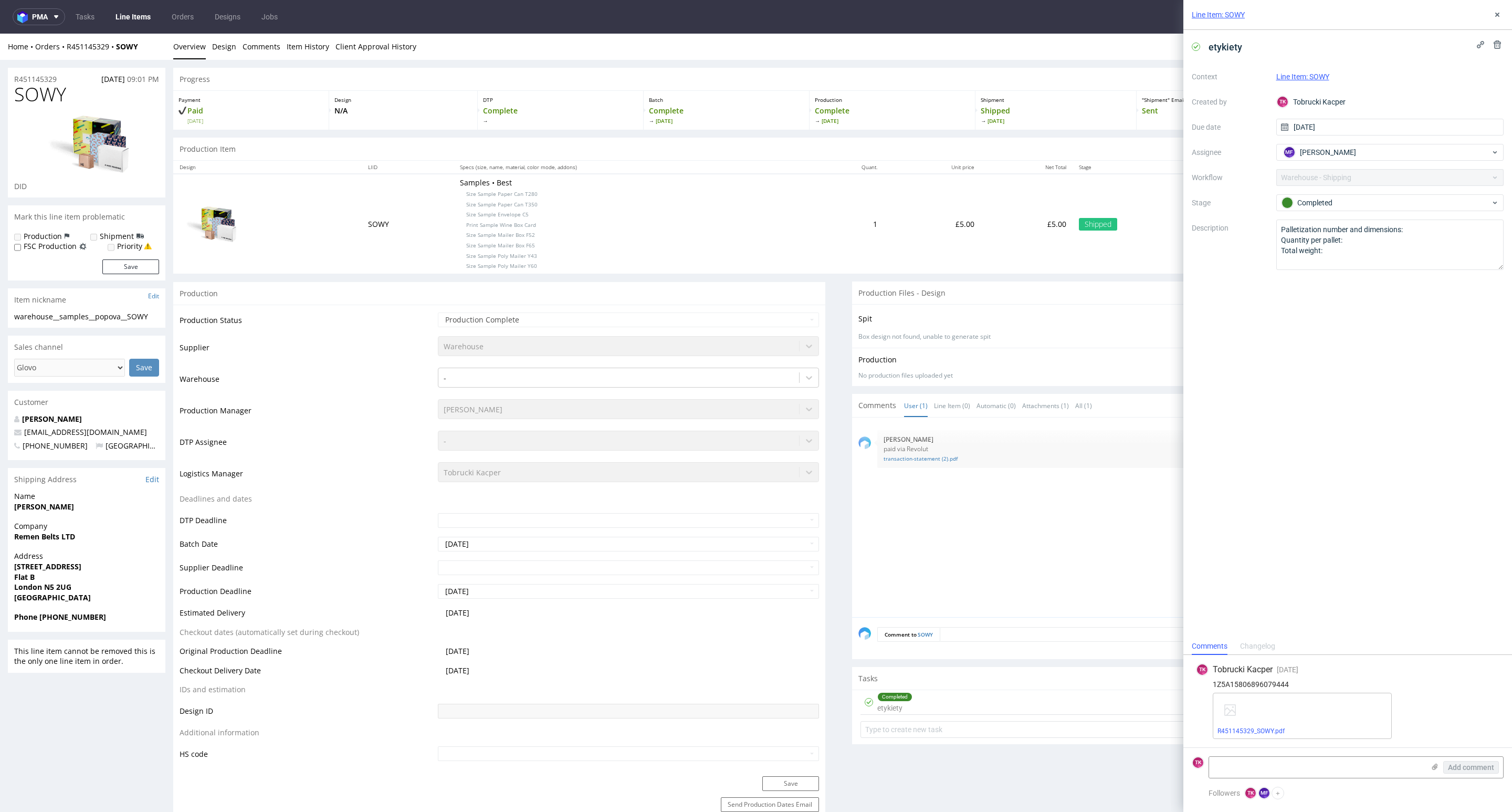
click at [912, 443] on p "[PERSON_NAME]" at bounding box center [1188, 439] width 608 height 8
click at [912, 459] on link "transaction-statement (2).pdf" at bounding box center [1188, 459] width 608 height 8
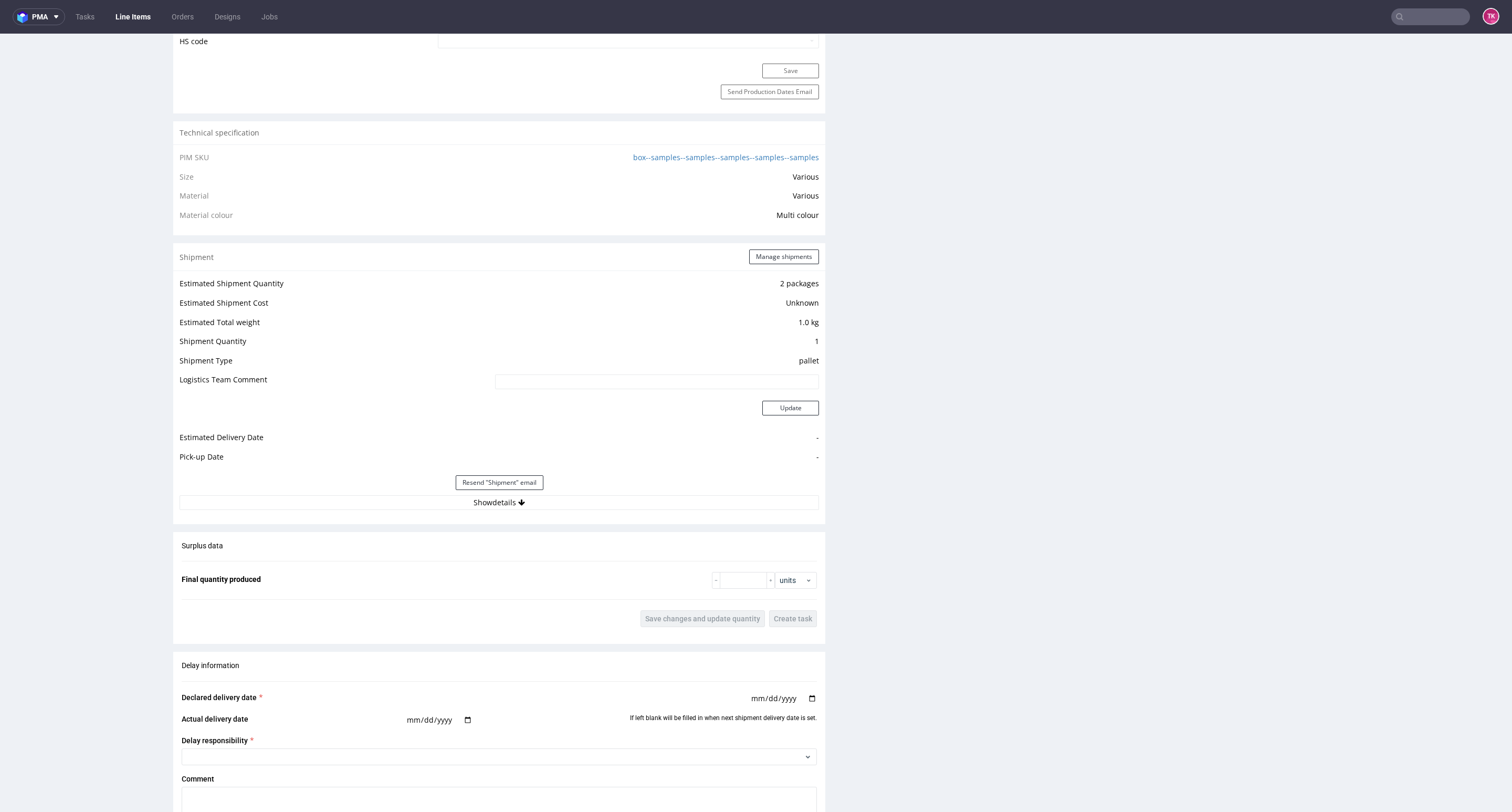
scroll to position [787, 0]
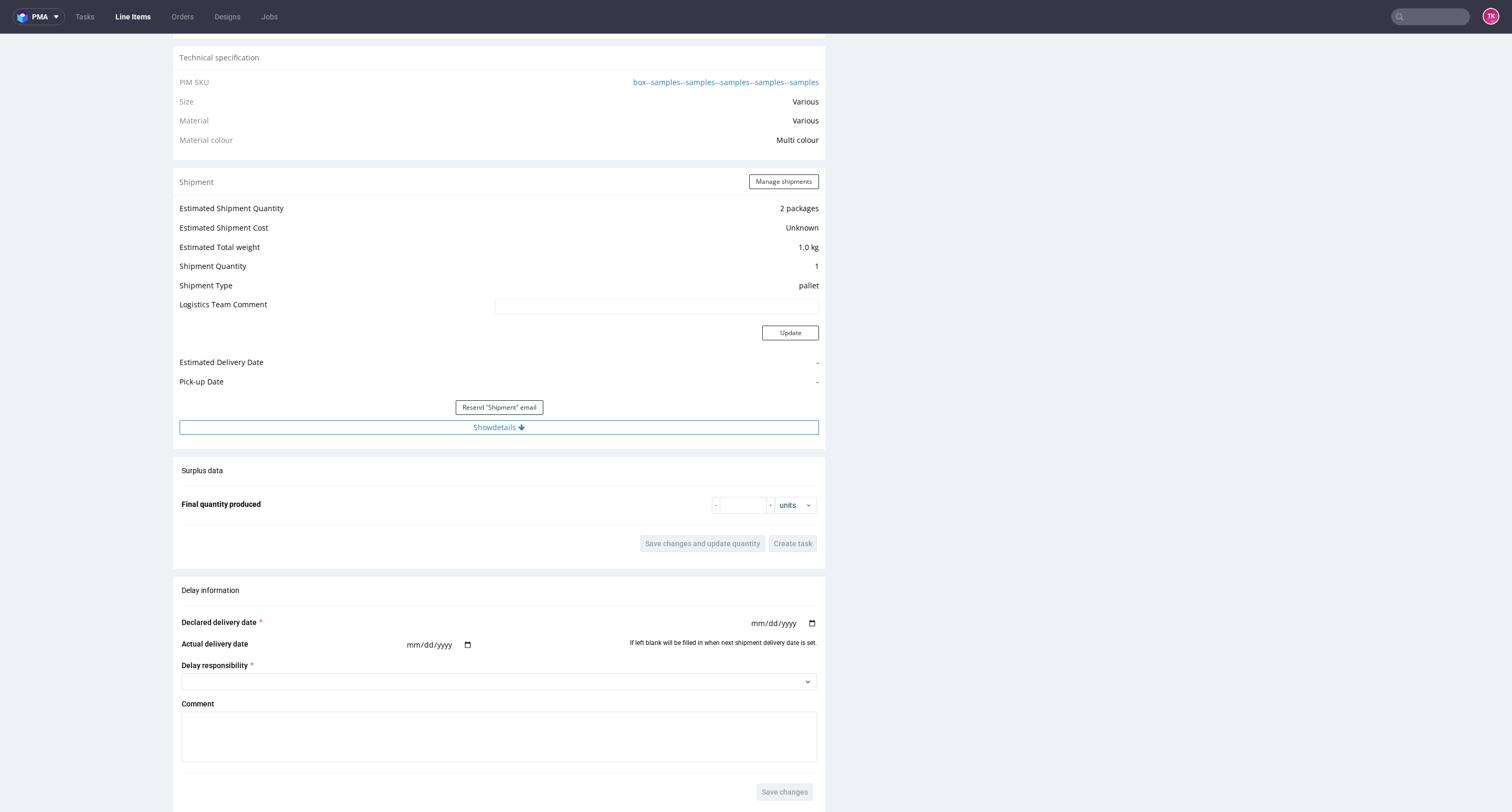
click at [646, 425] on button "Show details" at bounding box center [499, 427] width 639 height 15
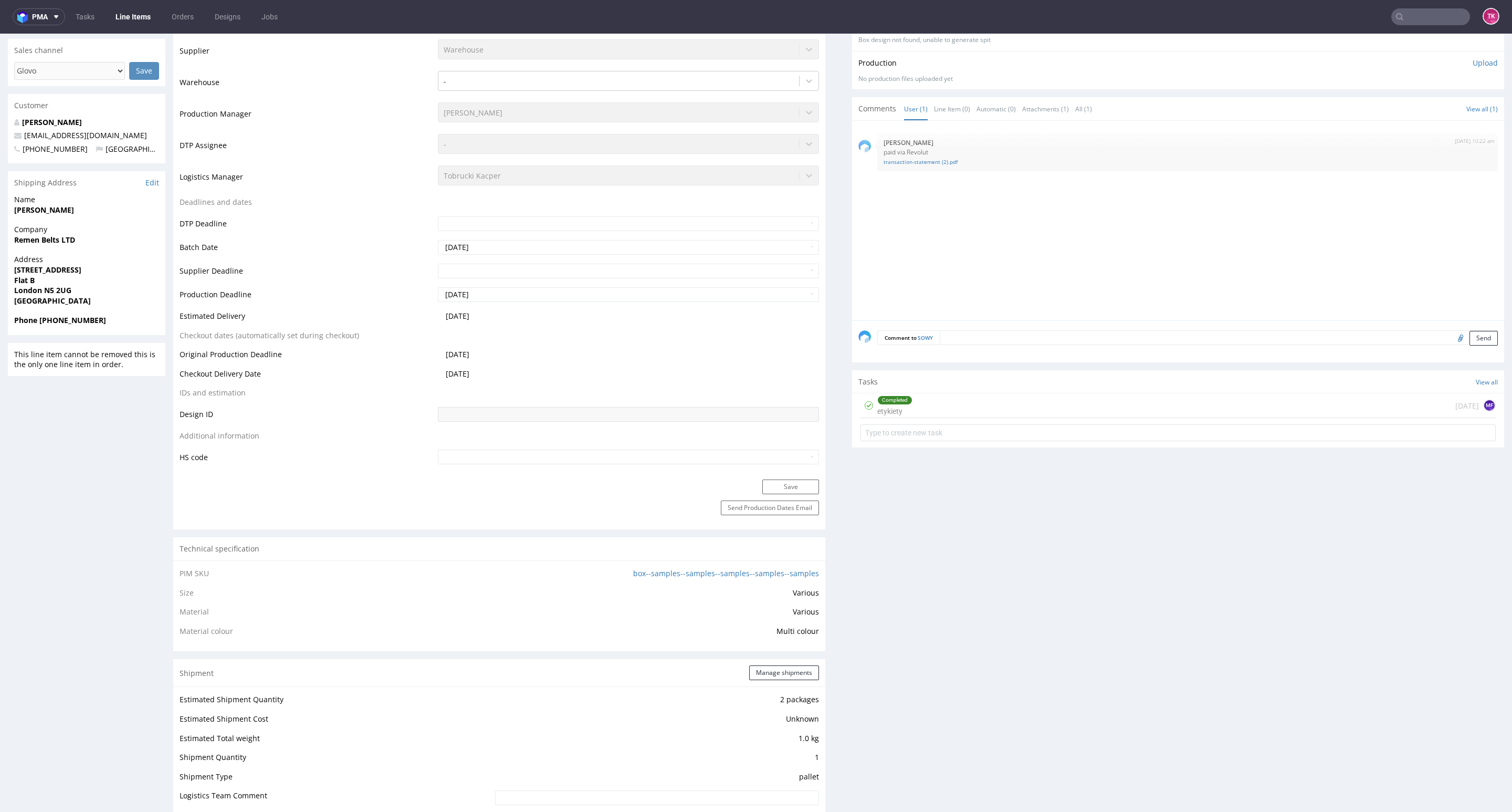
scroll to position [0, 0]
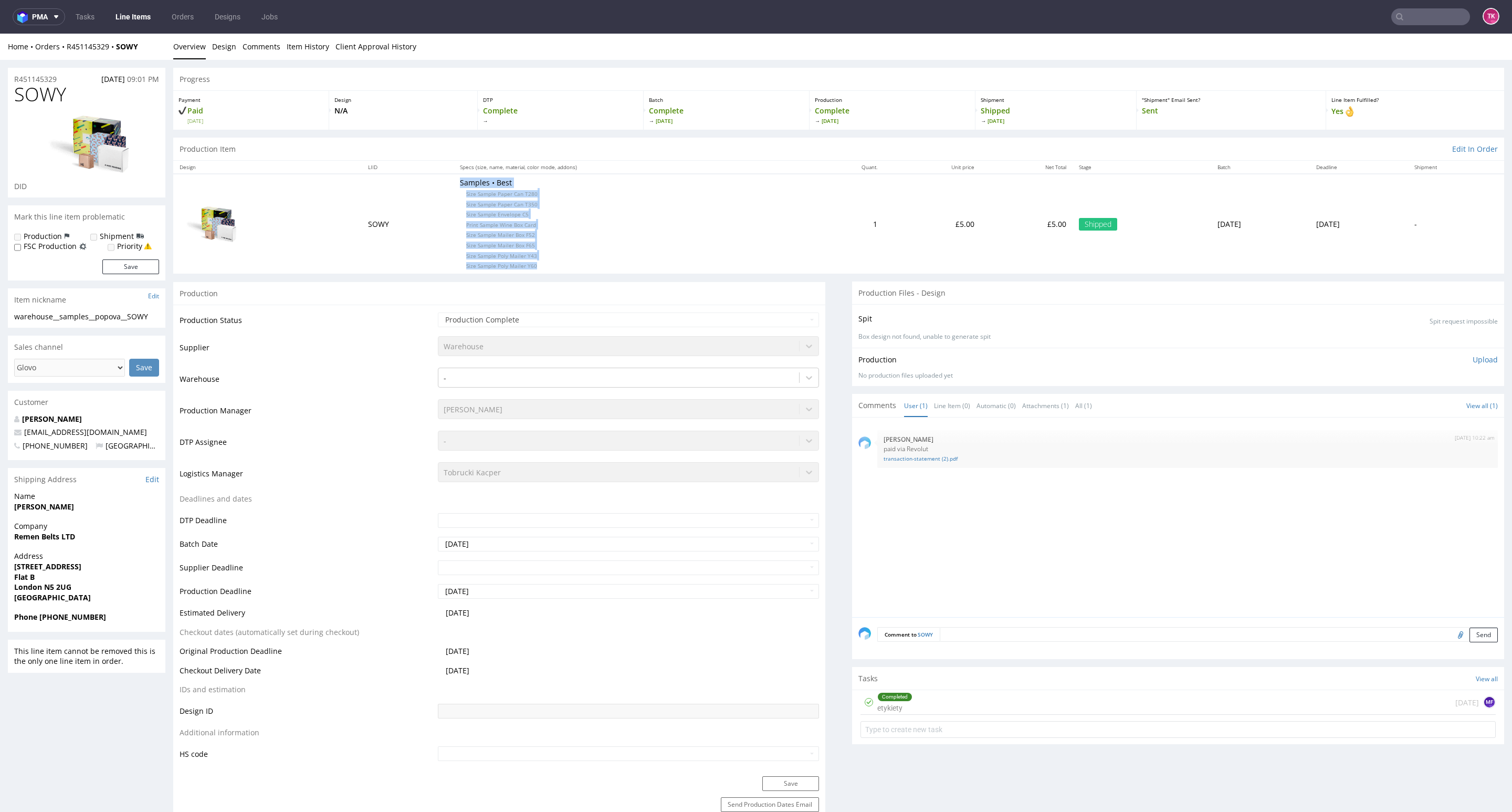
drag, startPoint x: 446, startPoint y: 195, endPoint x: 562, endPoint y: 268, distance: 137.1
click at [562, 268] on tr "SOWY Samples • Best Size Sample Paper Can T280 Size Sample Paper Can T350 Size …" at bounding box center [839, 223] width 1331 height 100
click at [562, 269] on p "Samples • Best Size Sample Paper Can T280 Size Sample Paper Can T350 Size Sampl…" at bounding box center [630, 223] width 341 height 92
drag, startPoint x: 509, startPoint y: 275, endPoint x: 443, endPoint y: 260, distance: 67.7
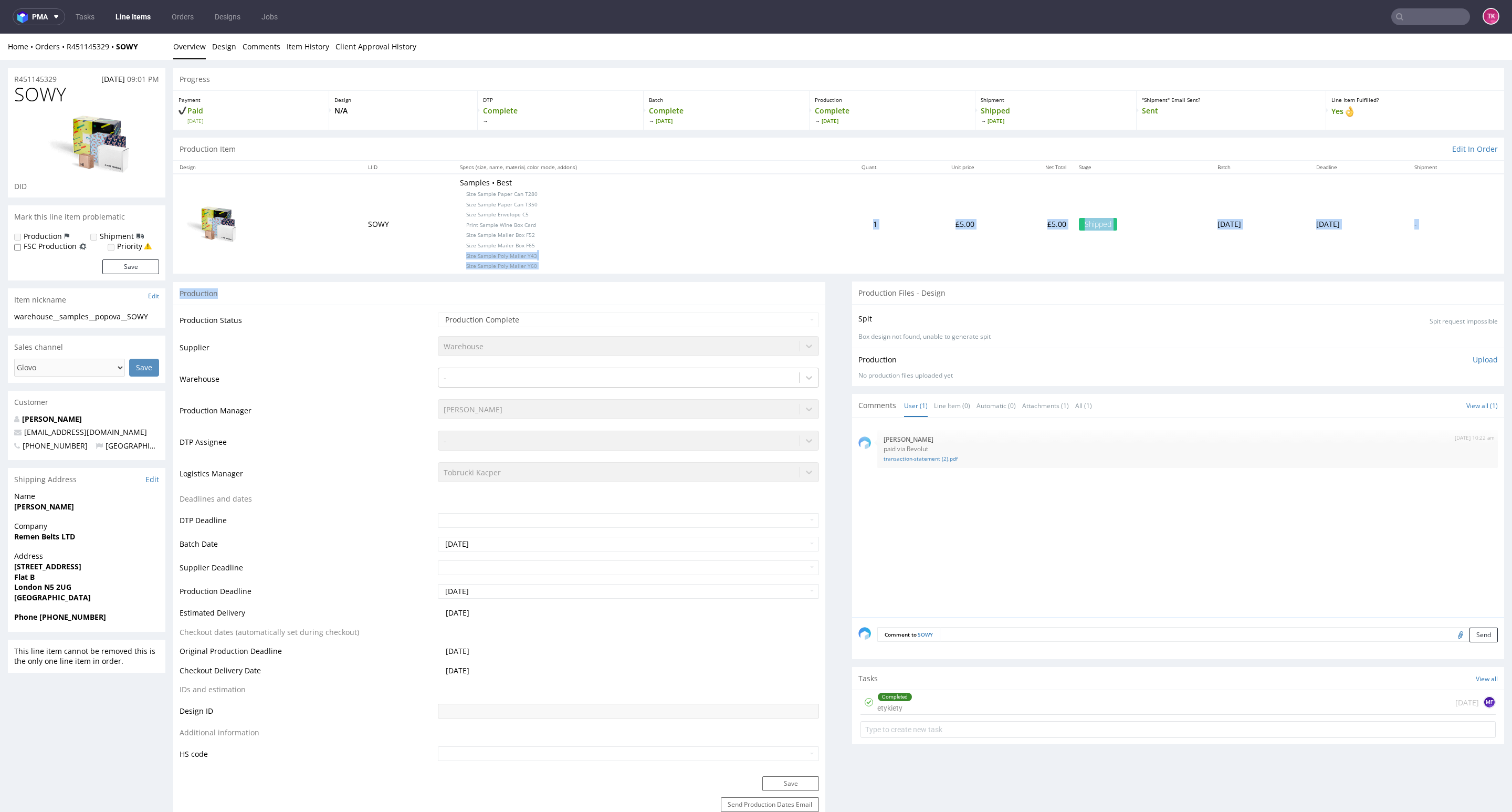
click at [460, 262] on p "Samples • Best Size Sample Paper Can T280 Size Sample Paper Can T350 Size Sampl…" at bounding box center [630, 223] width 341 height 92
drag, startPoint x: 447, startPoint y: 198, endPoint x: 516, endPoint y: 206, distance: 69.5
click at [516, 206] on p "Samples • Best Size Sample Paper Can T280 Size Sample Paper Can T350 Size Sampl…" at bounding box center [630, 223] width 341 height 92
click at [131, 23] on link "Line Items" at bounding box center [133, 16] width 47 height 16
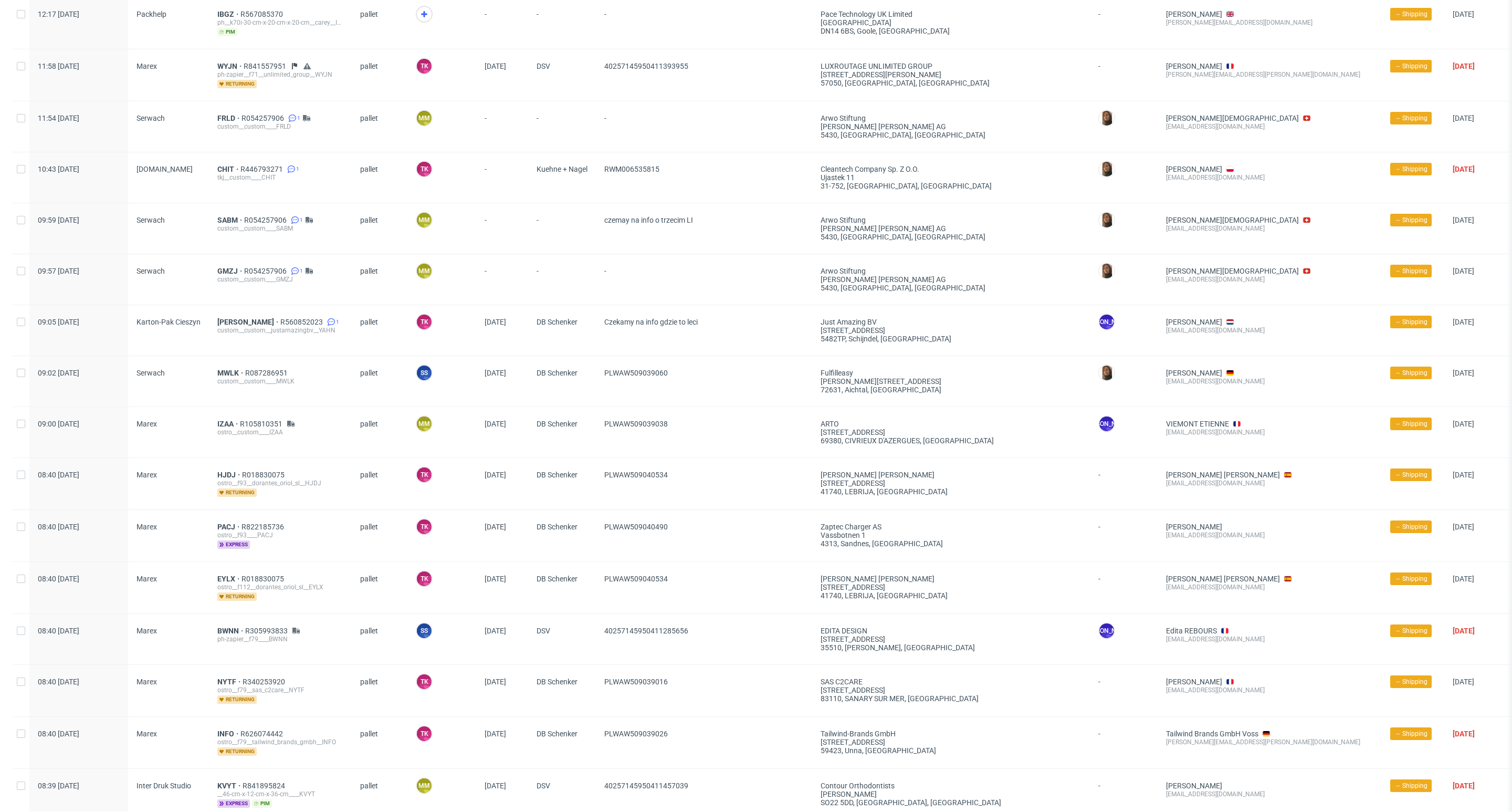
scroll to position [552, 0]
